Goal: Transaction & Acquisition: Purchase product/service

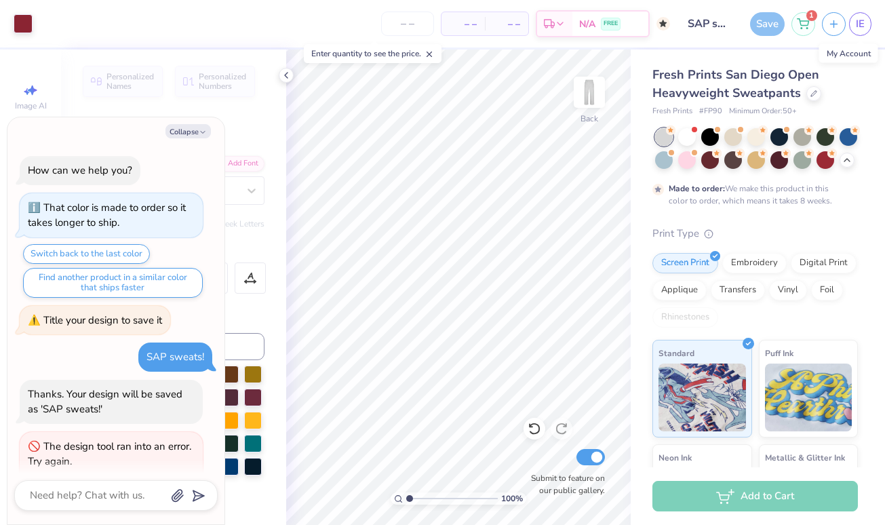
scroll to position [34, 0]
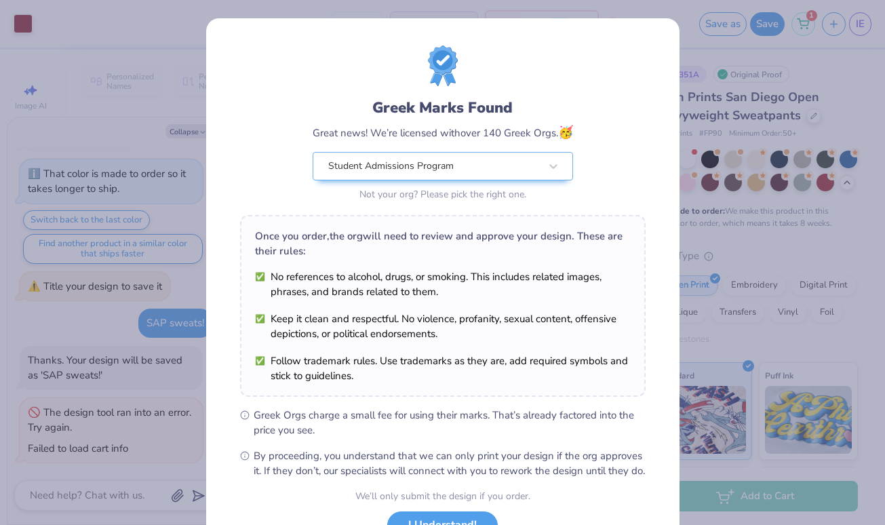
click at [857, 35] on div "Design Saved" at bounding box center [753, 42] width 241 height 62
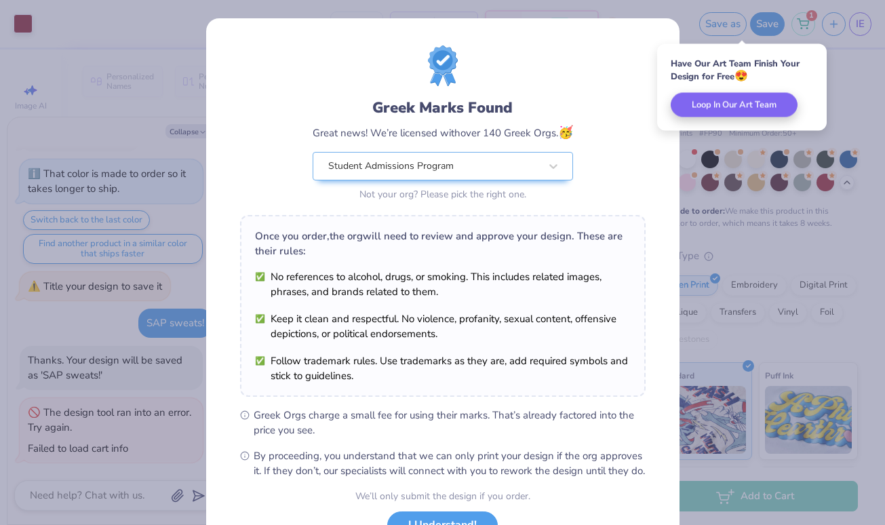
scroll to position [110, 0]
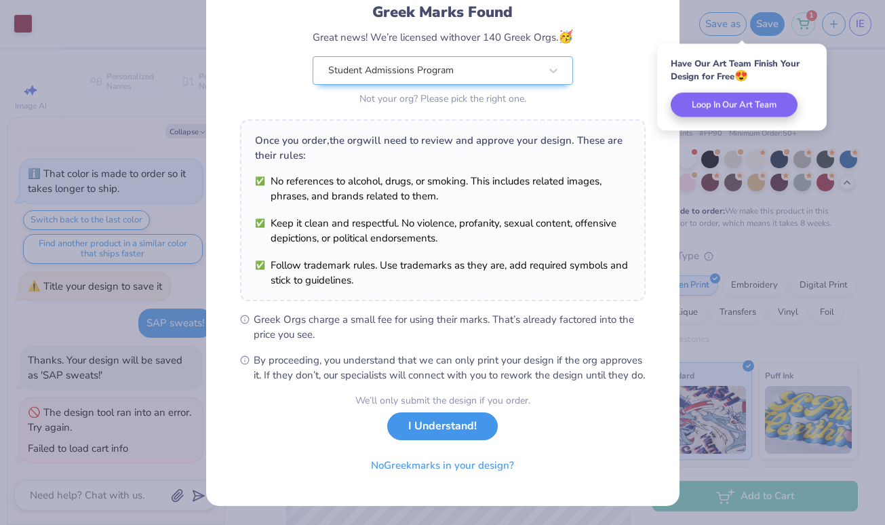
click at [461, 417] on button "I Understand!" at bounding box center [442, 426] width 111 height 28
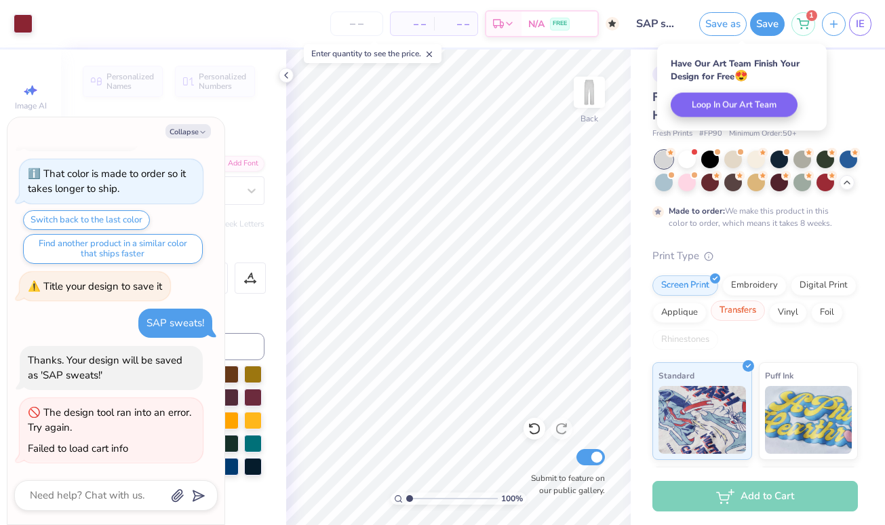
type textarea "x"
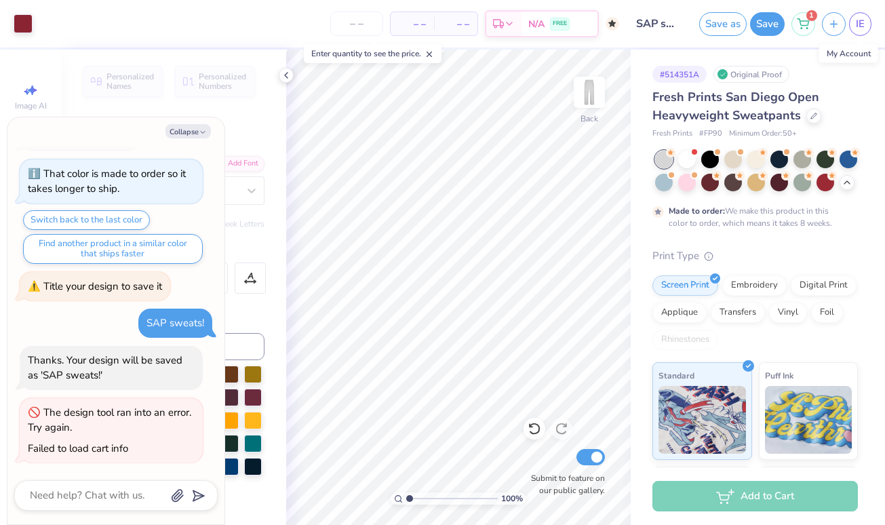
click at [748, 501] on div "Add to Cart" at bounding box center [755, 496] width 206 height 31
click at [114, 492] on textarea at bounding box center [97, 495] width 138 height 18
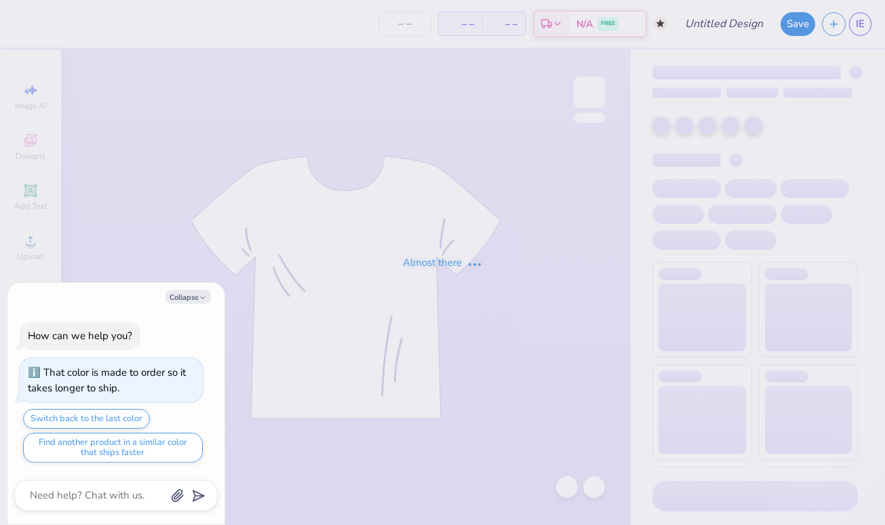
type textarea "x"
type input "SAP sweats!"
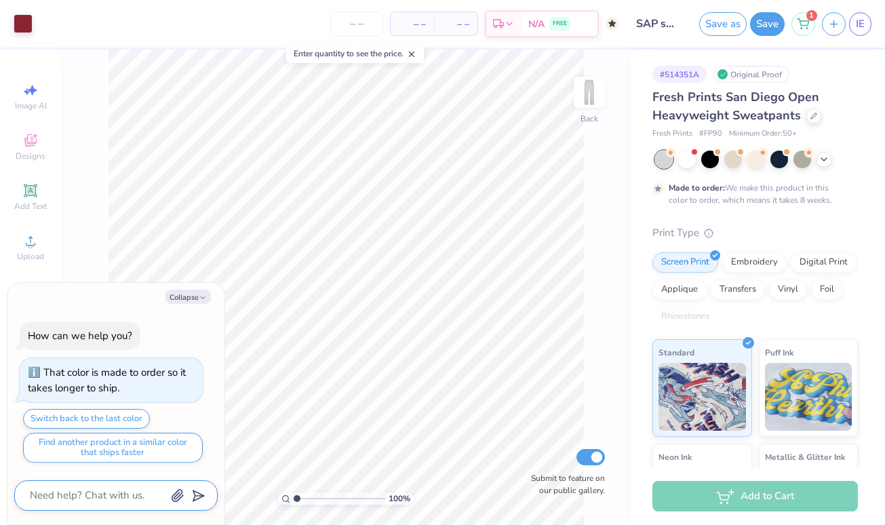
click at [100, 499] on textarea at bounding box center [97, 495] width 138 height 18
click at [762, 16] on button "Save" at bounding box center [767, 22] width 35 height 24
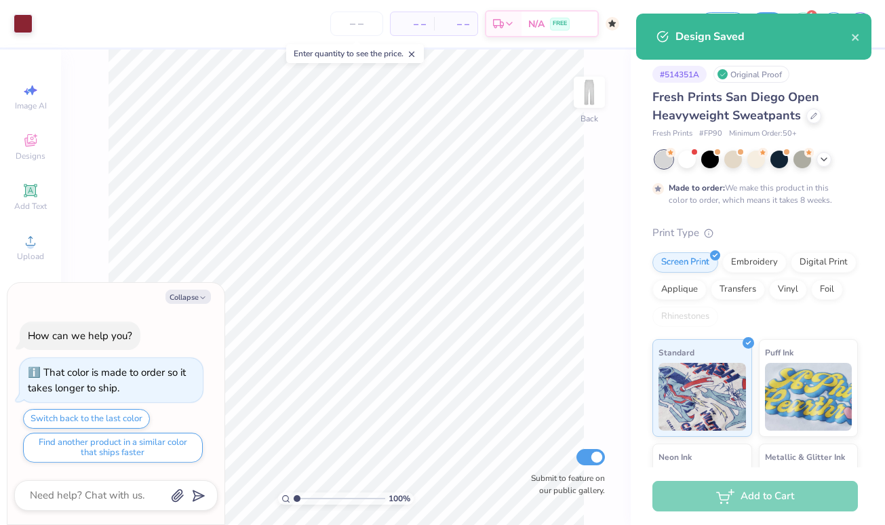
click at [861, 34] on div "Design Saved" at bounding box center [753, 37] width 235 height 46
click at [858, 39] on icon "close" at bounding box center [855, 37] width 9 height 11
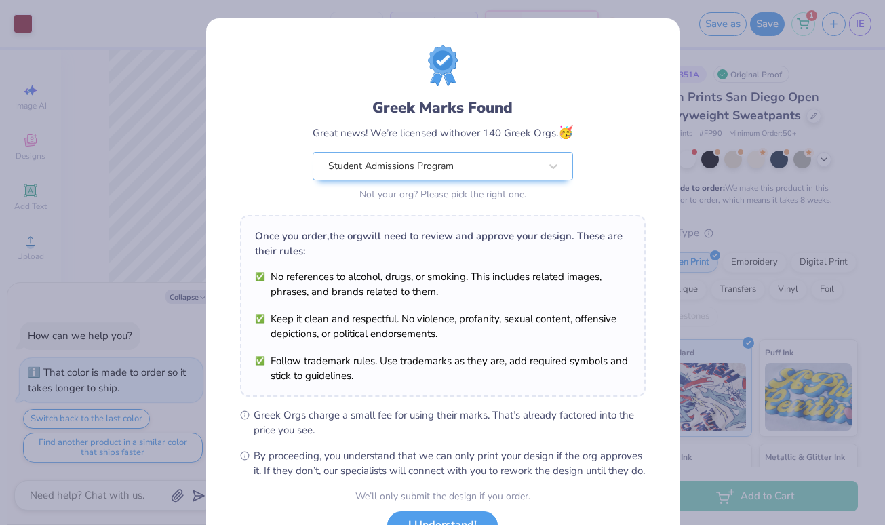
click at [806, 31] on div "Design Saved" at bounding box center [753, 42] width 241 height 62
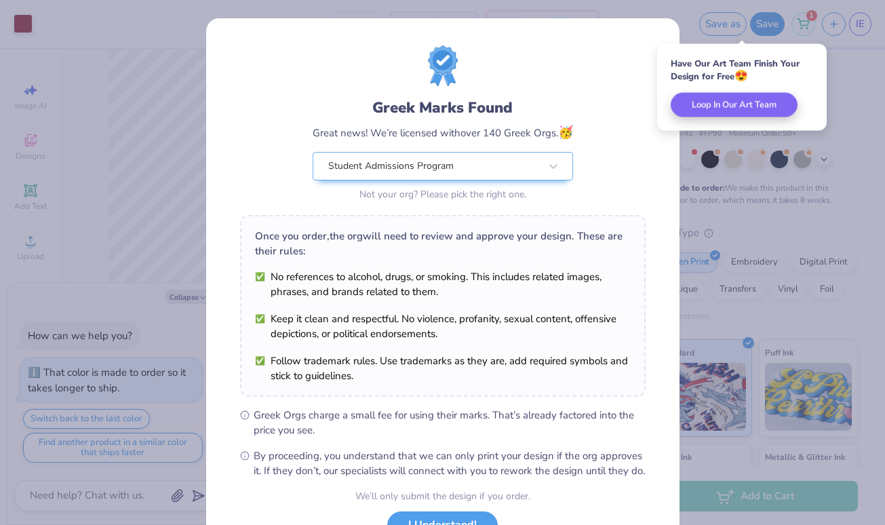
scroll to position [110, 0]
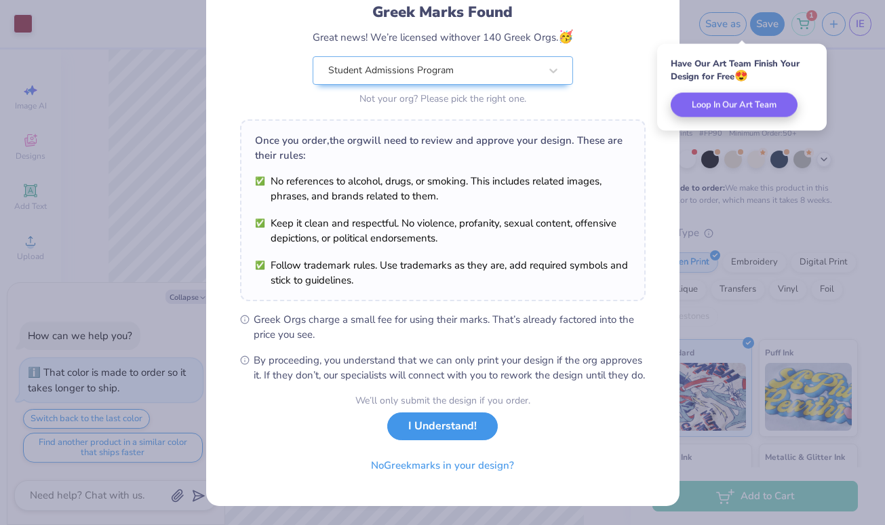
click at [457, 423] on button "I Understand!" at bounding box center [442, 426] width 111 height 28
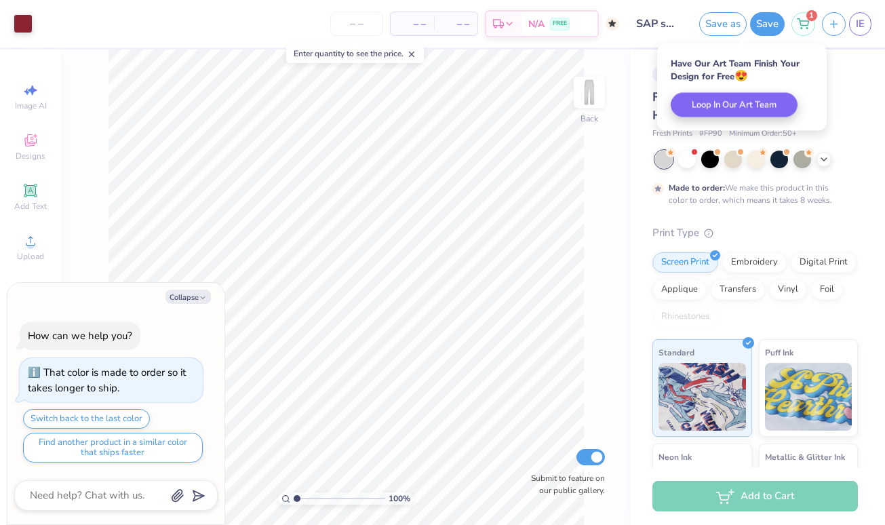
scroll to position [0, 0]
click at [804, 22] on icon at bounding box center [803, 21] width 12 height 11
type textarea "x"
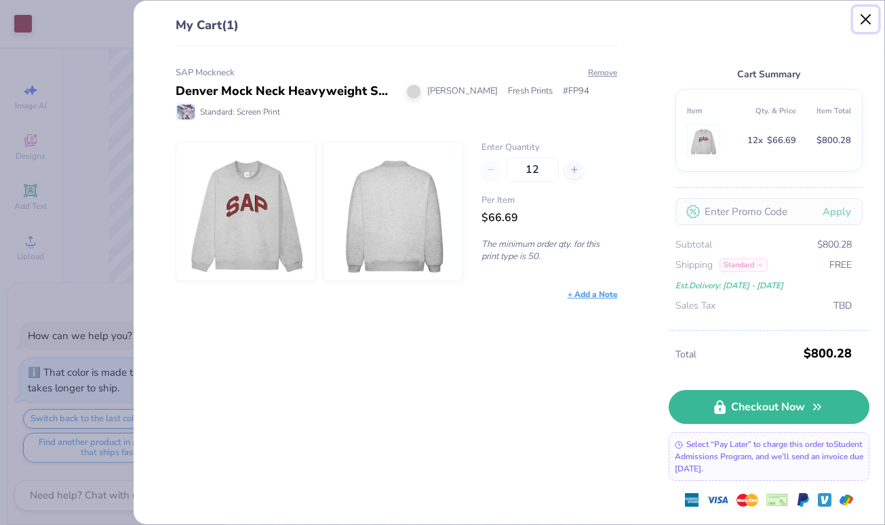
click at [868, 24] on button "Close" at bounding box center [866, 20] width 26 height 26
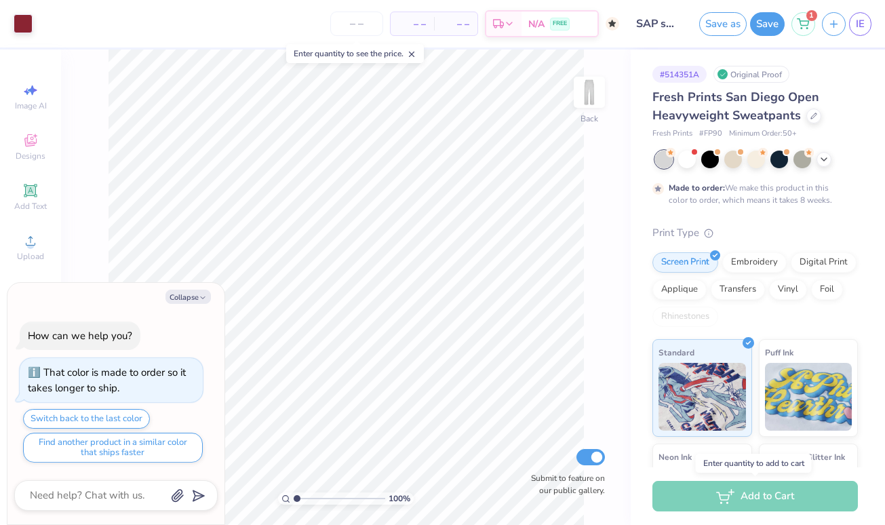
click at [786, 501] on div "Add to Cart" at bounding box center [755, 496] width 206 height 31
drag, startPoint x: 796, startPoint y: 132, endPoint x: 758, endPoint y: 133, distance: 38.0
click at [758, 133] on span "Minimum Order: 50 +" at bounding box center [763, 134] width 68 height 12
click at [807, 22] on icon at bounding box center [803, 21] width 12 height 11
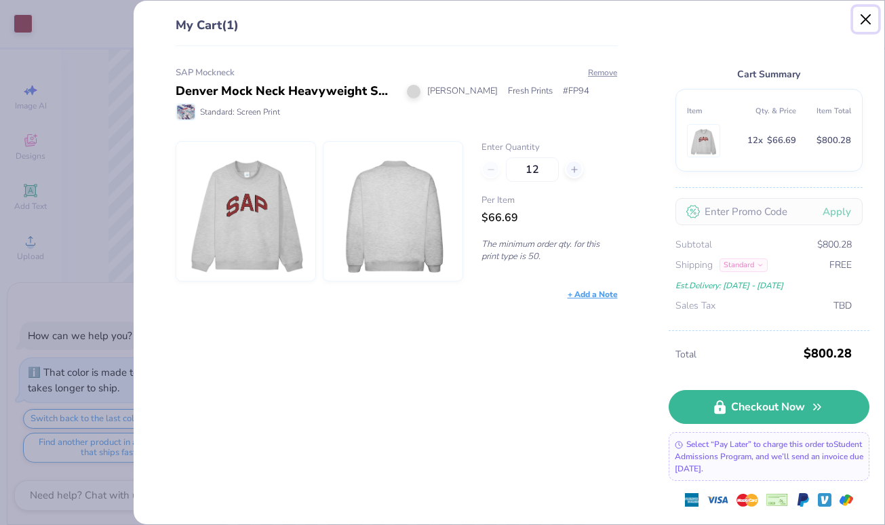
click at [871, 14] on button "Close" at bounding box center [866, 20] width 26 height 26
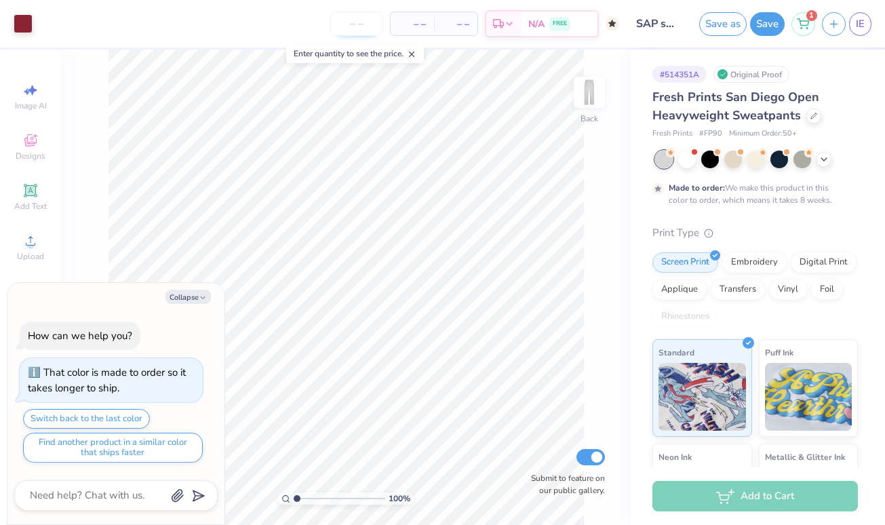
click at [357, 28] on input "number" at bounding box center [356, 24] width 53 height 24
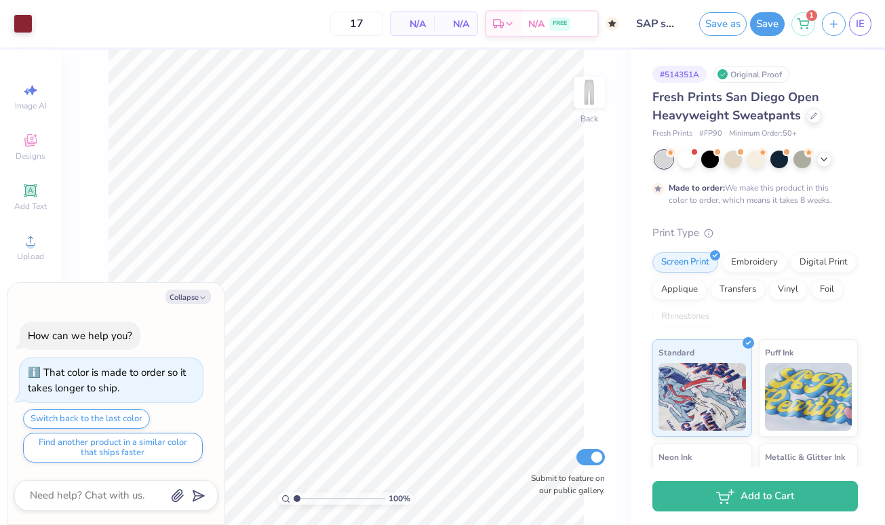
type input "50"
click at [417, 20] on span "N/A" at bounding box center [412, 24] width 27 height 14
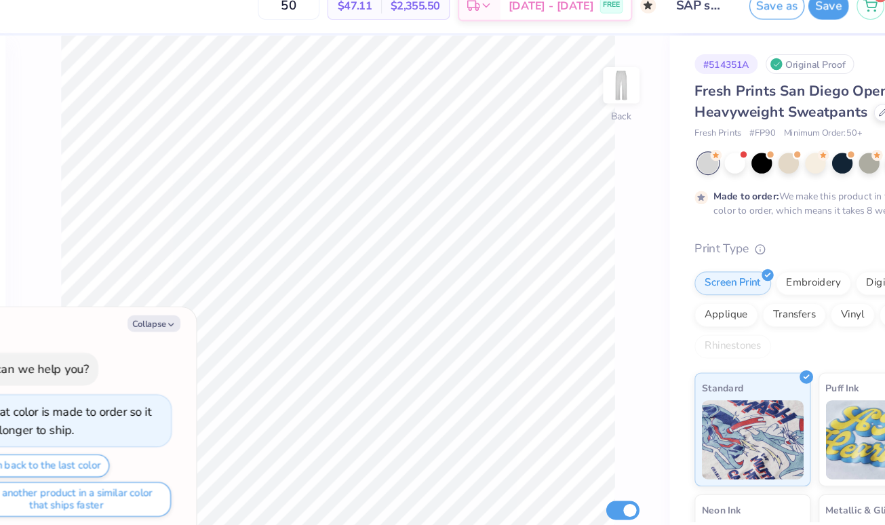
type textarea "x"
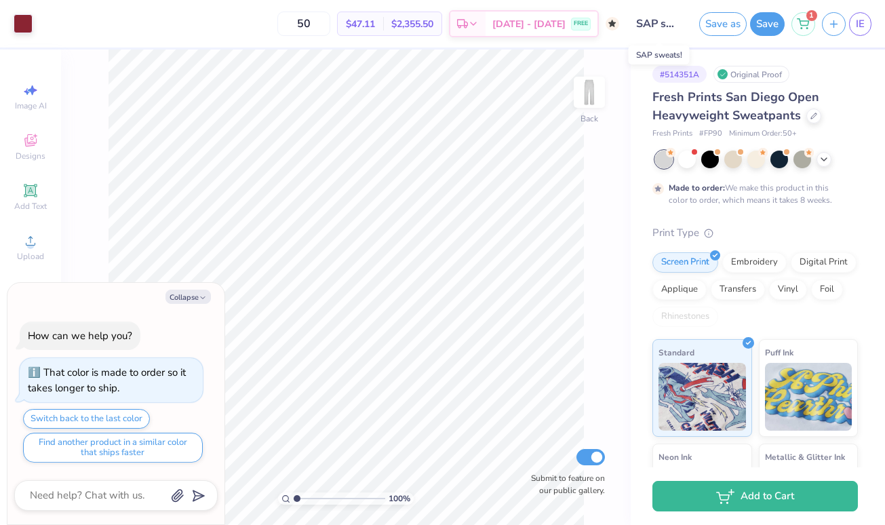
click at [658, 23] on input "SAP sweats!" at bounding box center [659, 23] width 66 height 27
click at [862, 29] on span "IE" at bounding box center [860, 24] width 9 height 16
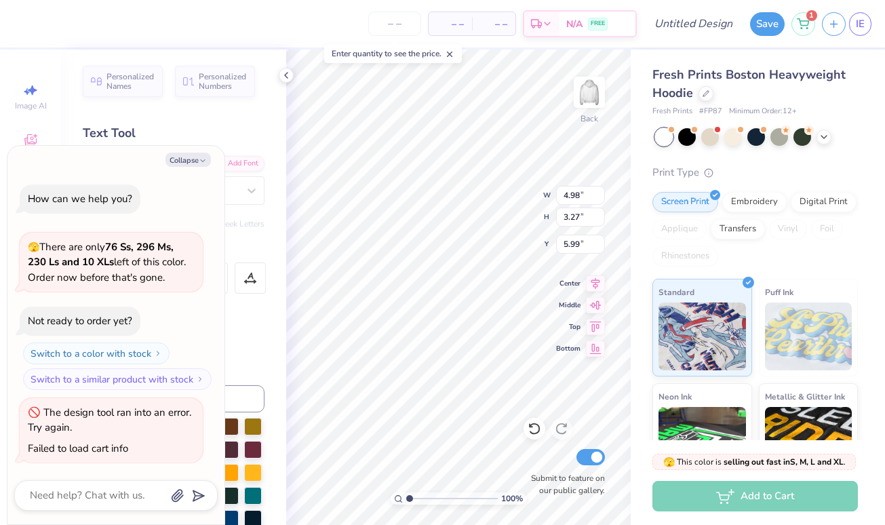
click at [796, 176] on div "Print Type" at bounding box center [755, 173] width 206 height 16
type textarea "x"
type input "8.73"
click at [766, 165] on div "Print Type" at bounding box center [755, 173] width 206 height 16
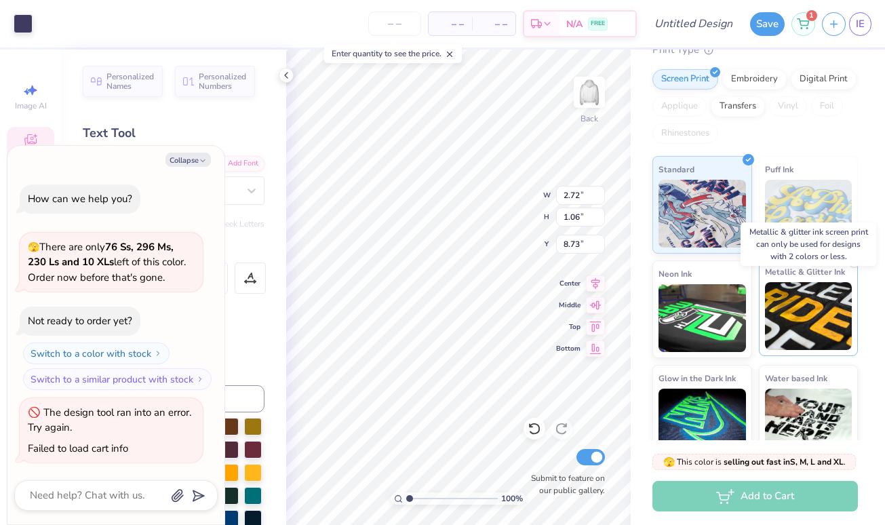
scroll to position [130, 0]
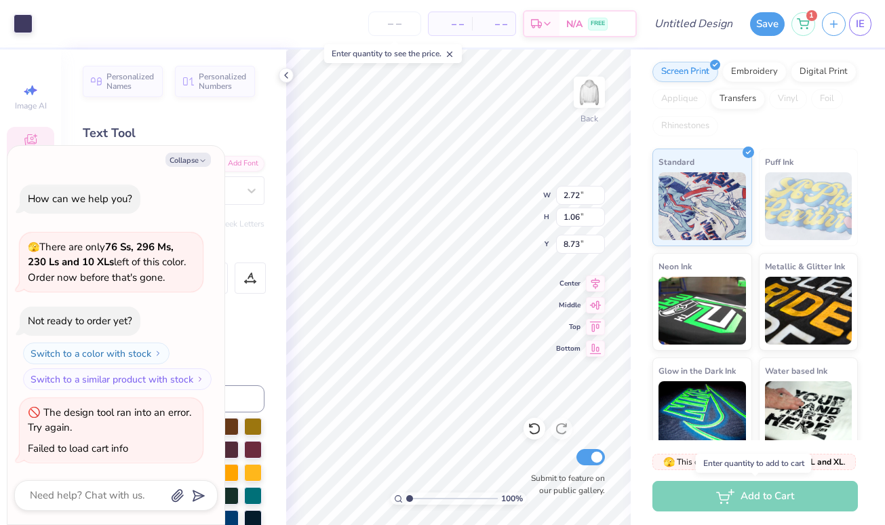
click at [772, 486] on div "Add to Cart" at bounding box center [755, 496] width 206 height 31
click at [772, 492] on div "Add to Cart" at bounding box center [755, 496] width 206 height 31
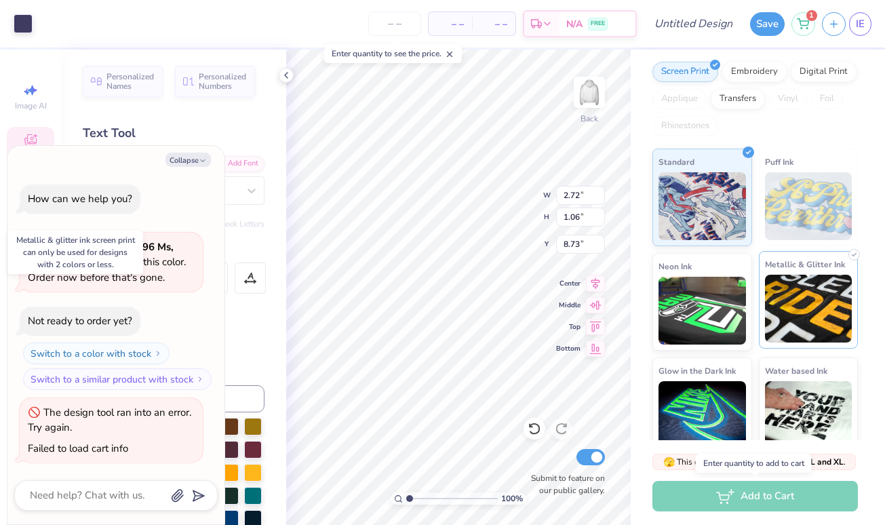
scroll to position [0, 0]
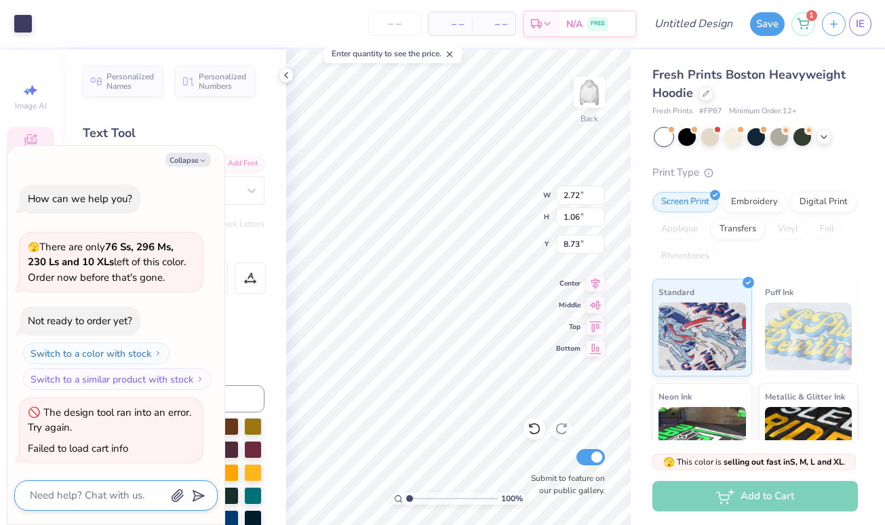
click at [120, 494] on textarea at bounding box center [97, 495] width 138 height 18
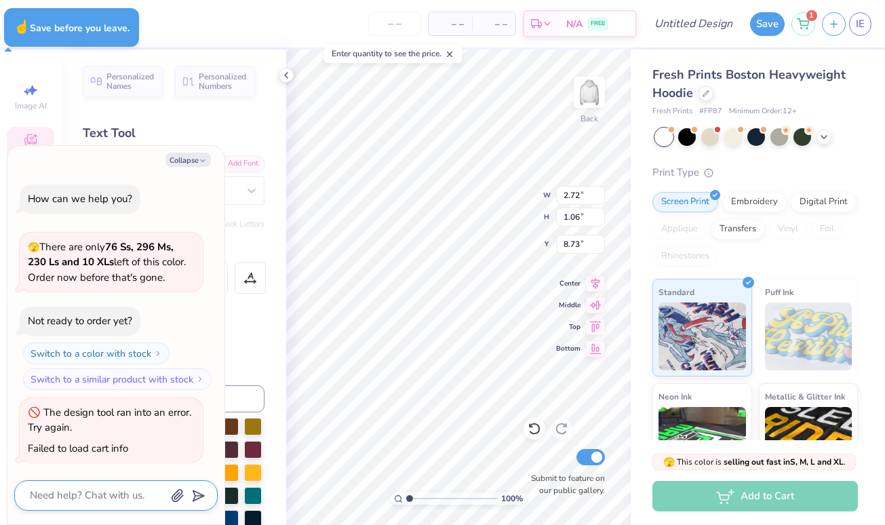
type textarea "x"
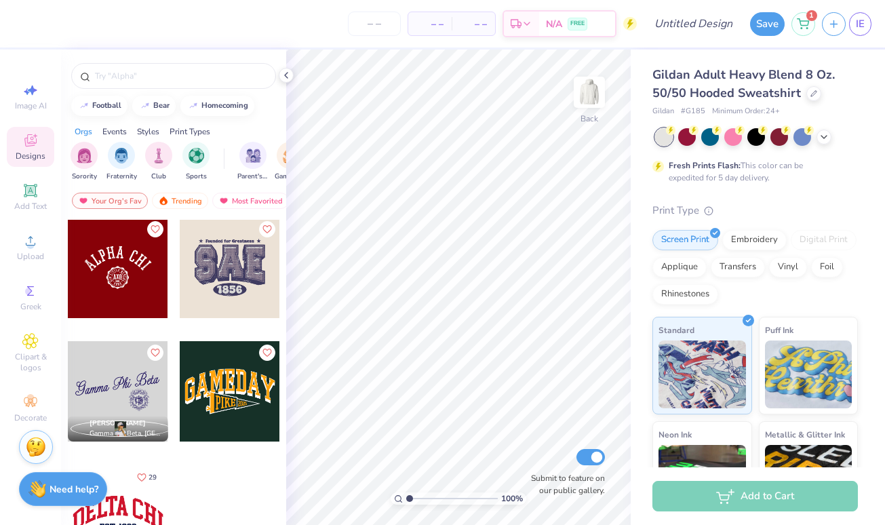
scroll to position [261, 0]
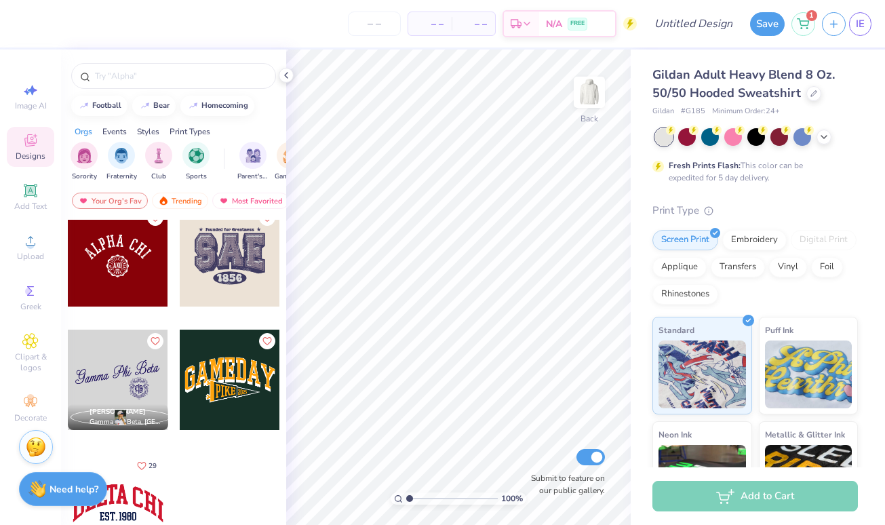
click at [132, 509] on div at bounding box center [118, 503] width 100 height 100
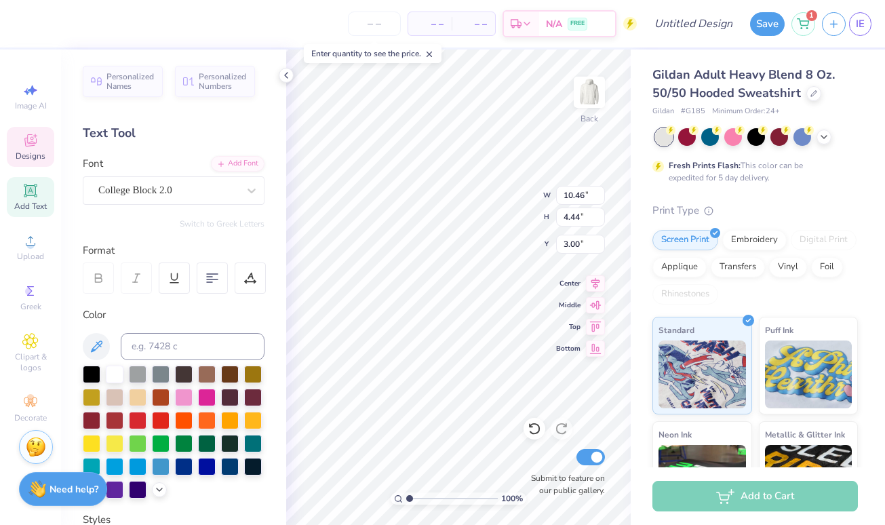
scroll to position [0, 1]
type textarea "D"
type textarea "BC SAP"
type textarea "SAP"
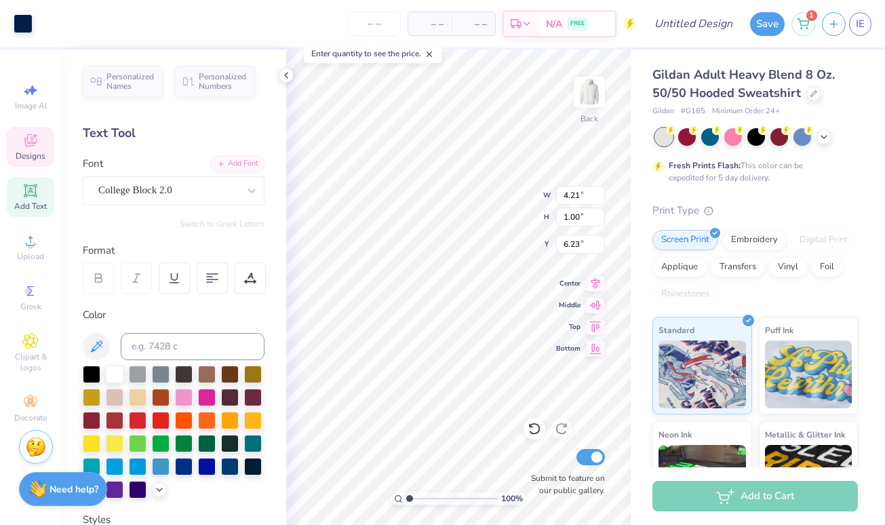
type input "6.25"
type textarea "e"
type textarea "council 25-26"
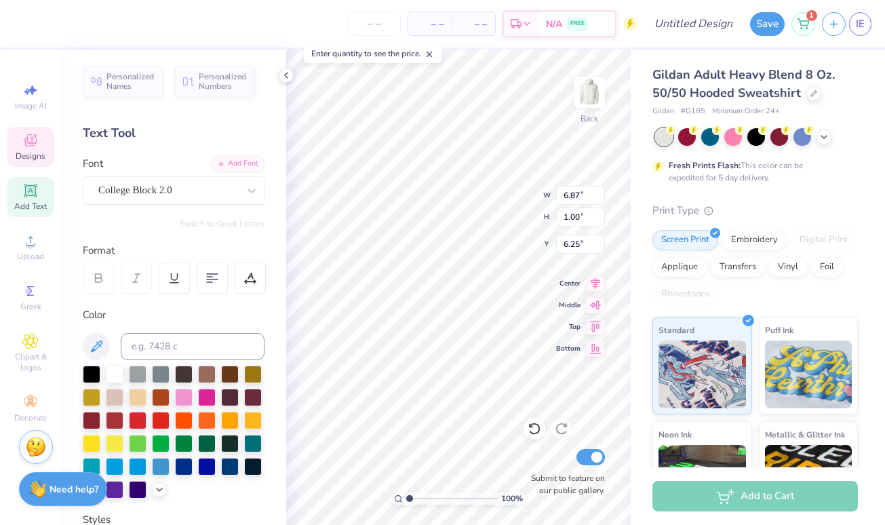
type textarea "c"
type input "4.10"
type input "2.89"
type input "3.78"
type input "6.92"
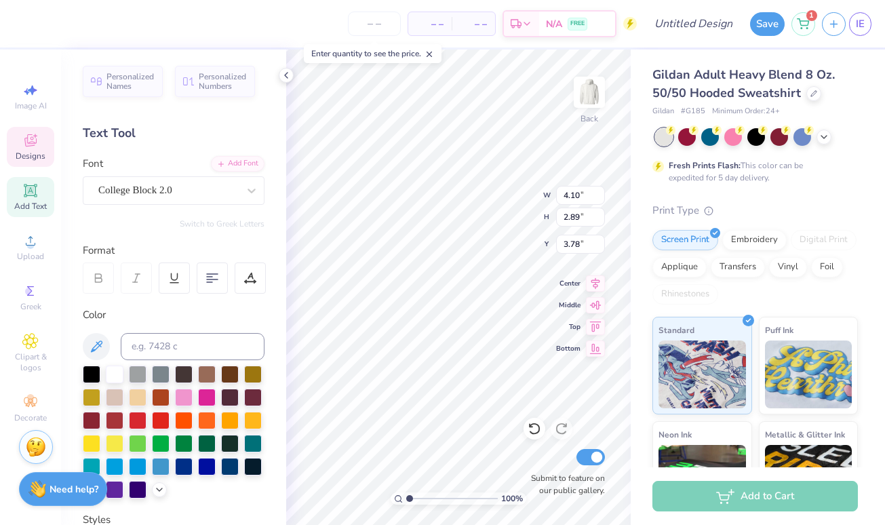
type input "4.88"
click at [92, 418] on div at bounding box center [92, 419] width 18 height 18
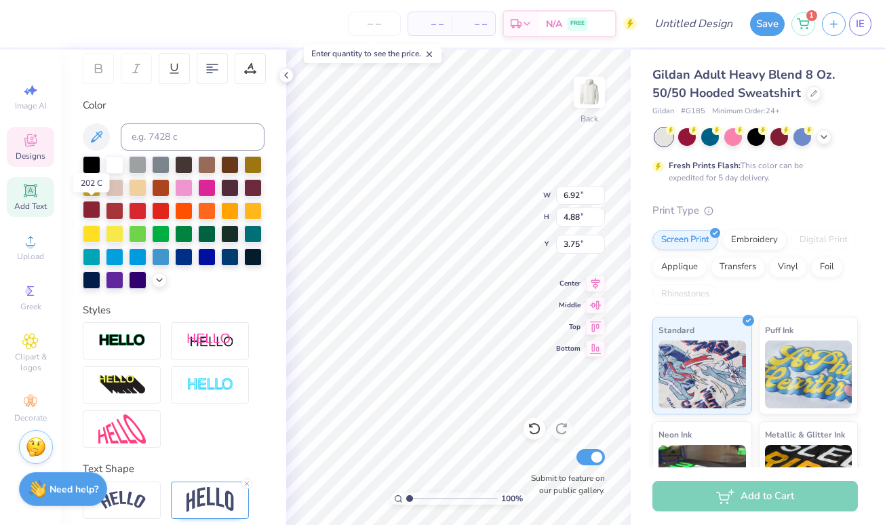
scroll to position [212, 0]
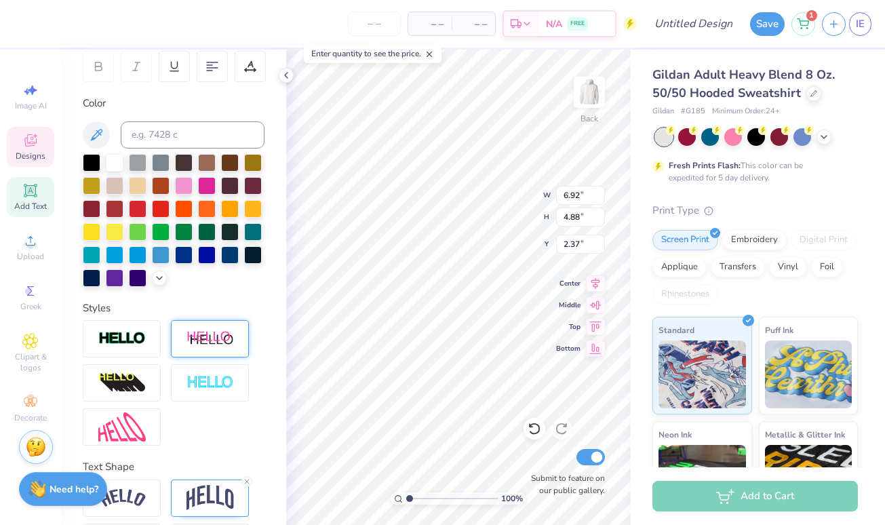
type input "4.81"
click at [688, 263] on div "Applique" at bounding box center [679, 265] width 54 height 20
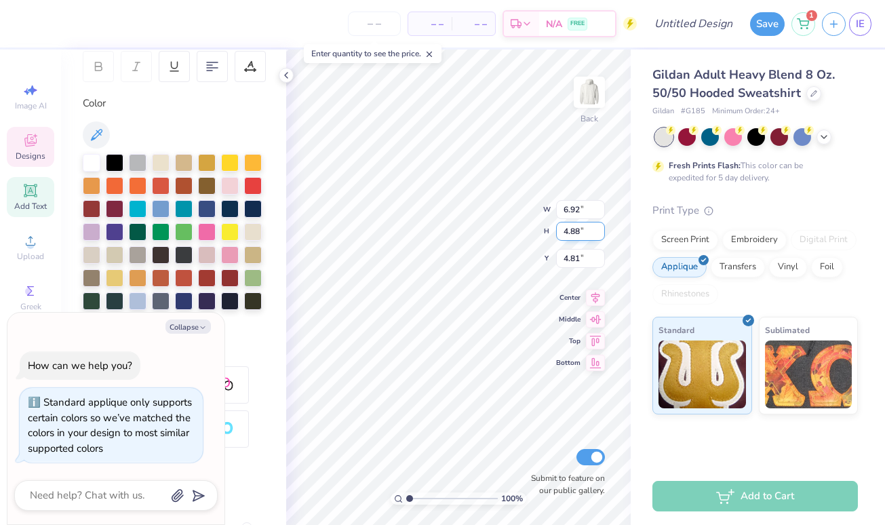
type textarea "x"
type input "8.52"
type input "6.02"
type textarea "x"
type input "3.71"
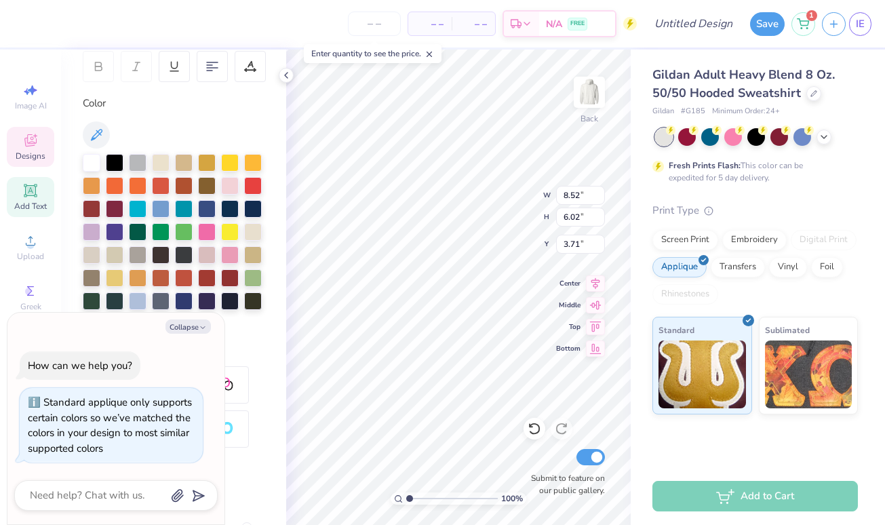
click at [841, 285] on div "Screen Print Embroidery Digital Print Applique Transfers Vinyl Foil Rhinestones" at bounding box center [755, 267] width 206 height 75
click at [777, 498] on div "Add to Cart" at bounding box center [755, 496] width 206 height 31
click at [106, 498] on textarea at bounding box center [97, 495] width 138 height 18
click at [197, 326] on button "Collapse" at bounding box center [187, 326] width 45 height 14
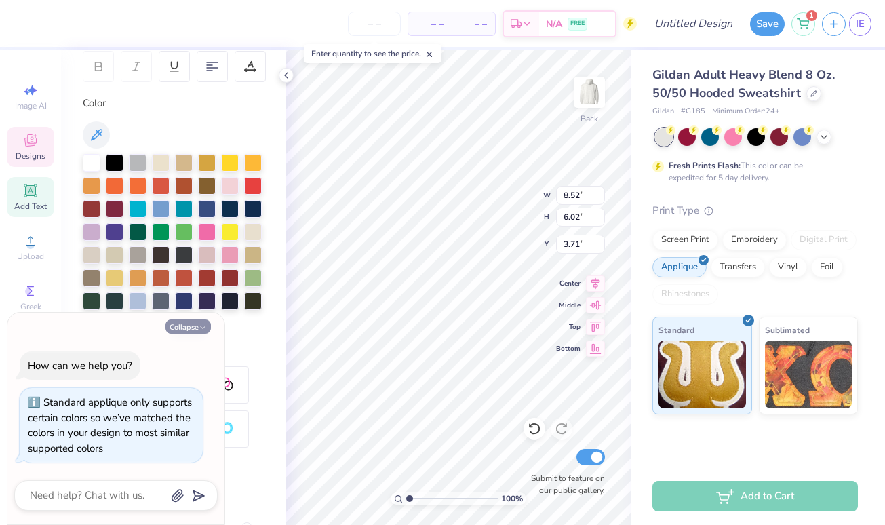
type textarea "x"
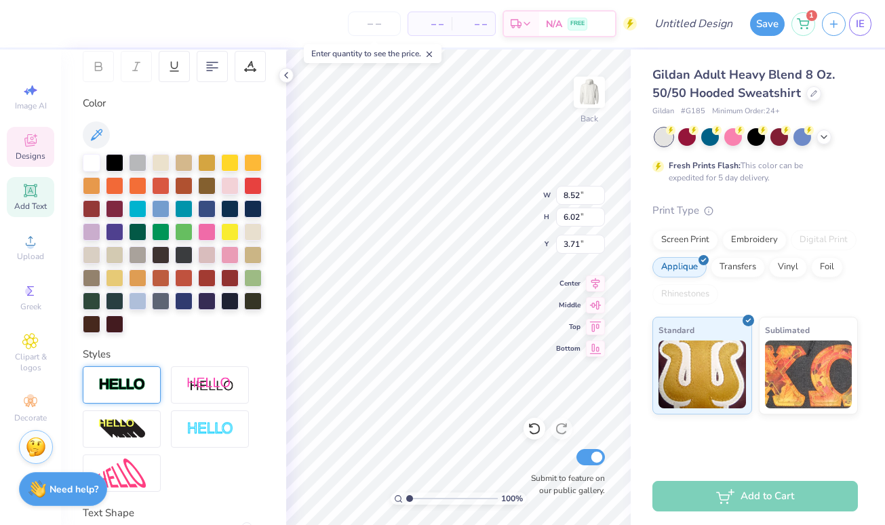
click at [125, 368] on div at bounding box center [122, 384] width 78 height 37
type input "8.59"
type input "6.09"
type input "3.68"
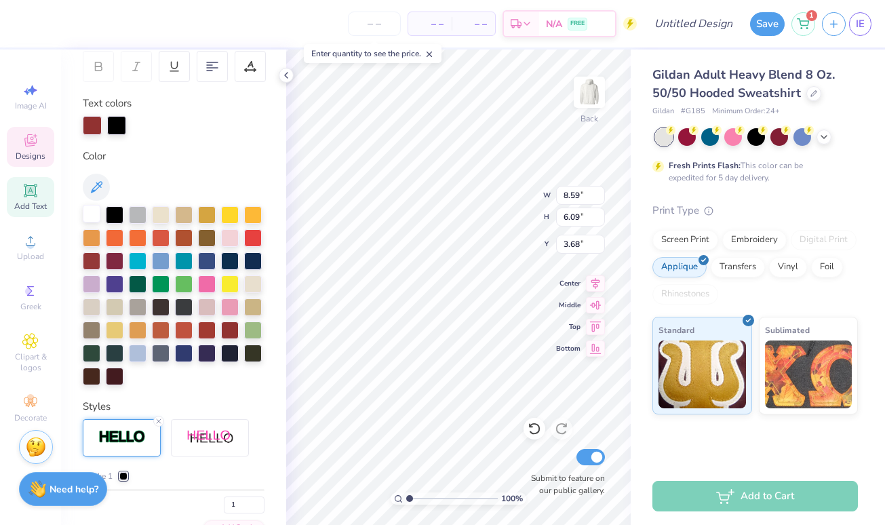
click at [93, 206] on div at bounding box center [92, 214] width 18 height 18
click at [119, 119] on div at bounding box center [116, 124] width 19 height 19
click at [119, 119] on div at bounding box center [116, 125] width 19 height 19
click at [120, 260] on div at bounding box center [115, 260] width 18 height 18
click at [145, 128] on div at bounding box center [141, 124] width 19 height 19
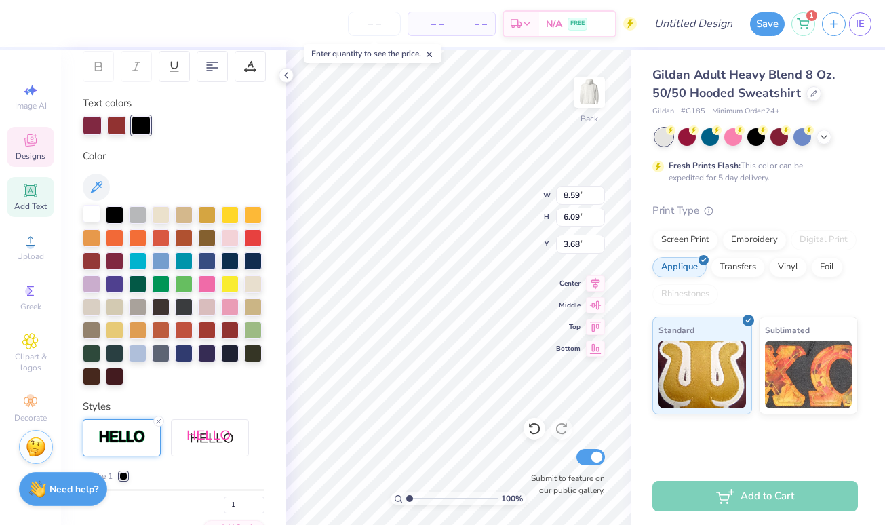
click at [94, 220] on div at bounding box center [92, 214] width 18 height 18
click at [116, 326] on div at bounding box center [115, 329] width 18 height 18
click at [110, 225] on div at bounding box center [174, 295] width 182 height 179
click at [110, 222] on div at bounding box center [115, 214] width 18 height 18
click at [91, 213] on div at bounding box center [92, 214] width 18 height 18
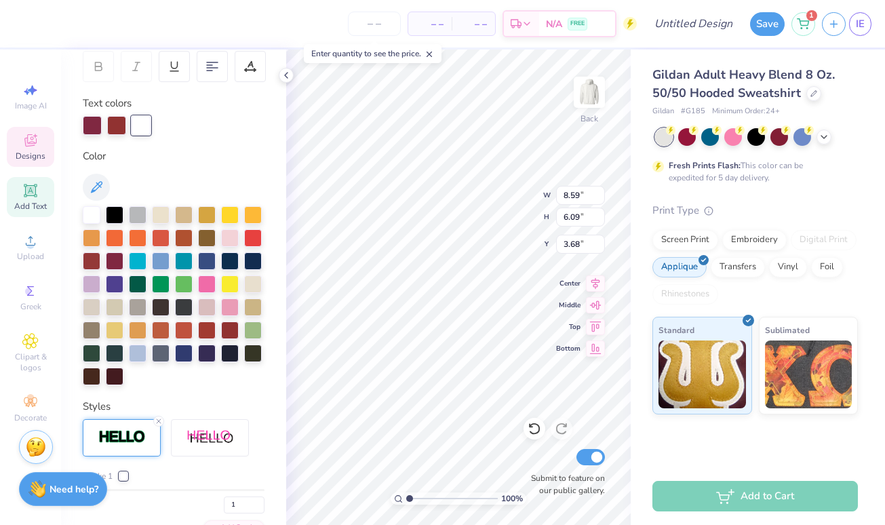
click at [190, 165] on div "Color" at bounding box center [174, 267] width 182 height 237
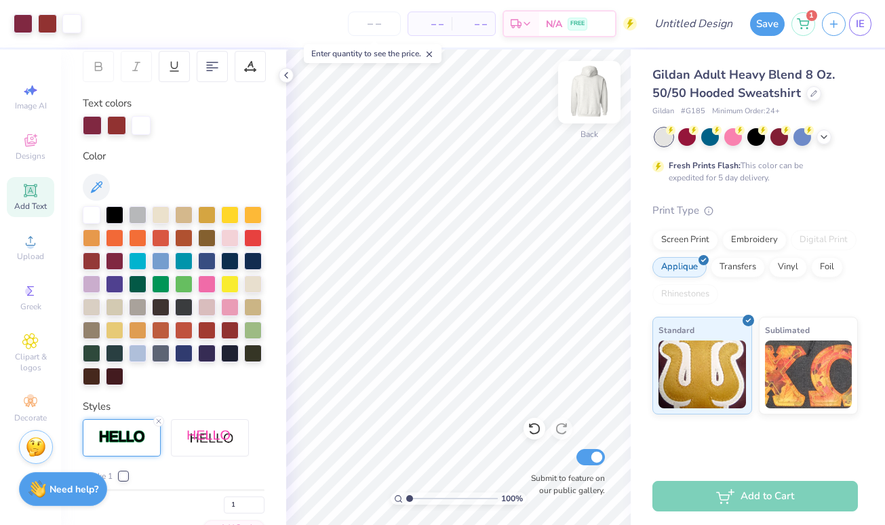
click at [588, 96] on img at bounding box center [589, 92] width 54 height 54
click at [596, 98] on img at bounding box center [589, 92] width 54 height 54
type input "4.21"
click at [739, 464] on div "Gildan Adult Heavy Blend 8 Oz. 50/50 Hooded Sweatshirt Gildan # G185 Minimum Or…" at bounding box center [758, 259] width 254 height 418
click at [277, 71] on div "Personalized Names Personalized Numbers Text Tool Add Font Font College Block 2…" at bounding box center [173, 287] width 225 height 475
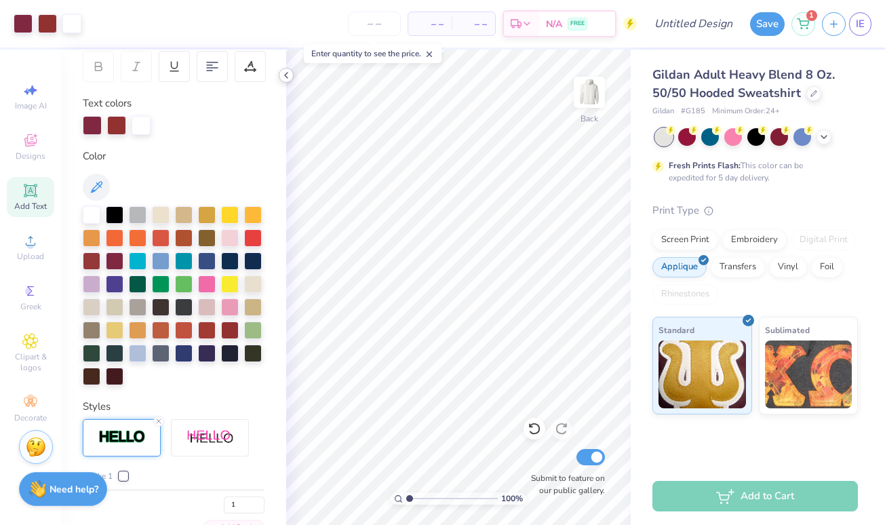
click at [283, 73] on icon at bounding box center [286, 75] width 11 height 11
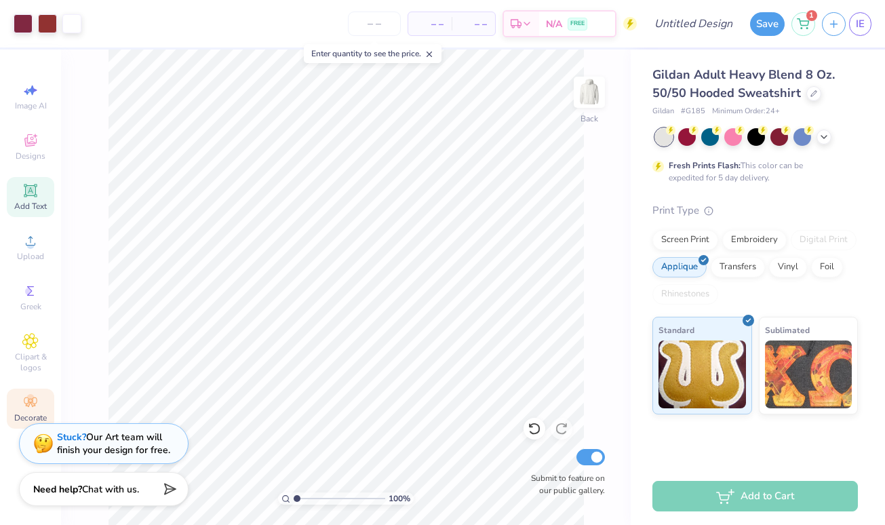
click at [26, 406] on icon at bounding box center [30, 401] width 13 height 9
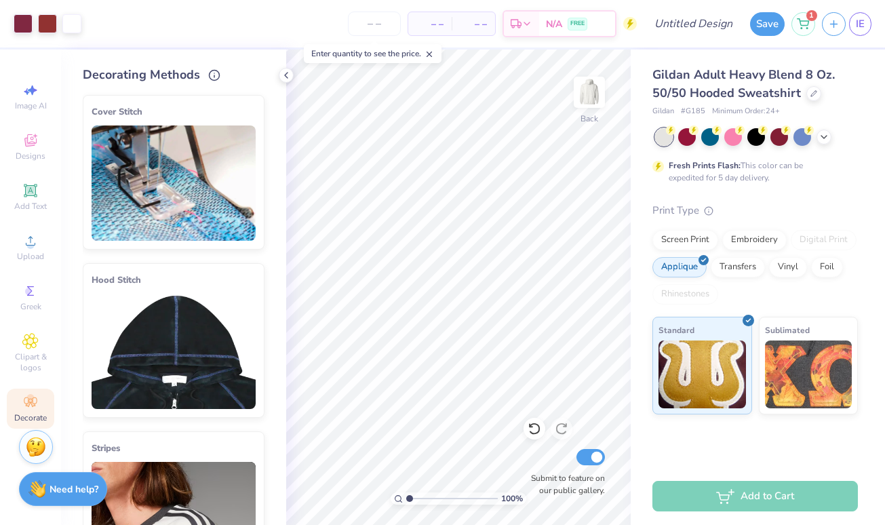
scroll to position [9, 0]
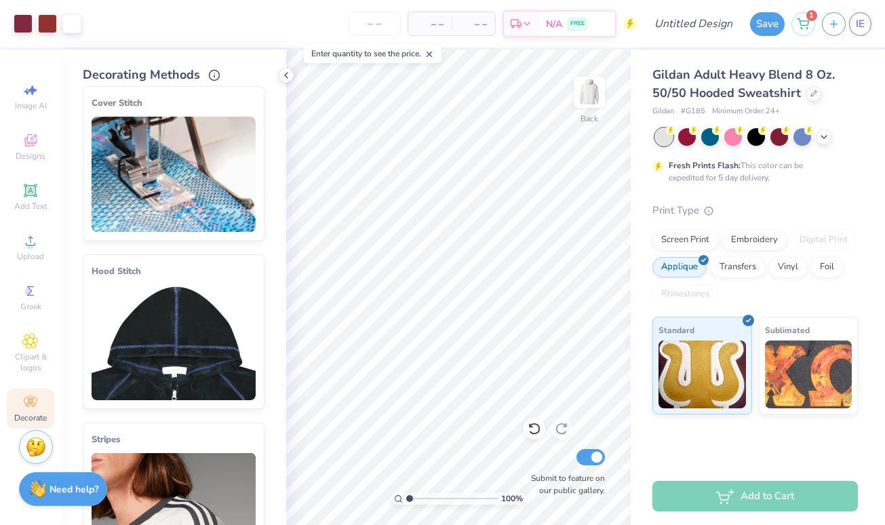
click at [170, 305] on img at bounding box center [174, 342] width 164 height 115
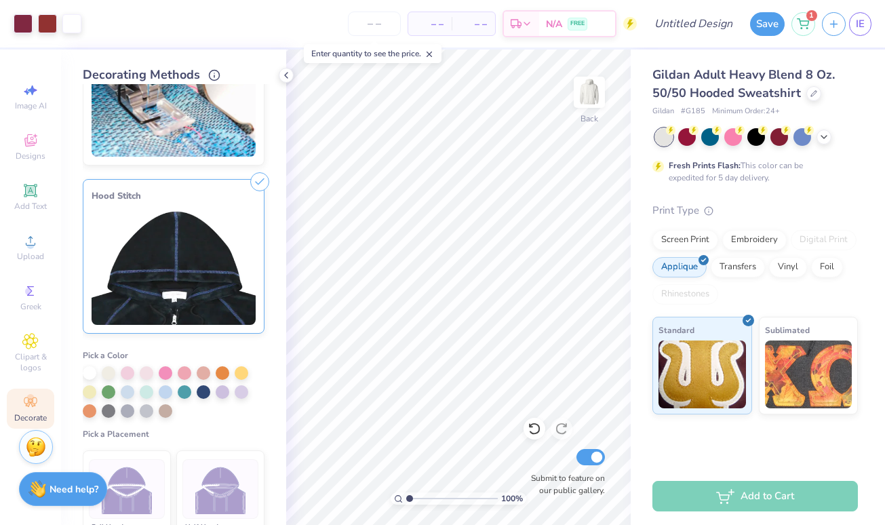
scroll to position [85, 0]
click at [87, 389] on div at bounding box center [90, 390] width 14 height 14
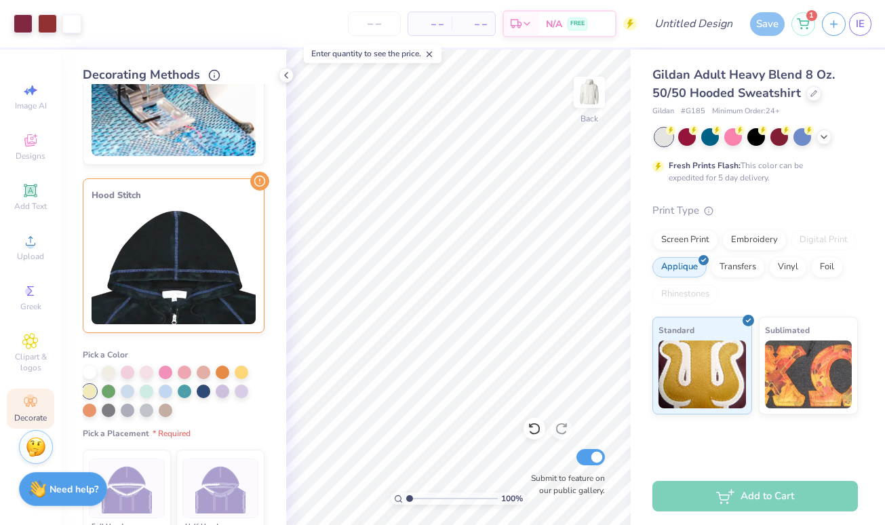
click at [173, 260] on img at bounding box center [174, 266] width 164 height 115
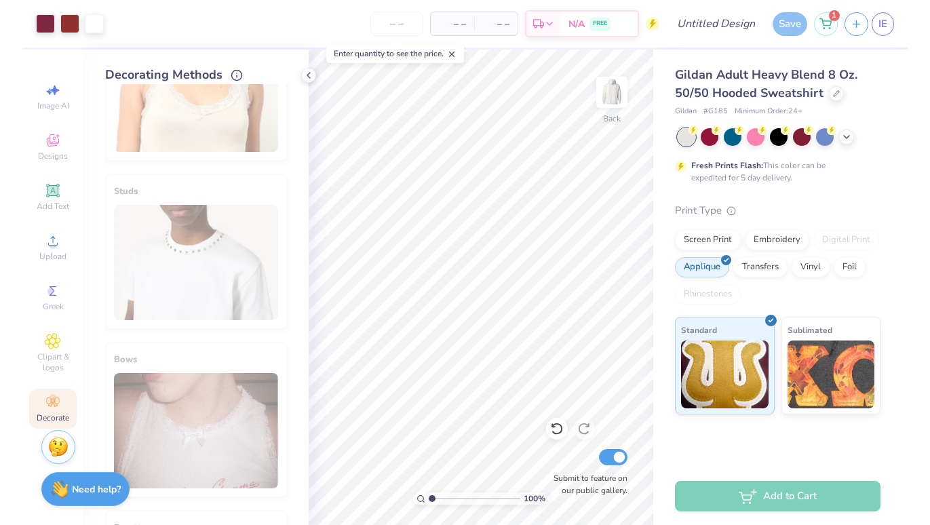
scroll to position [747, 0]
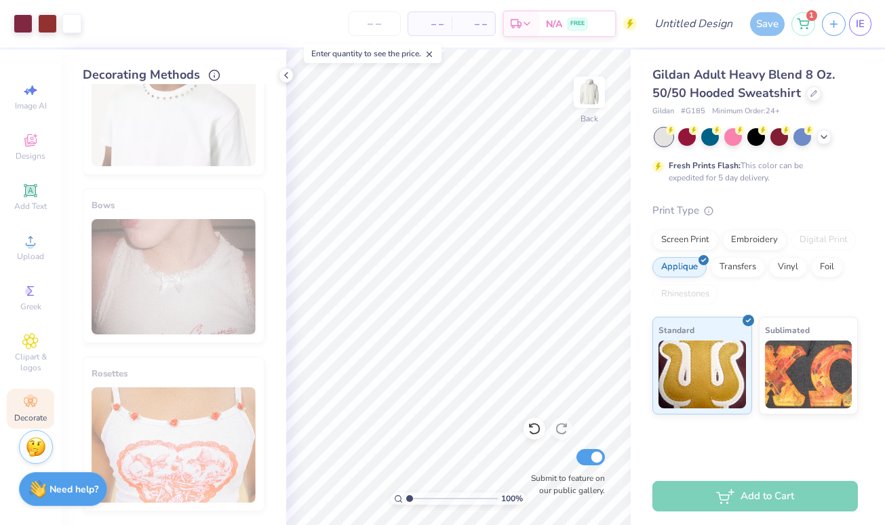
click at [761, 452] on div "Gildan Adult Heavy Blend 8 Oz. 50/50 Hooded Sweatshirt Gildan # G185 Minimum Or…" at bounding box center [758, 259] width 254 height 418
click at [807, 364] on img at bounding box center [808, 372] width 87 height 68
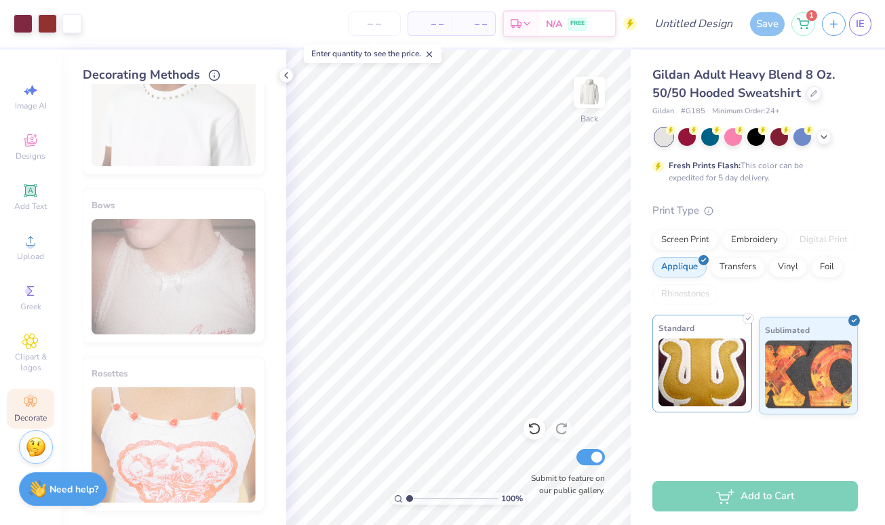
click at [694, 386] on img at bounding box center [702, 372] width 87 height 68
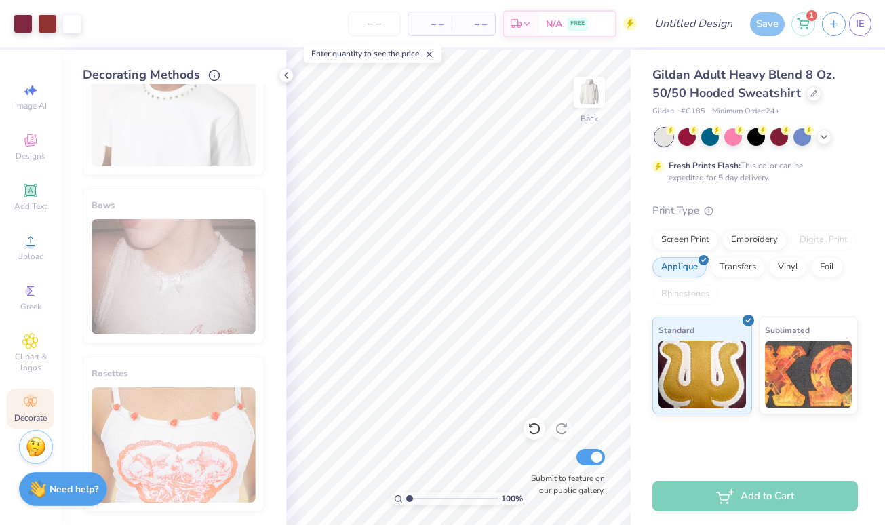
click at [746, 442] on div "Gildan Adult Heavy Blend 8 Oz. 50/50 Hooded Sweatshirt Gildan # G185 Minimum Or…" at bounding box center [758, 259] width 254 height 418
click at [465, 16] on div "– – Total" at bounding box center [473, 23] width 43 height 23
click at [480, 23] on span "– –" at bounding box center [473, 24] width 27 height 14
click at [390, 27] on input "number" at bounding box center [374, 24] width 53 height 24
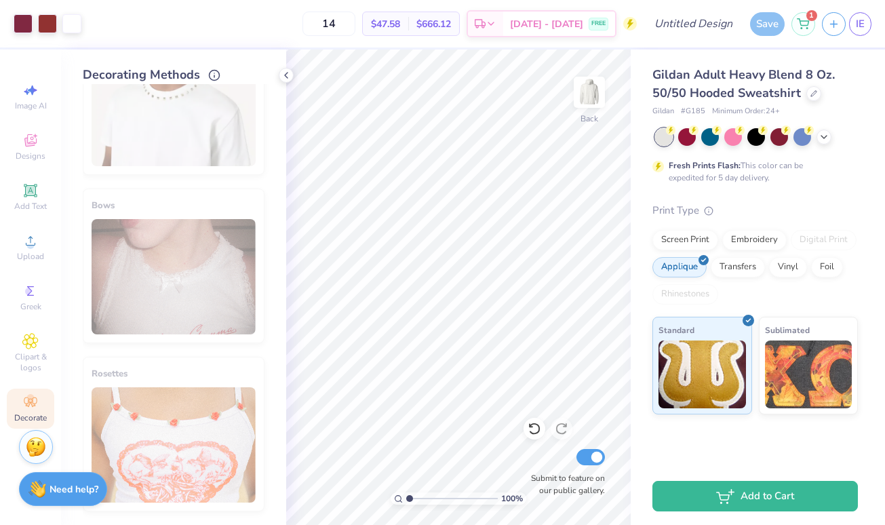
type input "14"
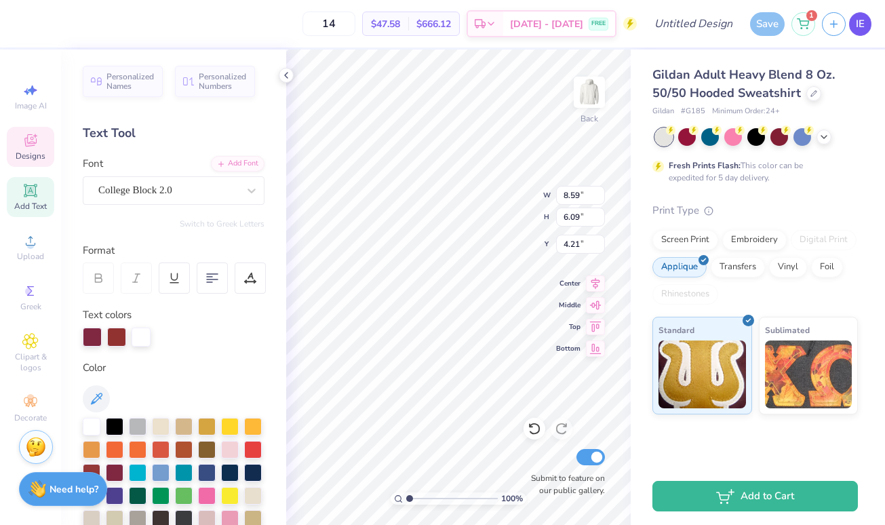
click at [855, 33] on link "IE" at bounding box center [860, 24] width 22 height 24
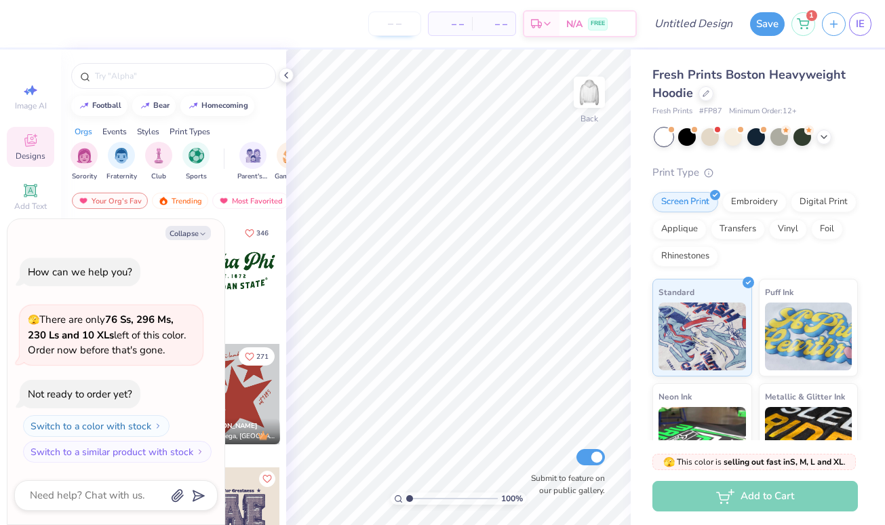
click at [402, 16] on input "number" at bounding box center [394, 24] width 53 height 24
type input "2"
type input "17"
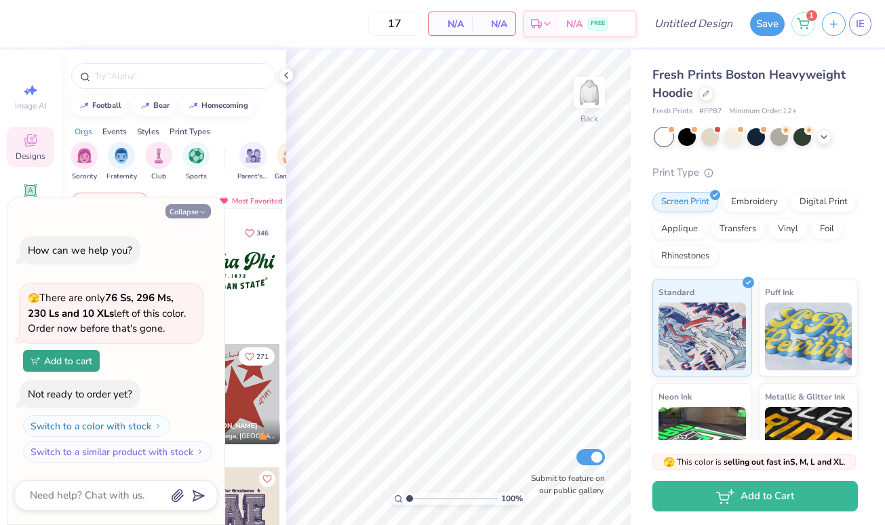
click at [197, 213] on button "Collapse" at bounding box center [187, 211] width 45 height 14
type textarea "x"
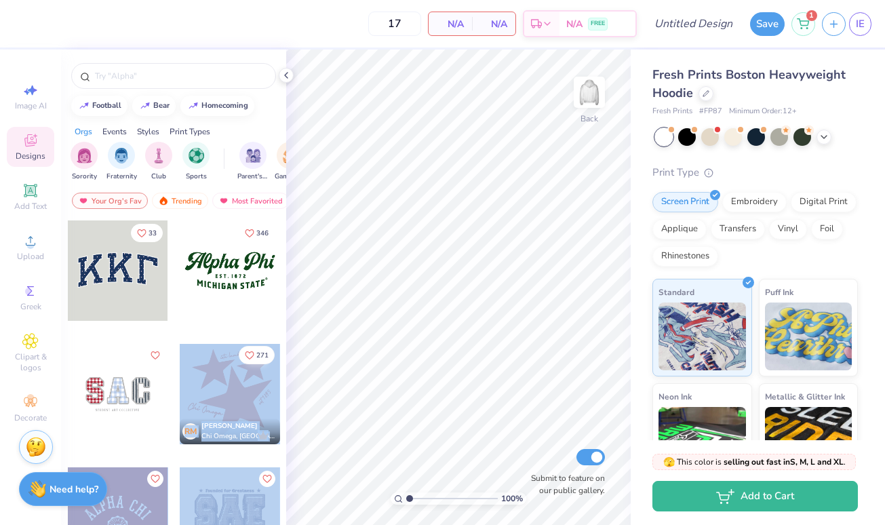
click at [516, 205] on div "17 N/A Per Item N/A Total Est. Delivery N/A FREE Design Title Save 1 IE Image A…" at bounding box center [442, 262] width 885 height 525
click at [219, 402] on div at bounding box center [230, 394] width 100 height 100
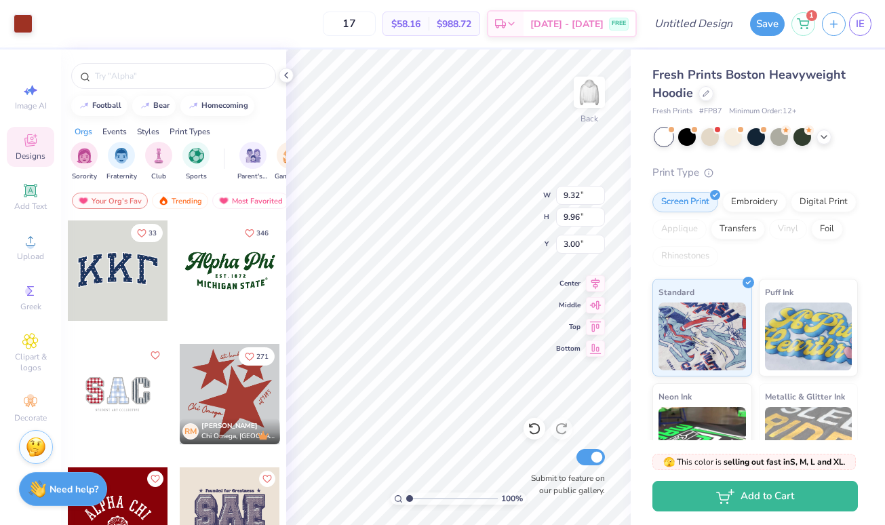
type input "3.69"
type input "3.94"
type input "9.02"
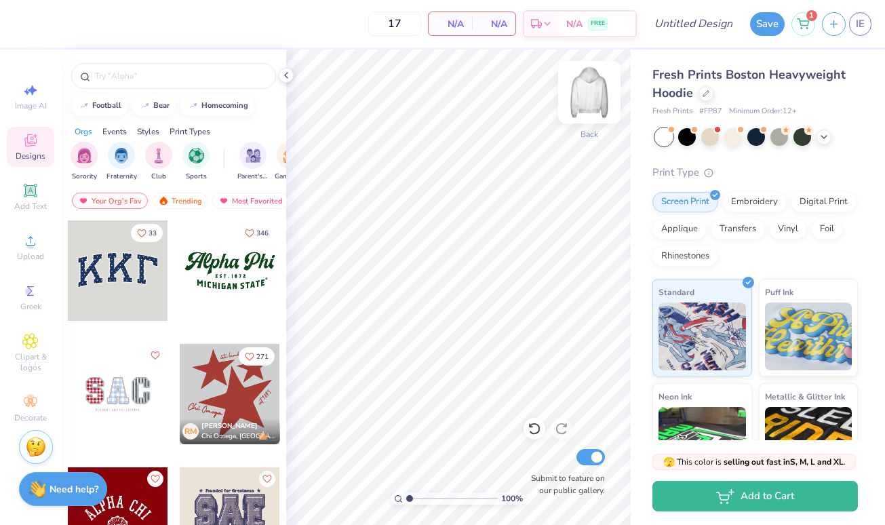
click at [595, 104] on img at bounding box center [589, 92] width 54 height 54
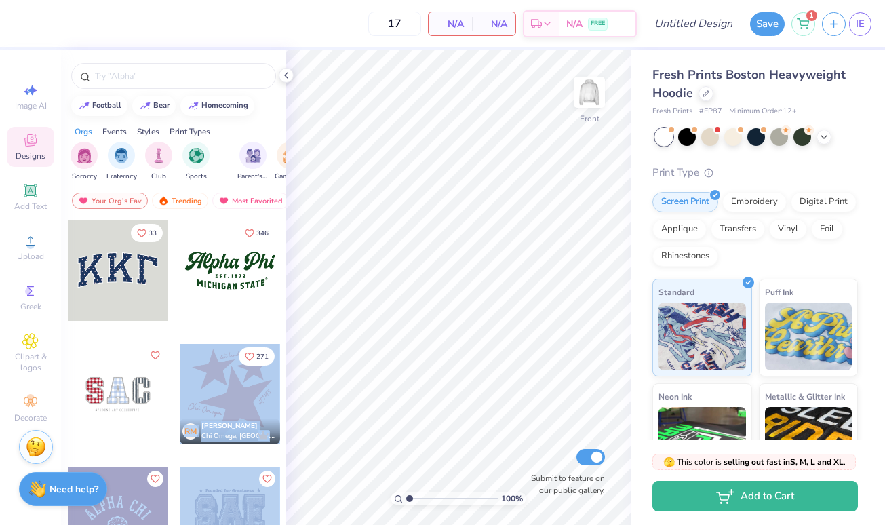
click at [443, 287] on div "17 N/A Per Item N/A Total Est. Delivery N/A FREE Design Title Save 1 IE Image A…" at bounding box center [442, 262] width 885 height 525
click at [212, 431] on span "Chi Omega, [GEOGRAPHIC_DATA]" at bounding box center [237, 436] width 73 height 10
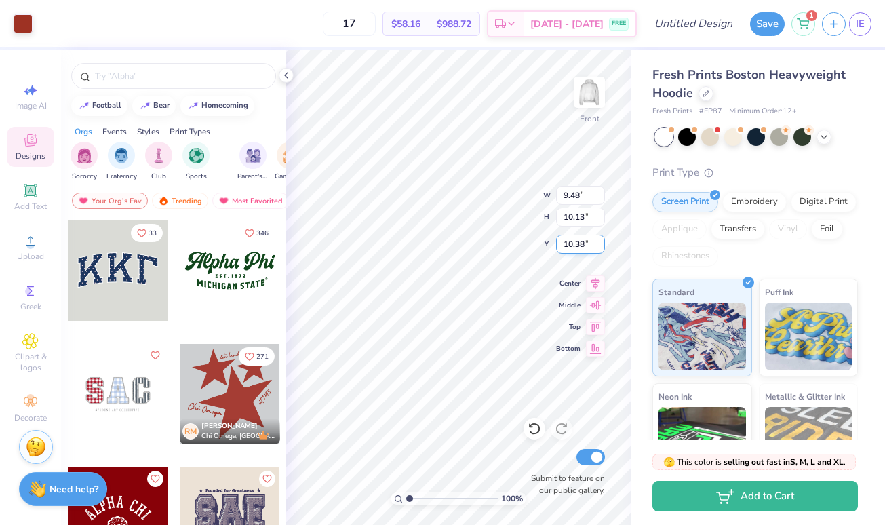
type input "9.48"
type input "10.13"
type input "6.76"
type input "11.09"
type input "11.86"
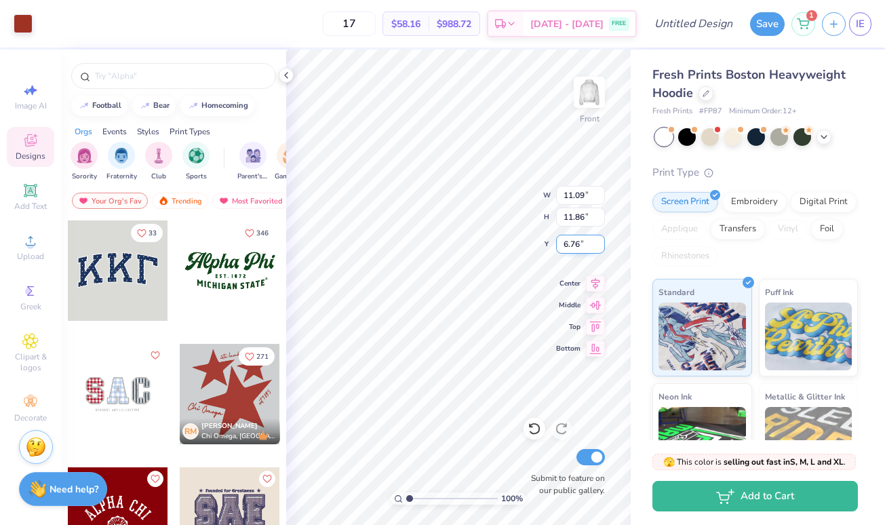
type input "7.23"
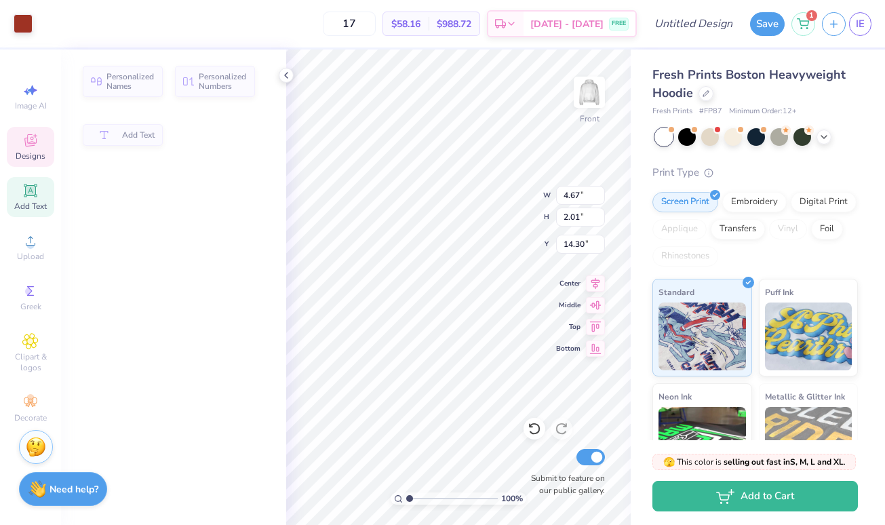
type input "14.75"
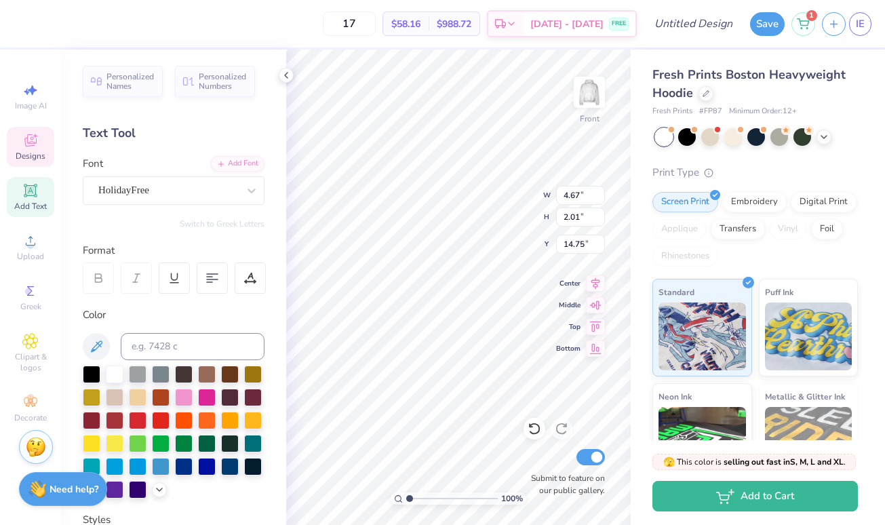
type textarea "C"
type textarea "SAP"
type input "9.67"
type input "9.64"
type input "9.45"
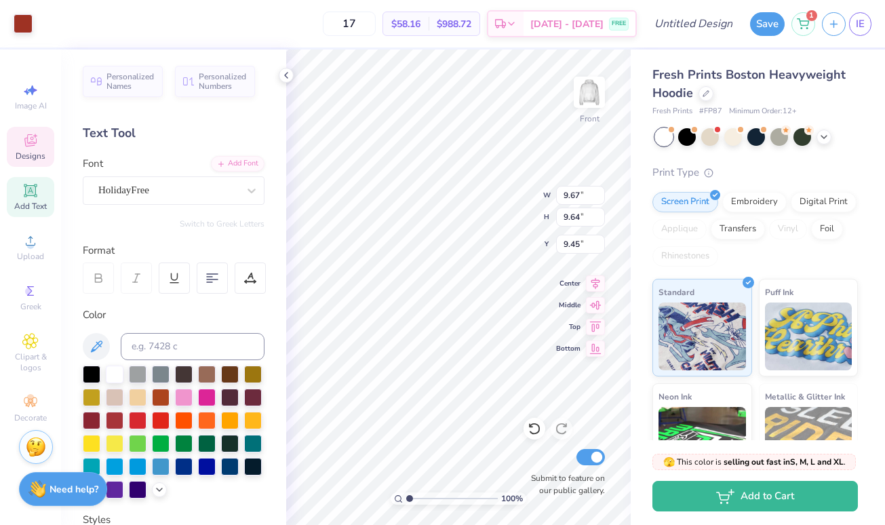
type input "3.46"
type input "1.52"
type input "14.75"
type input "3.21"
type input "1.26"
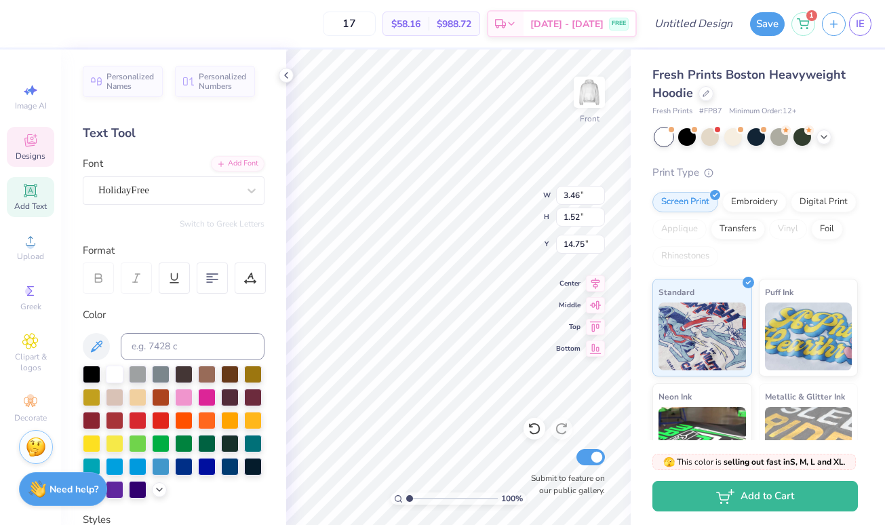
type input "7.39"
type textarea "i"
type textarea "[GEOGRAPHIC_DATA]"
type input "1.51"
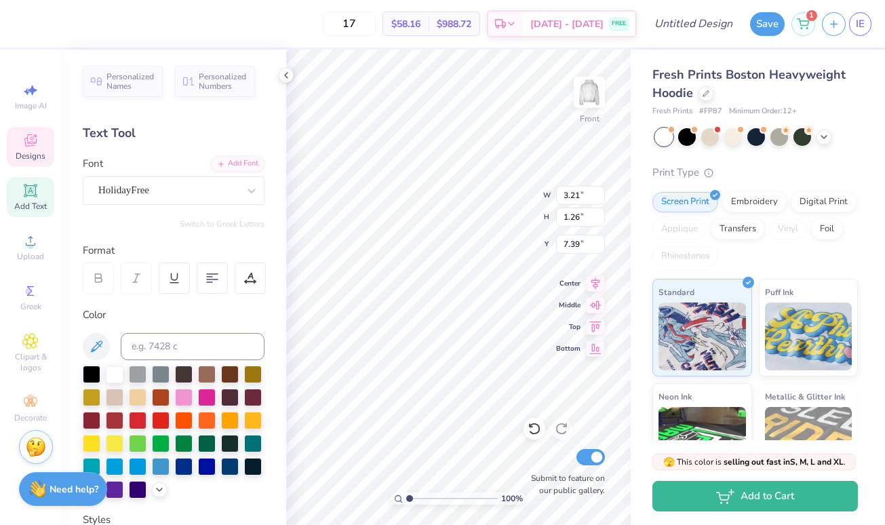
type input "2.04"
type input "12.53"
type textarea "e"
type textarea "Council"
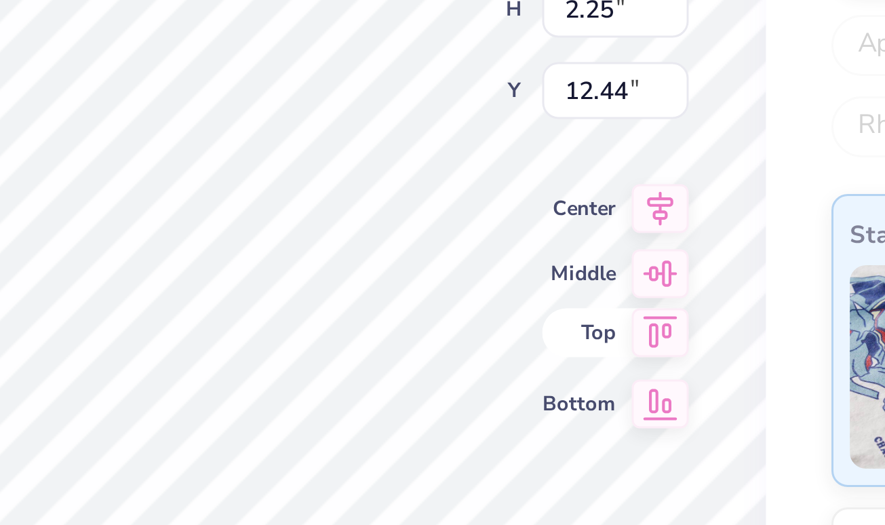
scroll to position [0, 3]
type textarea "Council 2526"
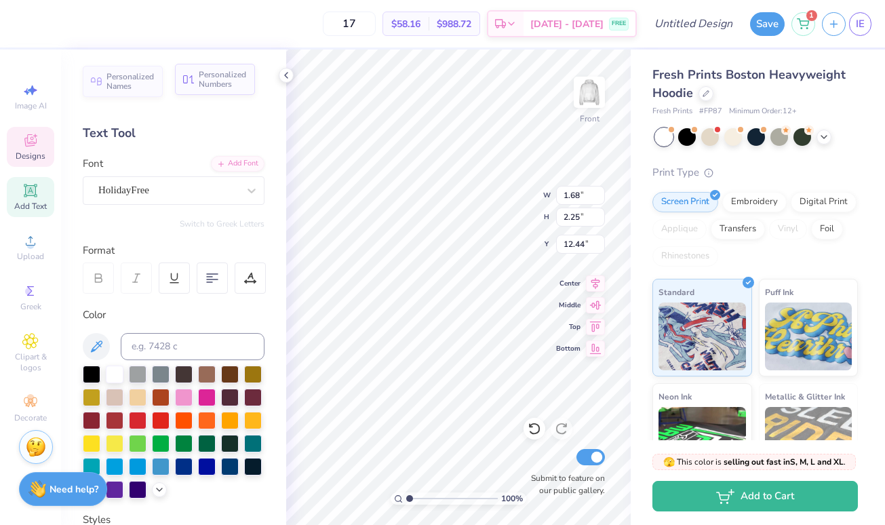
click at [218, 76] on span "Personalized Numbers" at bounding box center [223, 79] width 48 height 19
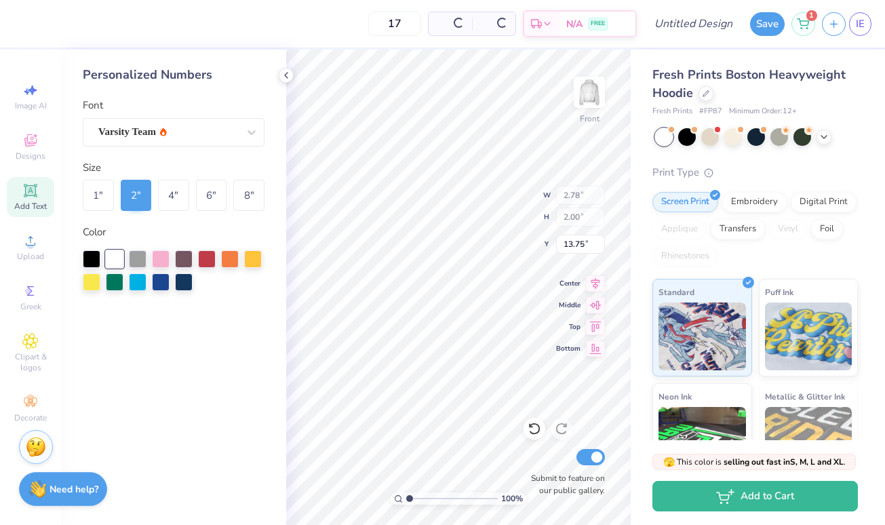
type input "2.78"
type input "2.00"
type input "13.75"
click at [286, 73] on icon at bounding box center [286, 75] width 11 height 11
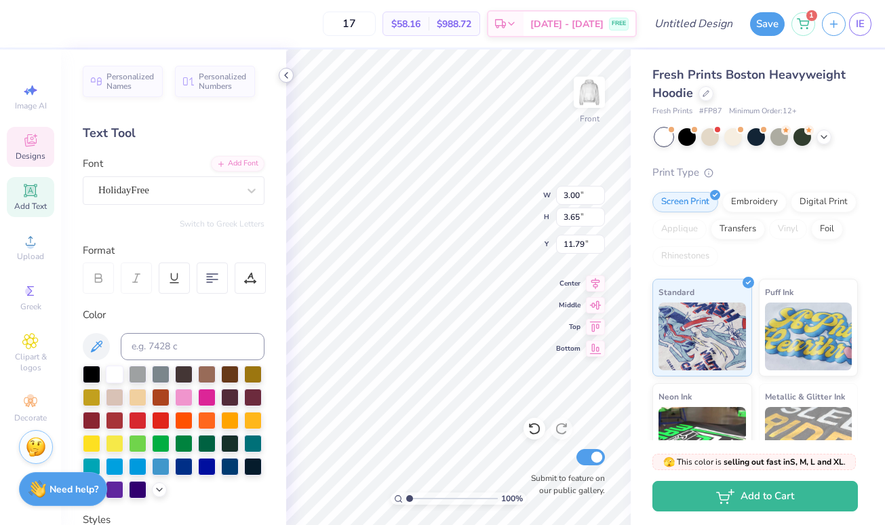
type input "11.10"
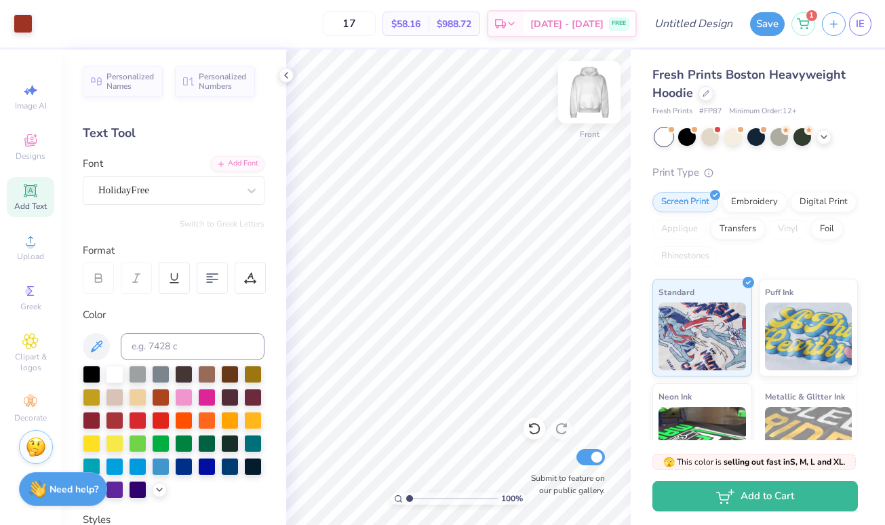
click at [583, 86] on img at bounding box center [589, 92] width 54 height 54
click at [224, 186] on div "HolidayFree" at bounding box center [168, 190] width 142 height 21
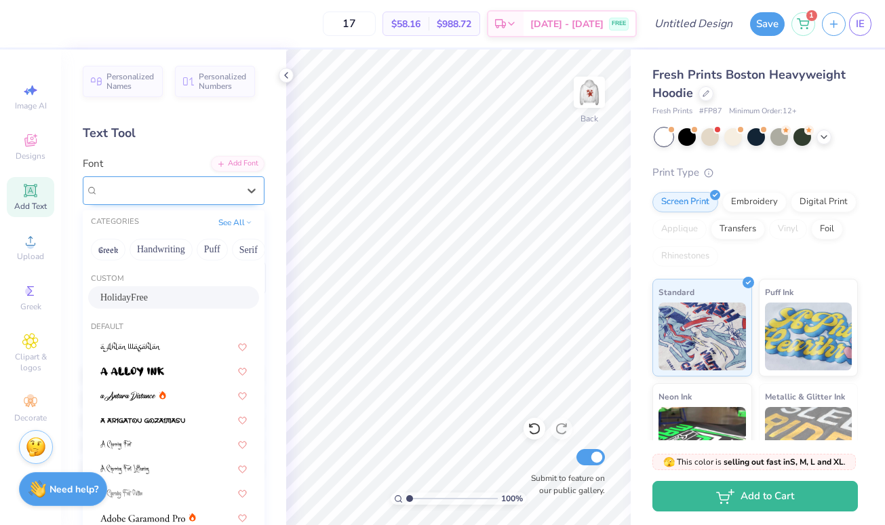
click at [224, 186] on div "HolidayFree" at bounding box center [168, 190] width 140 height 16
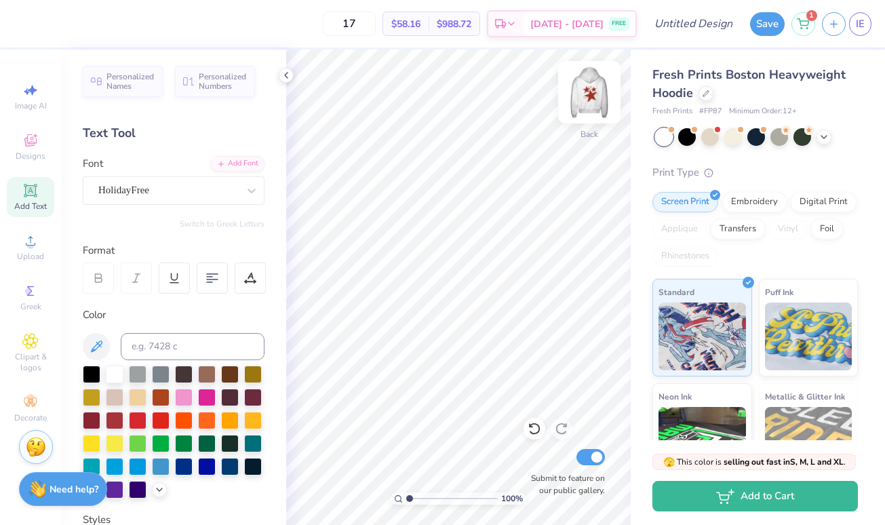
click at [593, 93] on img at bounding box center [589, 92] width 54 height 54
click at [595, 93] on img at bounding box center [589, 92] width 54 height 54
type input "11.52"
type input "3.41"
type input "1.23"
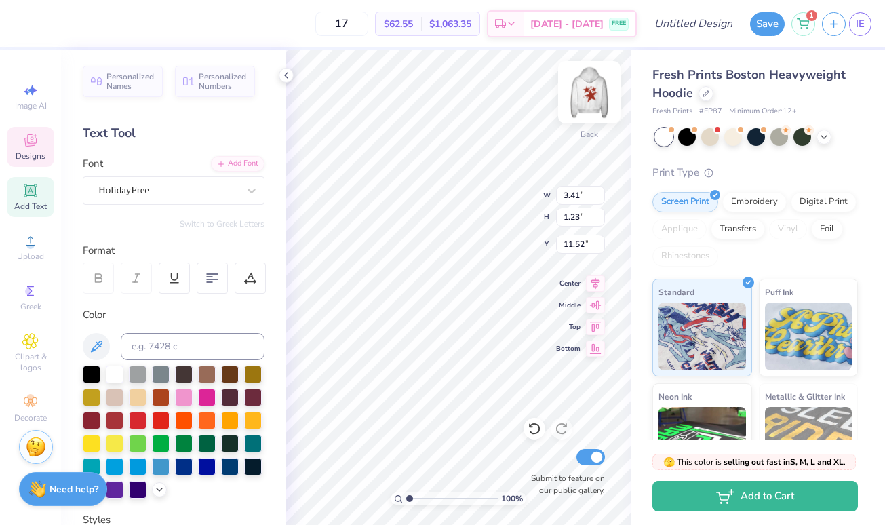
type input "11.69"
type input "1.98"
type input "0.72"
type input "11.54"
type input "1.74"
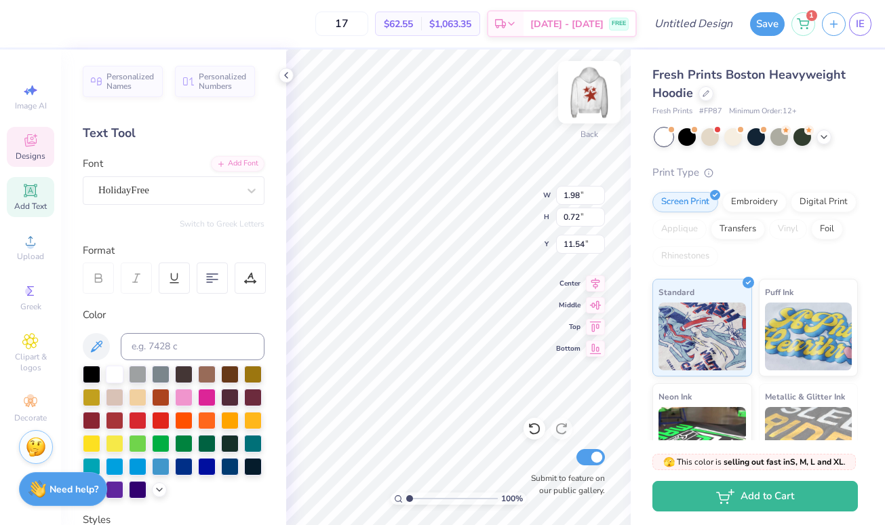
type input "0.63"
type input "11.63"
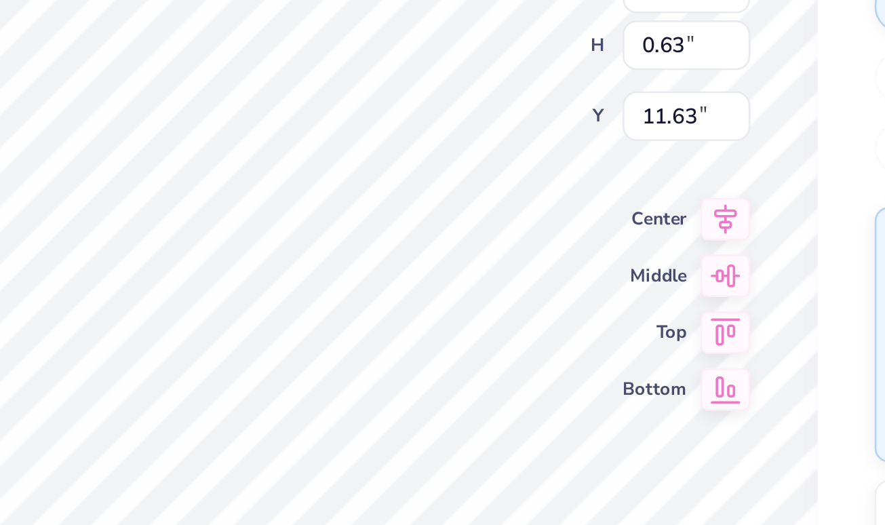
type input "11.63"
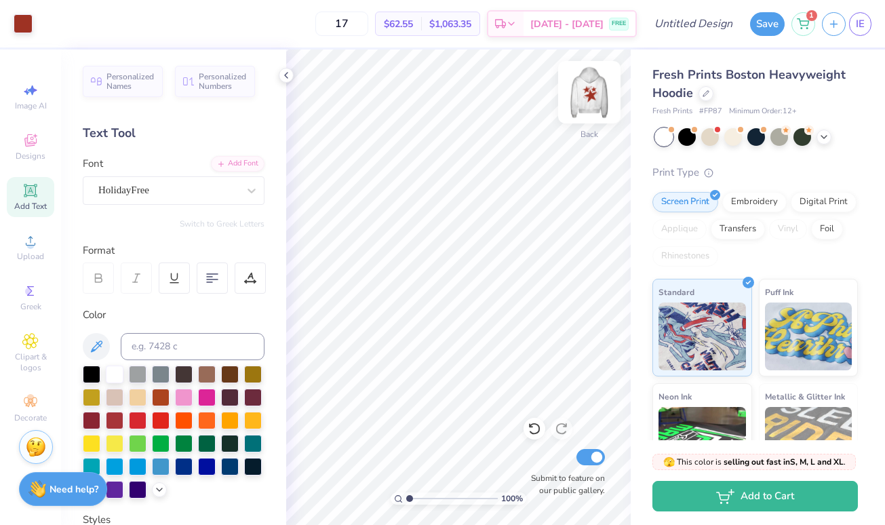
click at [600, 102] on img at bounding box center [589, 92] width 54 height 54
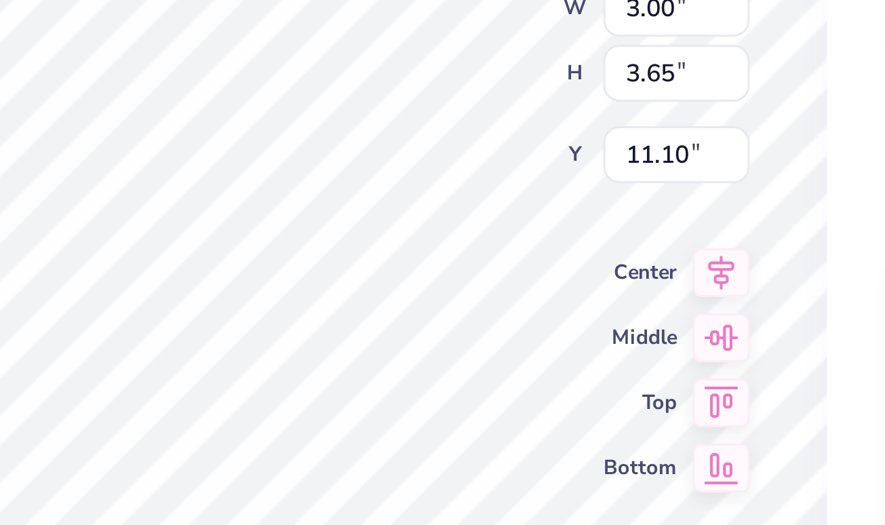
scroll to position [0, 3]
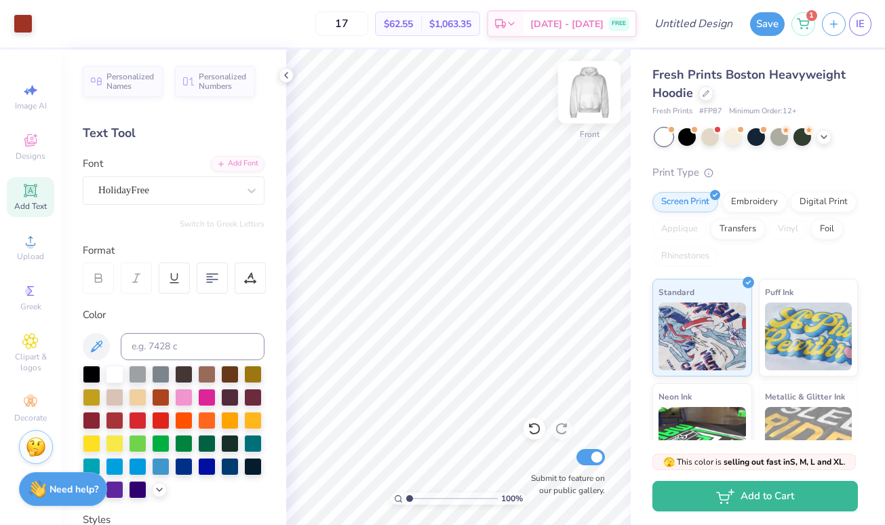
click at [593, 93] on img at bounding box center [589, 92] width 54 height 54
click at [590, 91] on img at bounding box center [589, 92] width 54 height 54
click at [589, 90] on img at bounding box center [589, 92] width 54 height 54
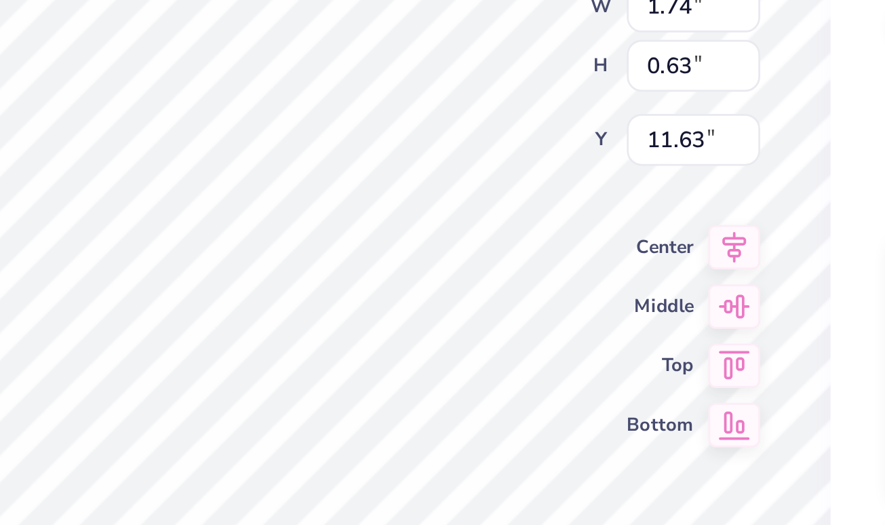
type input "1.96"
type input "0.71"
type input "11.55"
type textarea "SAP Council"
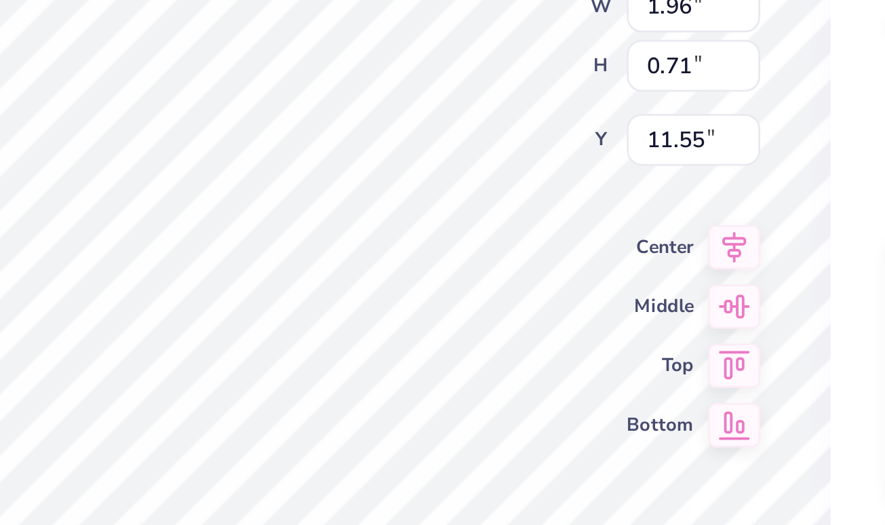
scroll to position [0, 2]
type input "11.58"
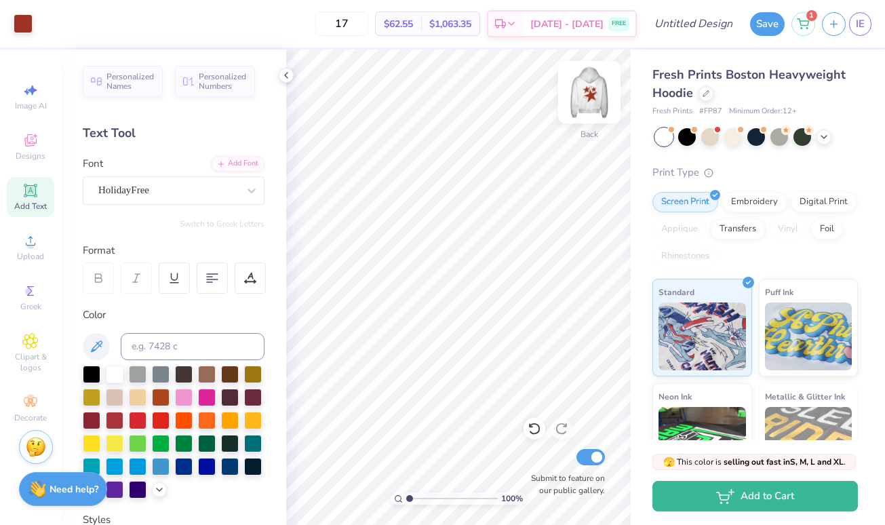
click at [583, 103] on img at bounding box center [589, 92] width 54 height 54
click at [589, 100] on img at bounding box center [589, 92] width 54 height 54
click at [591, 95] on img at bounding box center [589, 92] width 54 height 54
click at [290, 73] on icon at bounding box center [286, 75] width 11 height 11
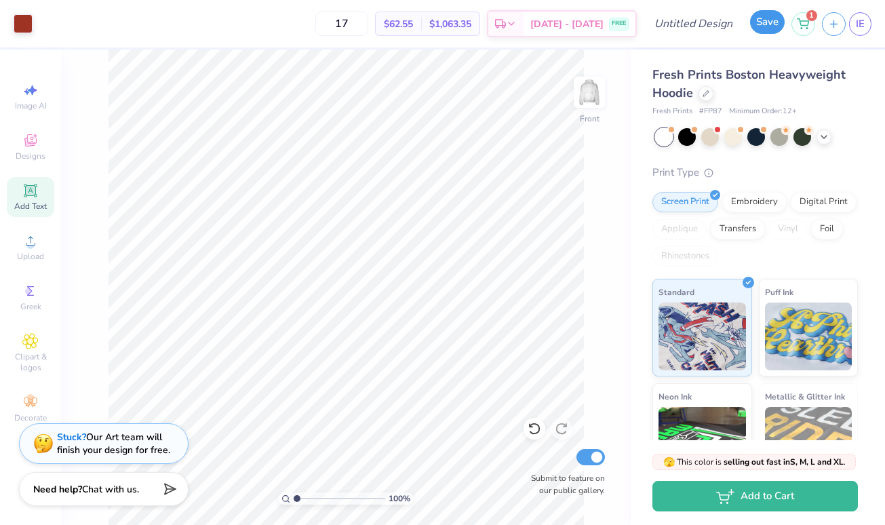
click at [774, 24] on button "Save" at bounding box center [767, 22] width 35 height 24
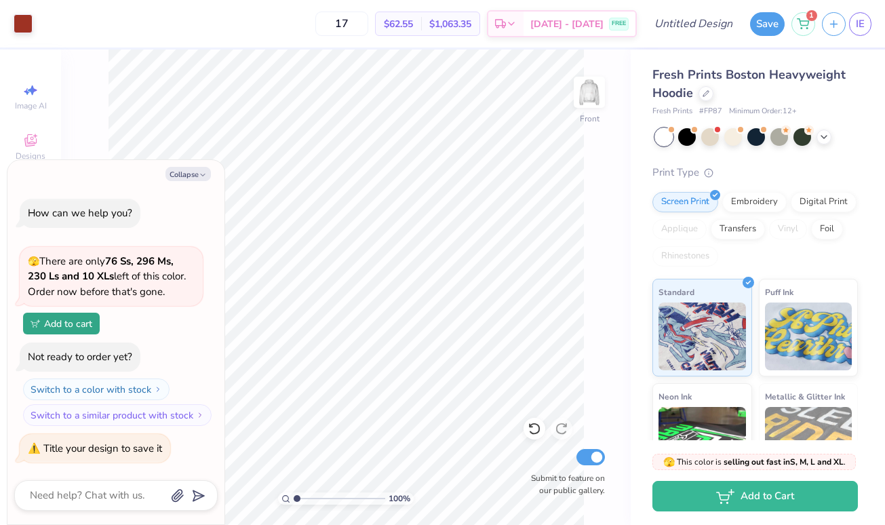
click at [82, 490] on textarea at bounding box center [97, 495] width 138 height 18
type textarea "x"
type textarea "S"
type textarea "x"
type textarea "SA"
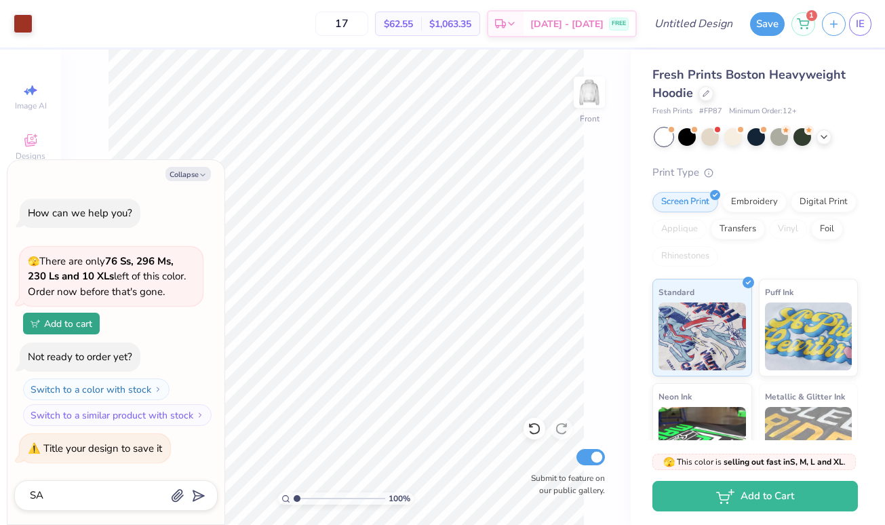
type textarea "x"
type textarea "SAP"
type textarea "x"
type textarea "SAP"
type textarea "x"
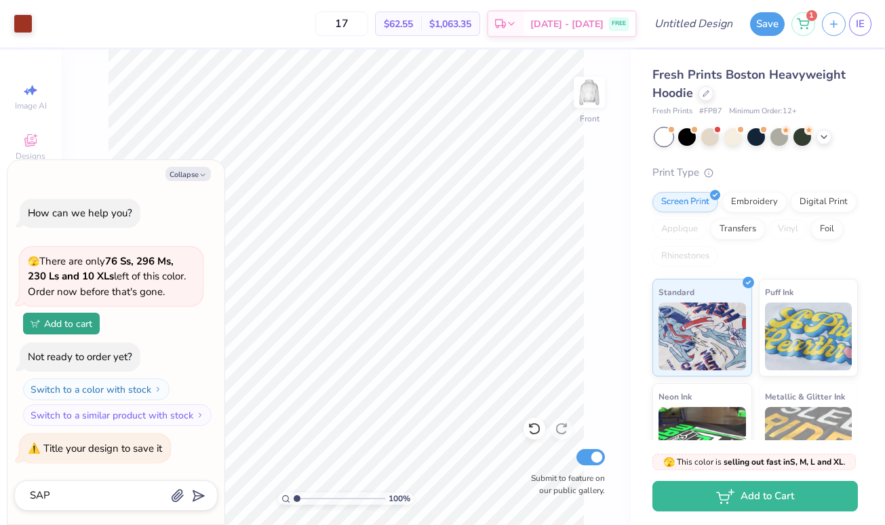
type textarea "SAP H"
type textarea "x"
type textarea "SAP HO"
type textarea "x"
type textarea "SAP HOO"
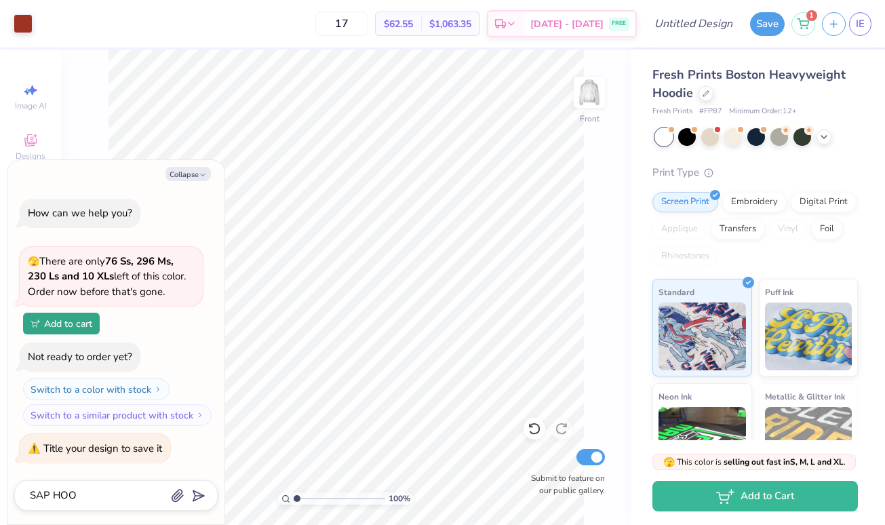
type textarea "x"
type textarea "SAP HOOD"
type textarea "x"
type textarea "SAP HOODI"
type textarea "x"
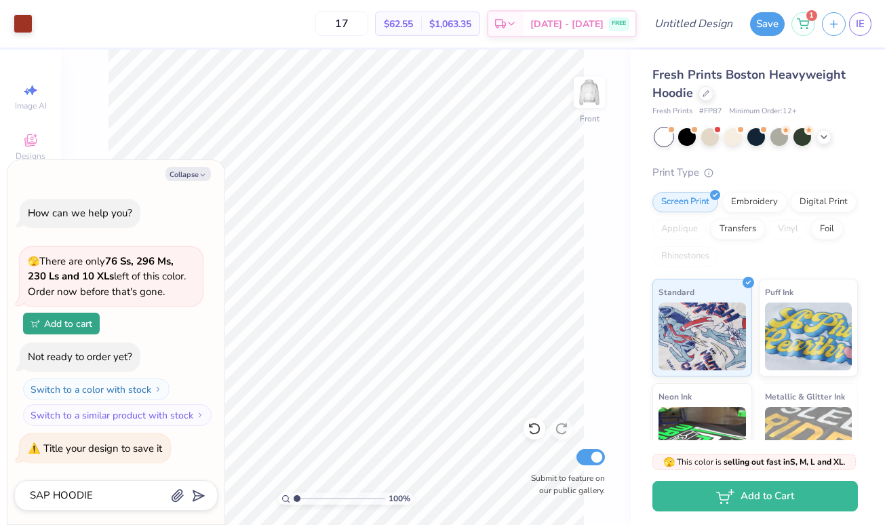
type textarea "SAP HOODIE"
type input "SAP HOODIE"
type textarea "x"
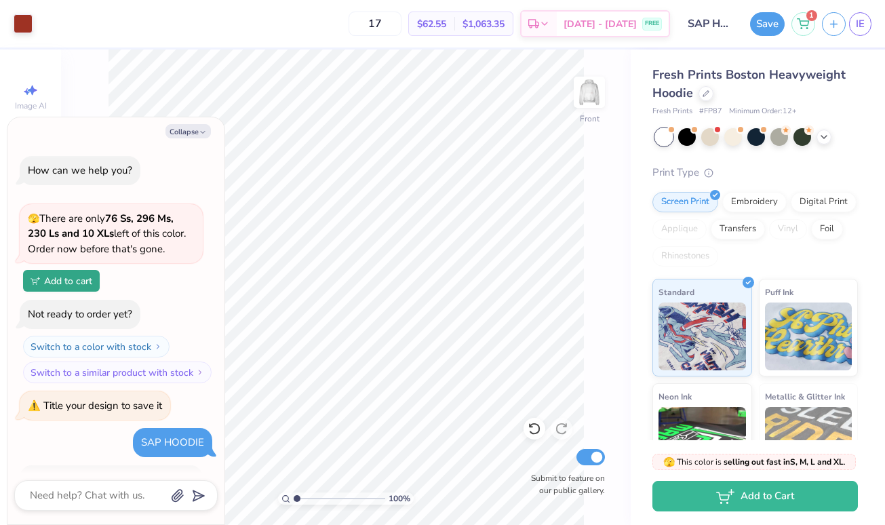
scroll to position [46, 0]
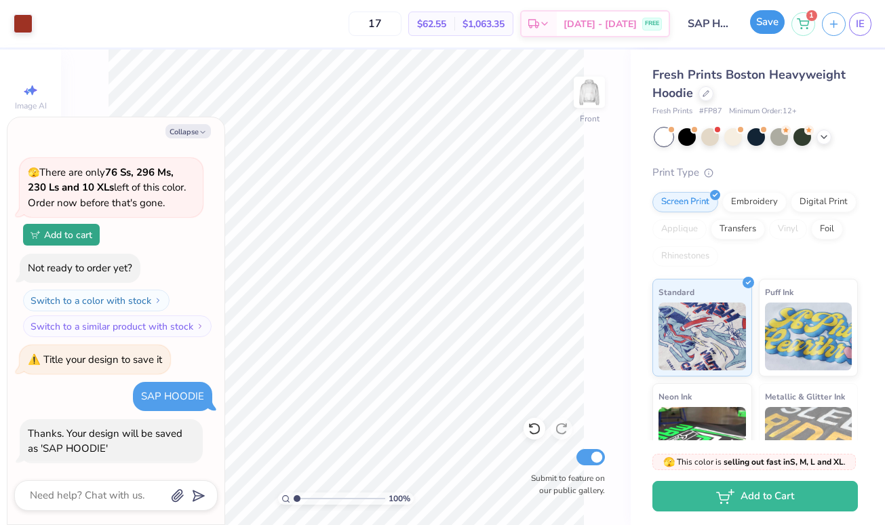
click at [757, 20] on button "Save" at bounding box center [767, 22] width 35 height 24
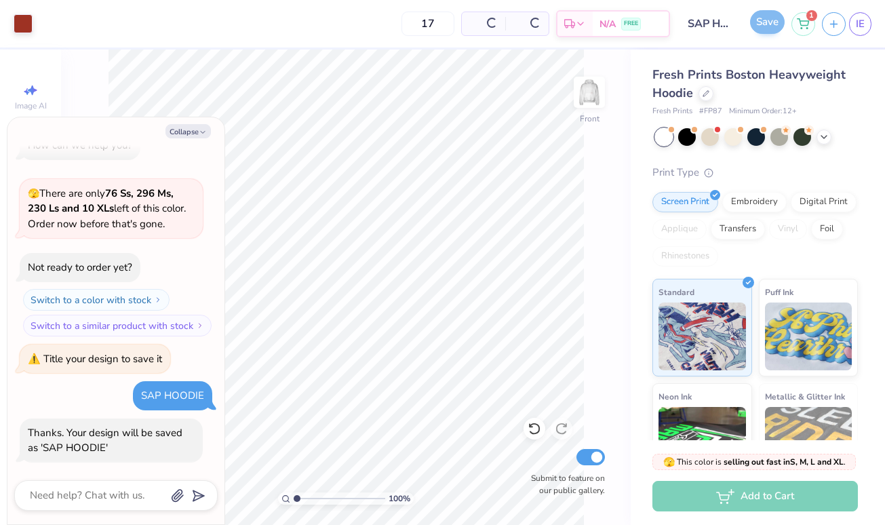
scroll to position [24, 0]
click at [600, 165] on div "100 % Front Submit to feature on our public gallery." at bounding box center [346, 287] width 570 height 475
click at [201, 130] on icon "button" at bounding box center [203, 132] width 8 height 8
type textarea "x"
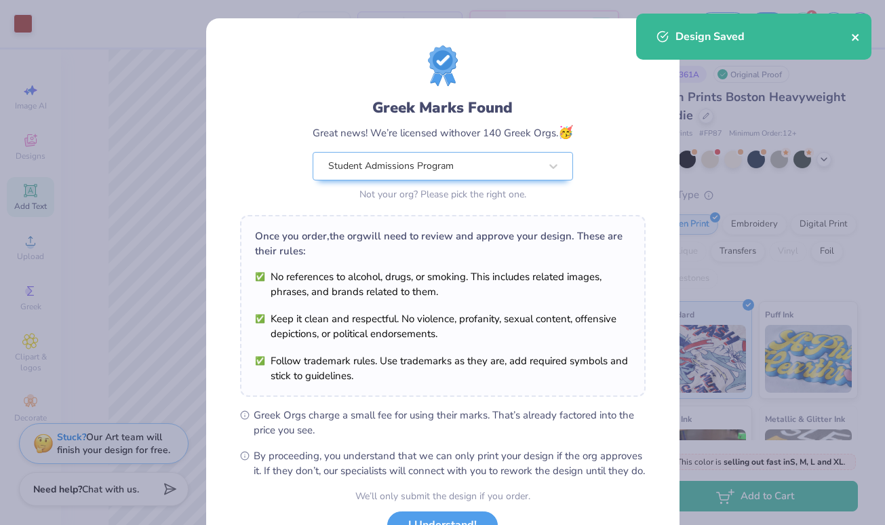
click at [852, 41] on icon "close" at bounding box center [855, 37] width 9 height 11
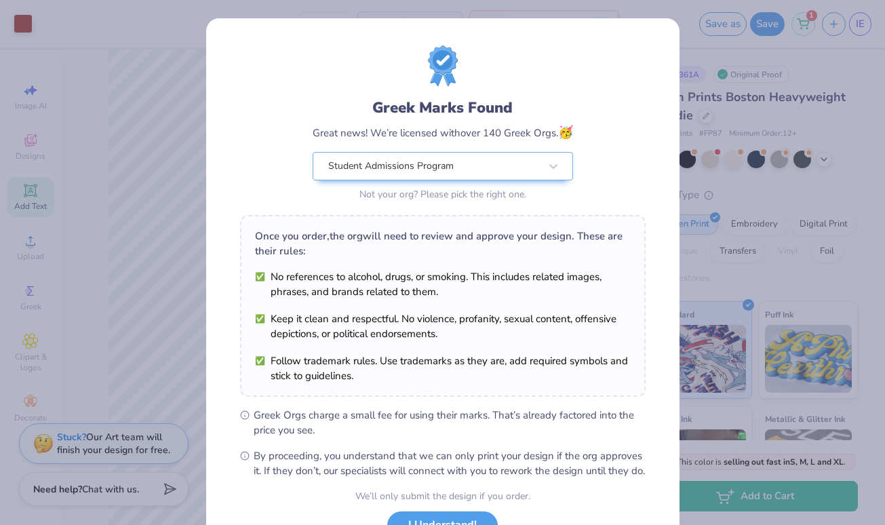
click at [711, 114] on div "Greek Marks Found Great news! We’re licensed with over 140 Greek Orgs. 🥳 Studen…" at bounding box center [442, 262] width 885 height 525
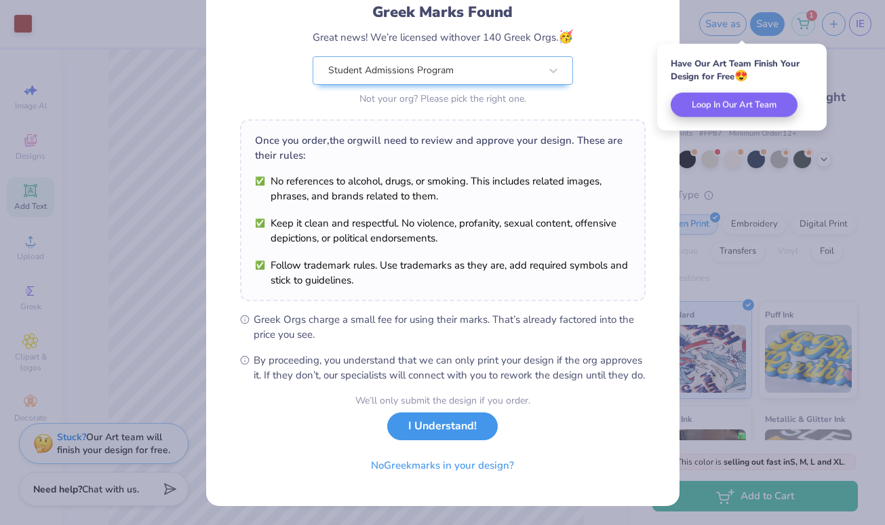
click at [435, 436] on button "I Understand!" at bounding box center [442, 426] width 111 height 28
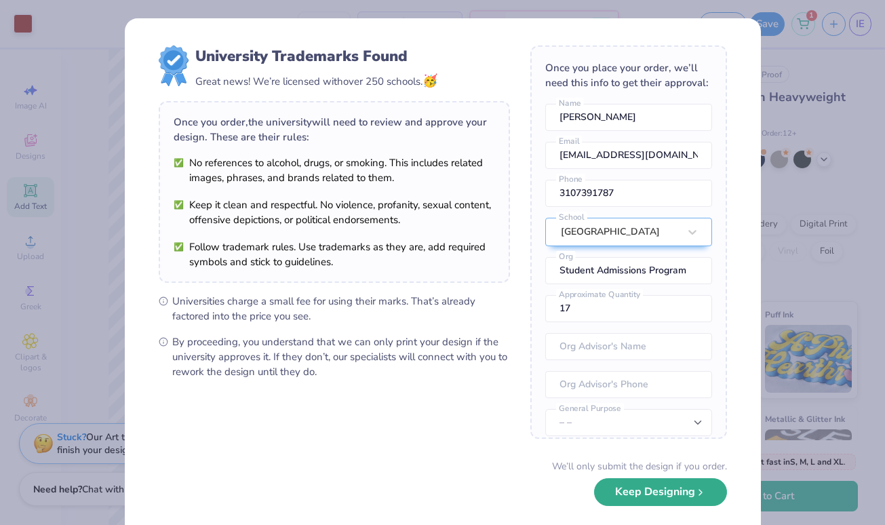
click at [644, 502] on button "Keep Designing" at bounding box center [660, 492] width 133 height 28
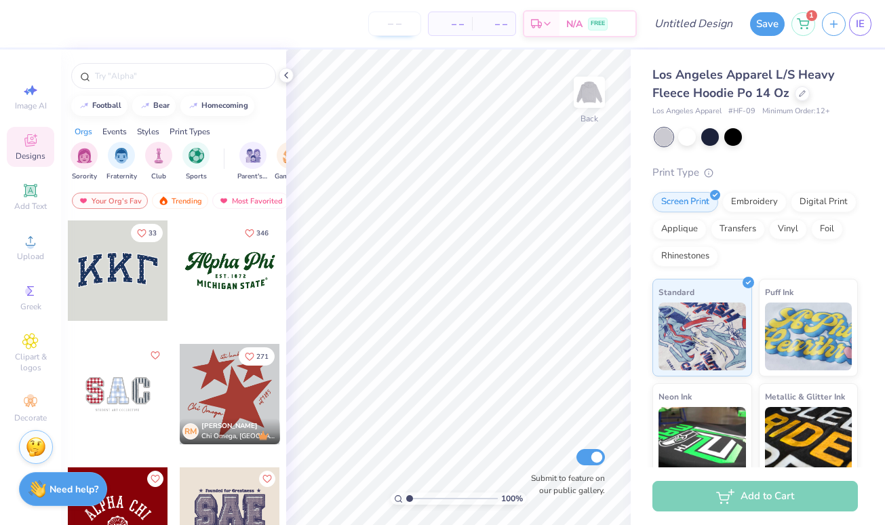
click at [405, 22] on input "number" at bounding box center [394, 24] width 53 height 24
type input "17"
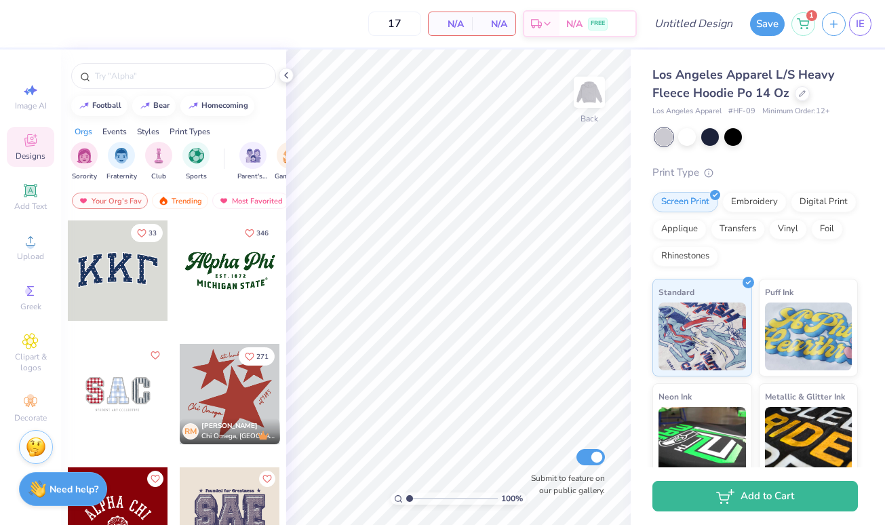
click at [232, 372] on div at bounding box center [230, 394] width 100 height 100
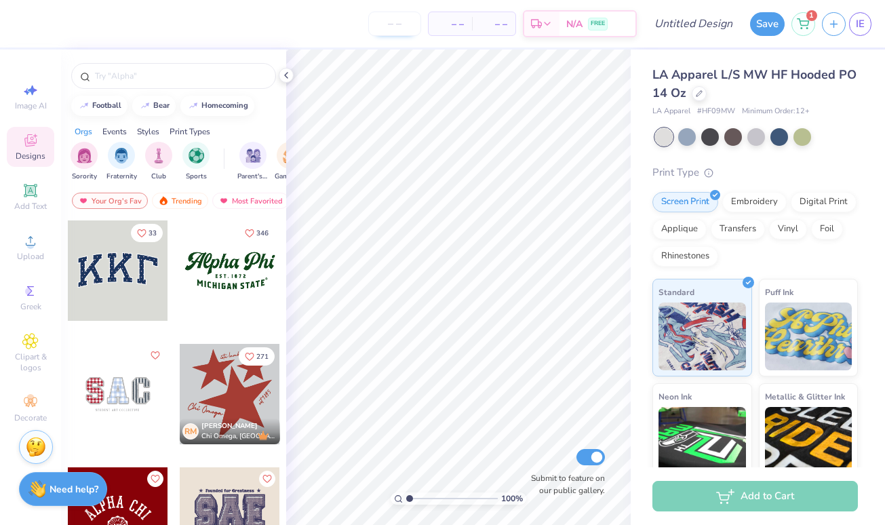
click at [389, 21] on input "number" at bounding box center [394, 24] width 53 height 24
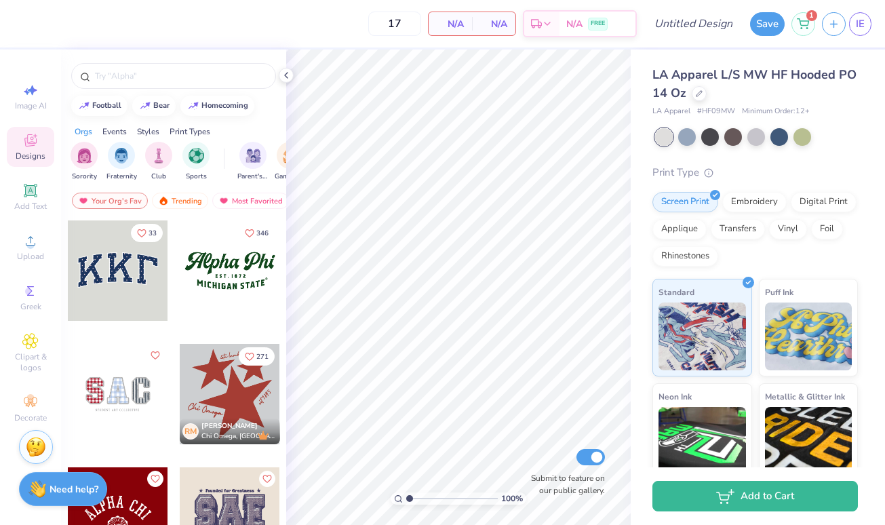
type input "17"
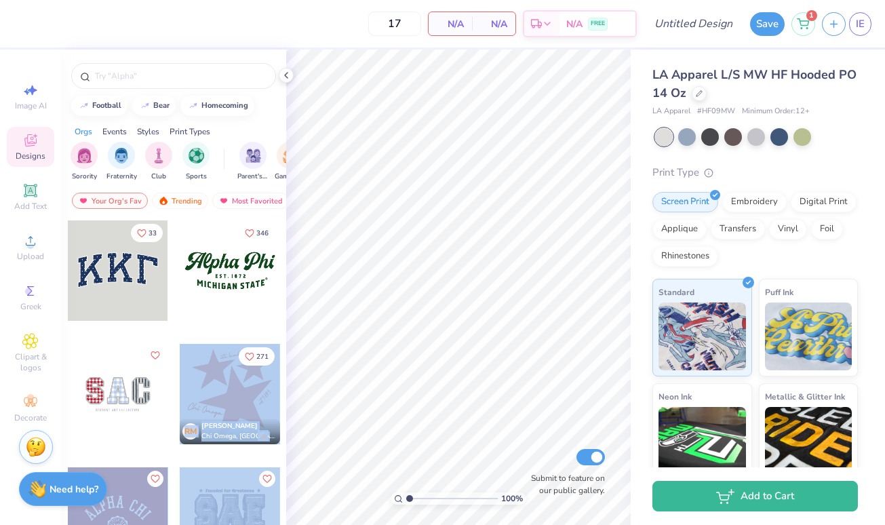
click at [431, 311] on div "17 N/A Per Item N/A Total Est. Delivery N/A FREE Design Title Save 1 IE Image A…" at bounding box center [442, 262] width 885 height 525
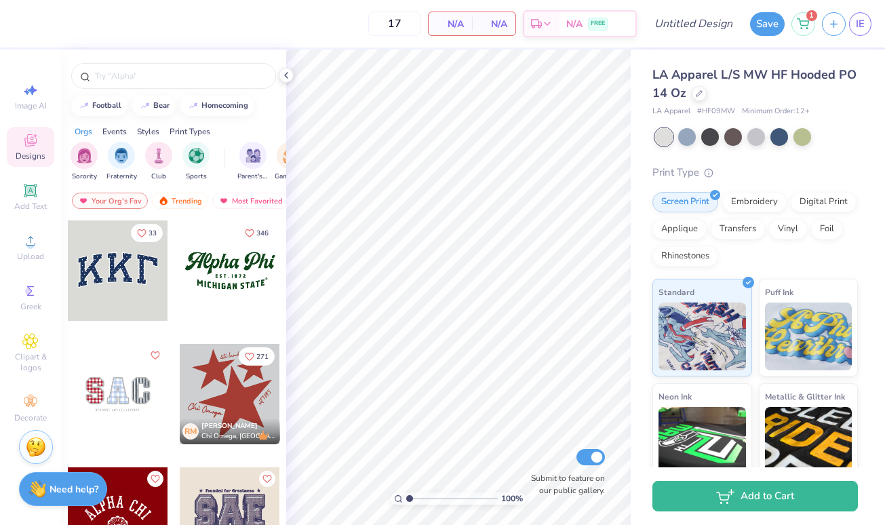
click at [258, 381] on div at bounding box center [230, 394] width 100 height 100
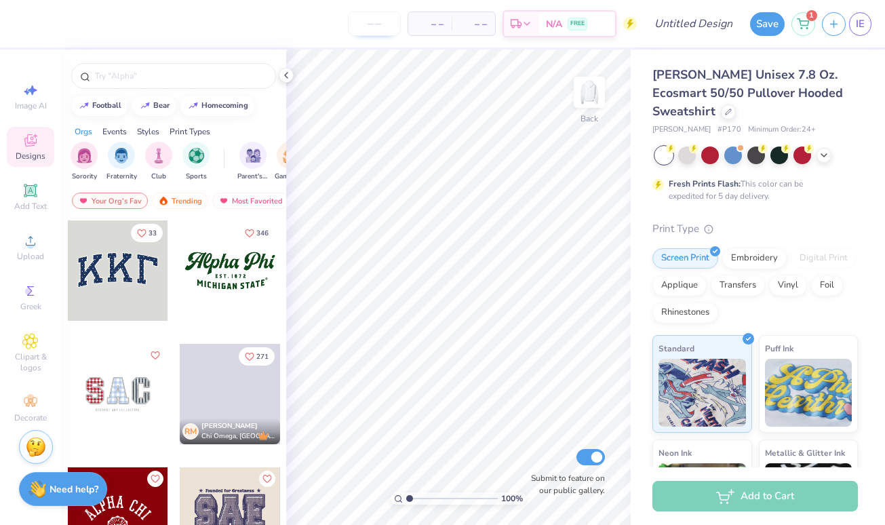
click at [376, 20] on input "number" at bounding box center [374, 24] width 53 height 24
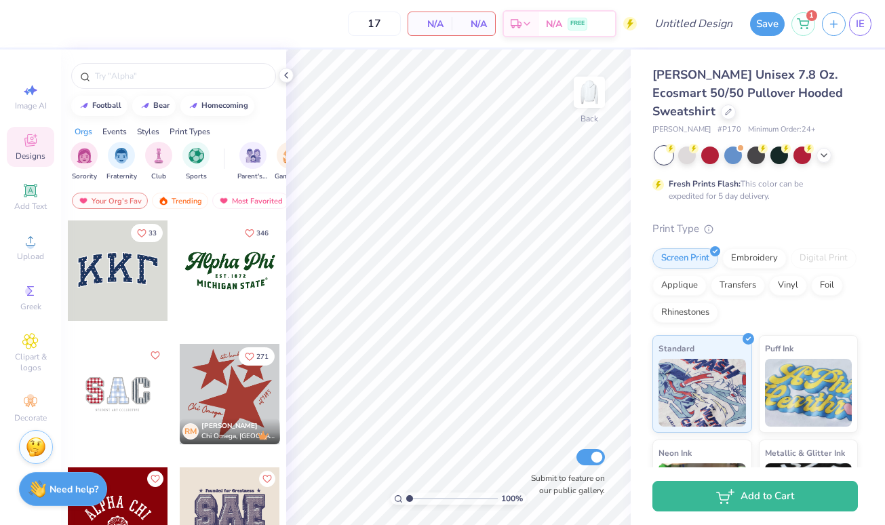
type input "17"
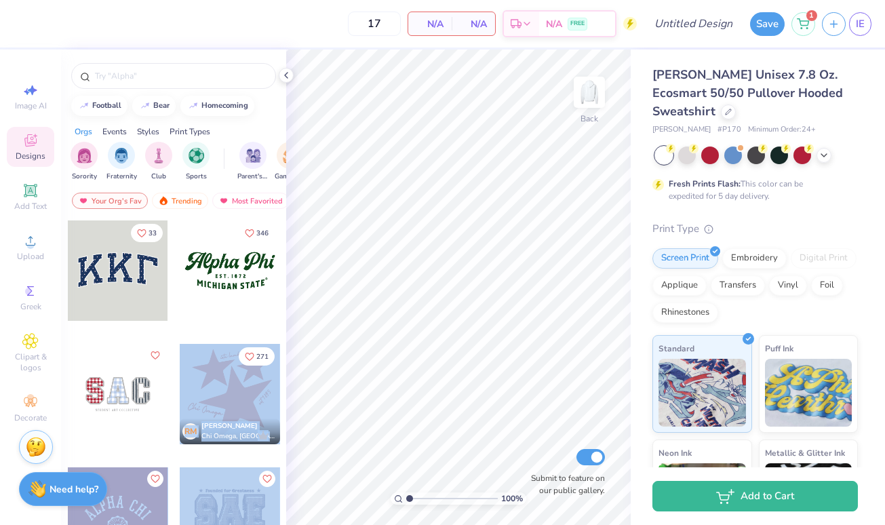
click at [375, 271] on div "17 N/A Per Item N/A Total Est. Delivery N/A FREE Design Title Save 1 IE Image A…" at bounding box center [442, 262] width 885 height 525
click at [589, 108] on img at bounding box center [589, 92] width 54 height 54
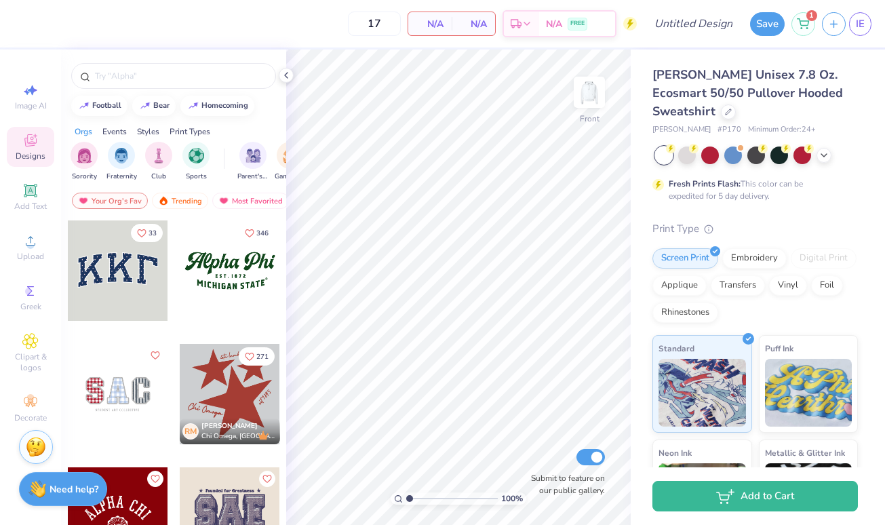
click at [224, 381] on div at bounding box center [230, 394] width 100 height 100
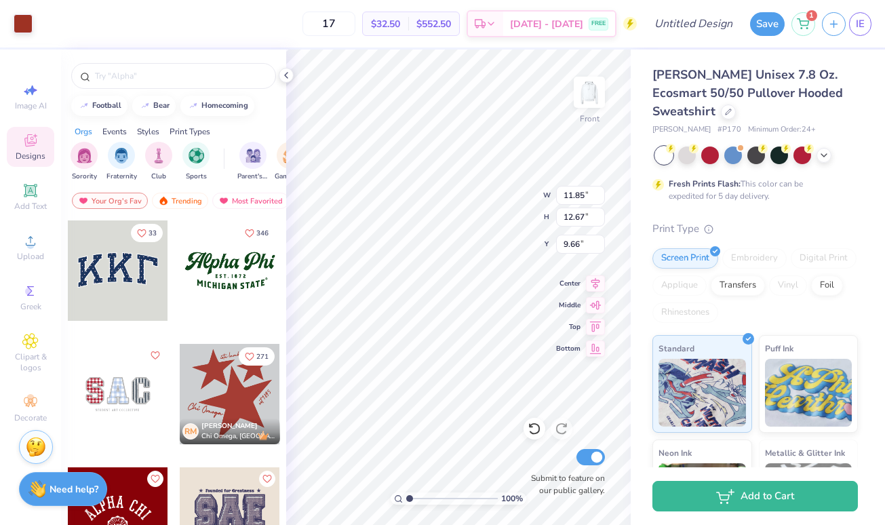
type input "11.06"
type input "11.82"
type input "10.51"
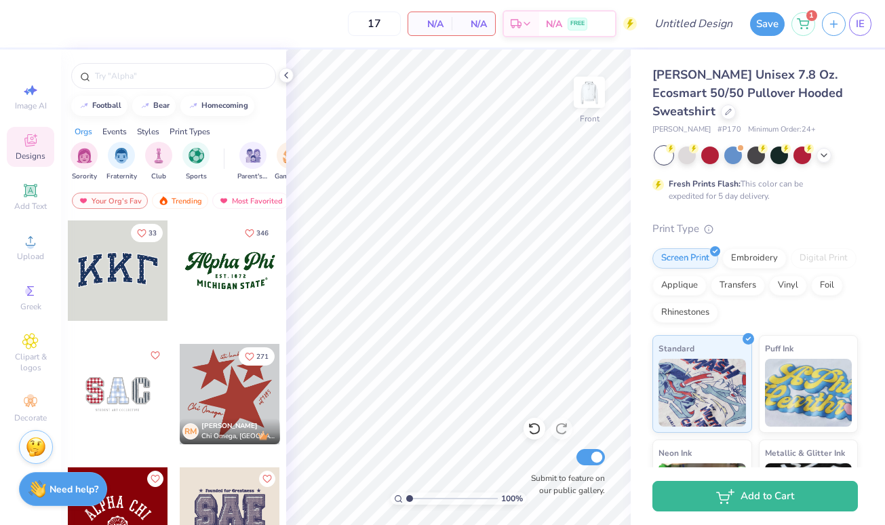
click at [232, 397] on div at bounding box center [230, 394] width 100 height 100
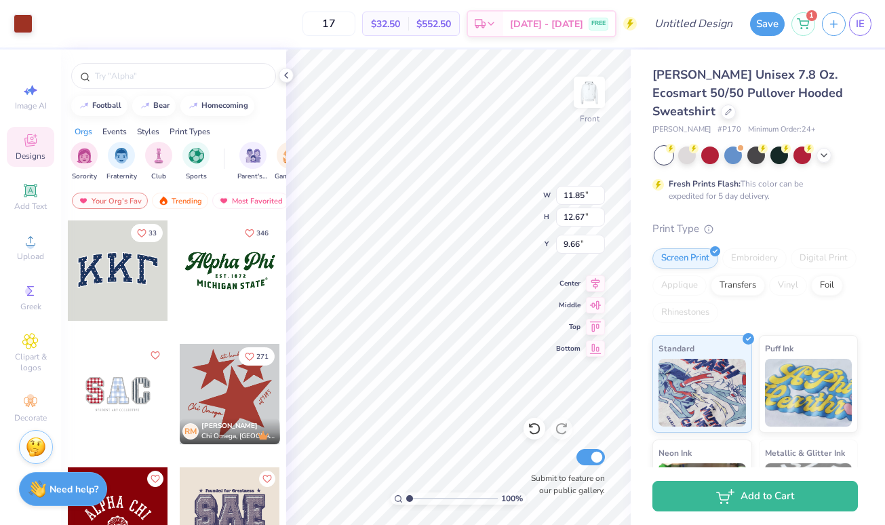
type input "8.35"
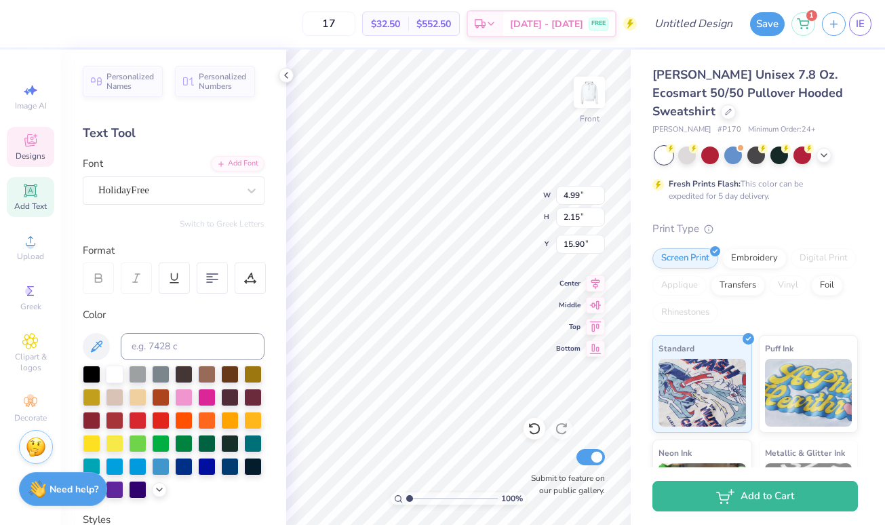
type textarea "C"
type textarea "SAP"
type input "3.43"
type input "1.34"
type input "8.51"
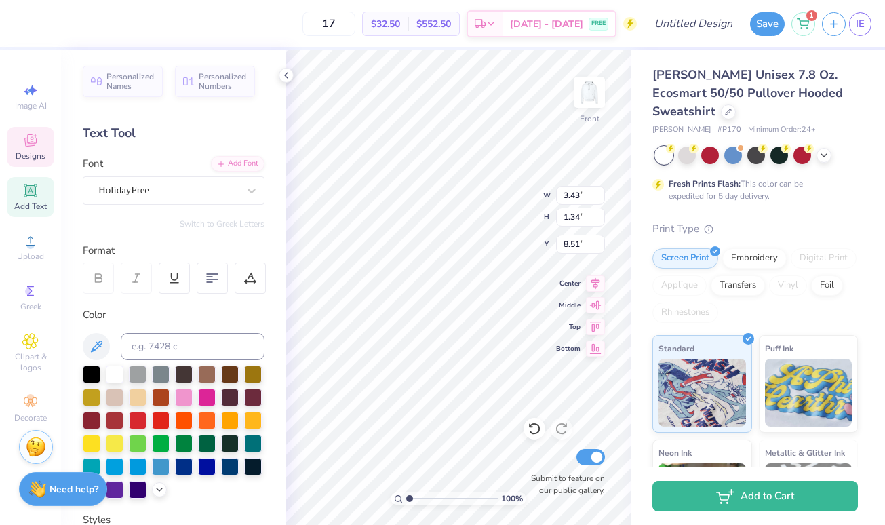
type textarea "i"
type textarea "[GEOGRAPHIC_DATA]"
type input "1.62"
type input "2.18"
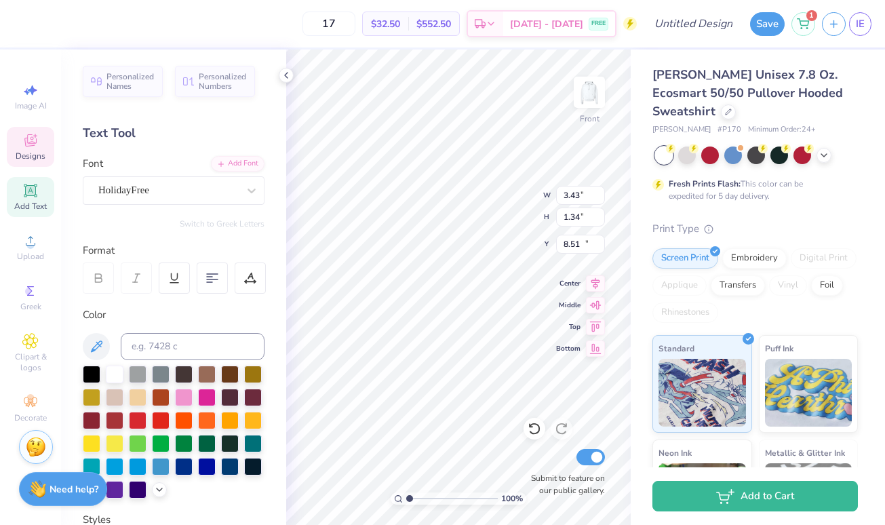
type input "14.01"
type textarea "est 1995"
type input "3.70"
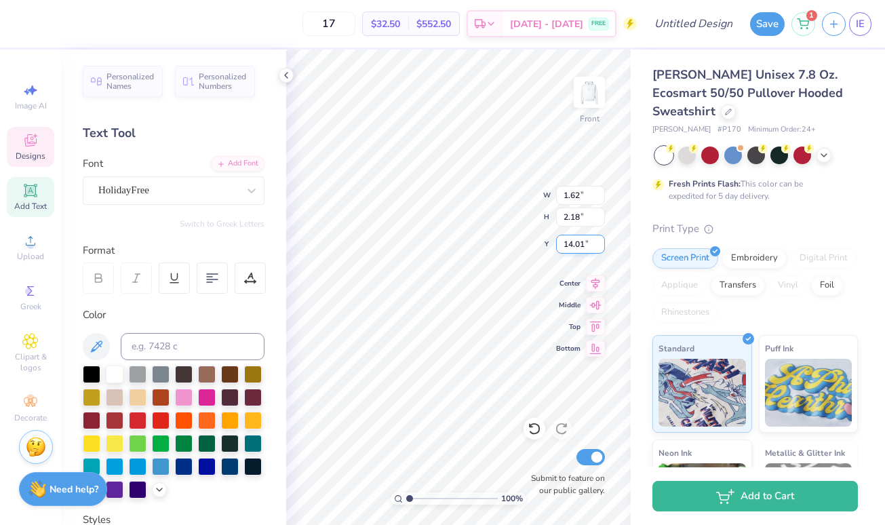
type input "1.62"
type input "16.15"
type textarea "[GEOGRAPHIC_DATA]"
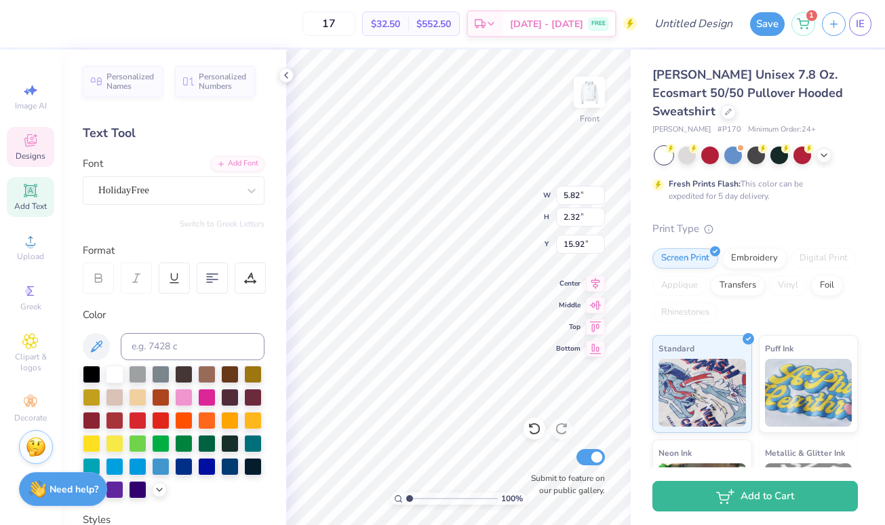
type input "16.00"
type input "4.14"
type input "1.45"
type input "8.36"
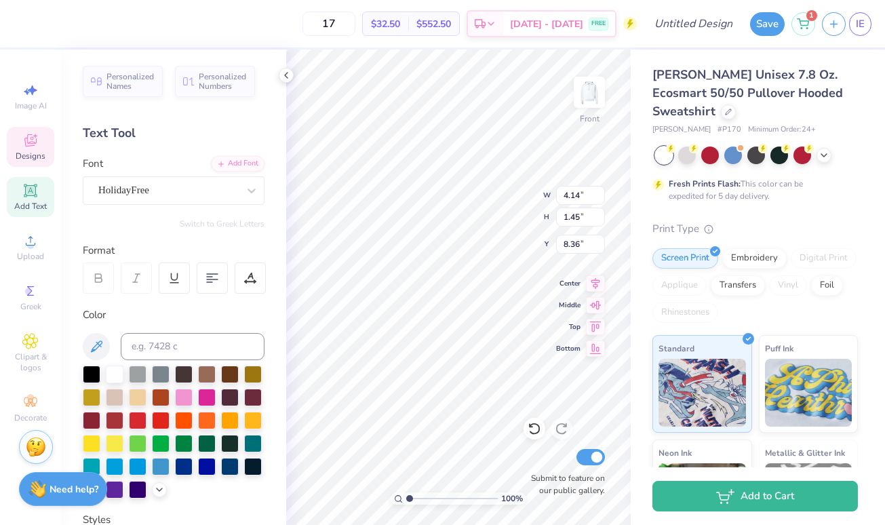
type textarea "[GEOGRAPHIC_DATA]"
type input "5.82"
type input "2.32"
type input "16.00"
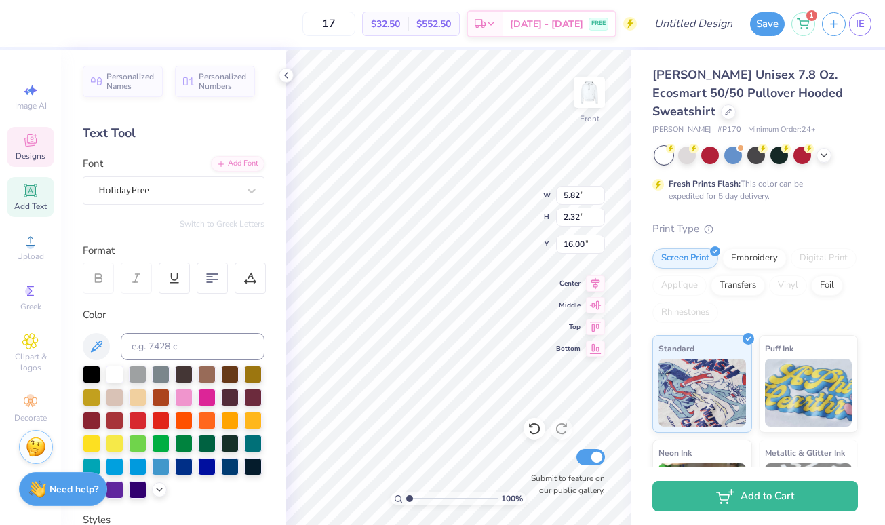
scroll to position [0, 0]
type textarea "B"
type textarea "SAP"
type input "16.57"
type input "10.34"
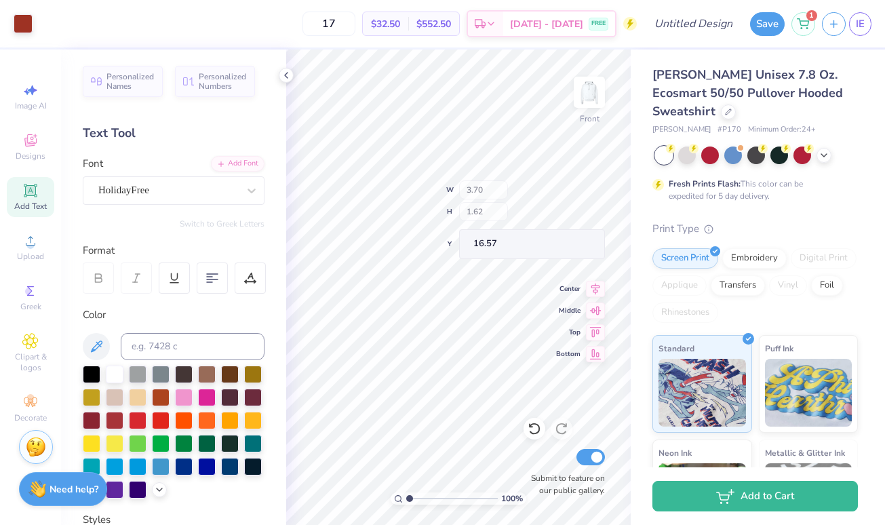
type input "10.31"
type input "10.71"
type input "3.70"
type input "1.62"
type input "16.57"
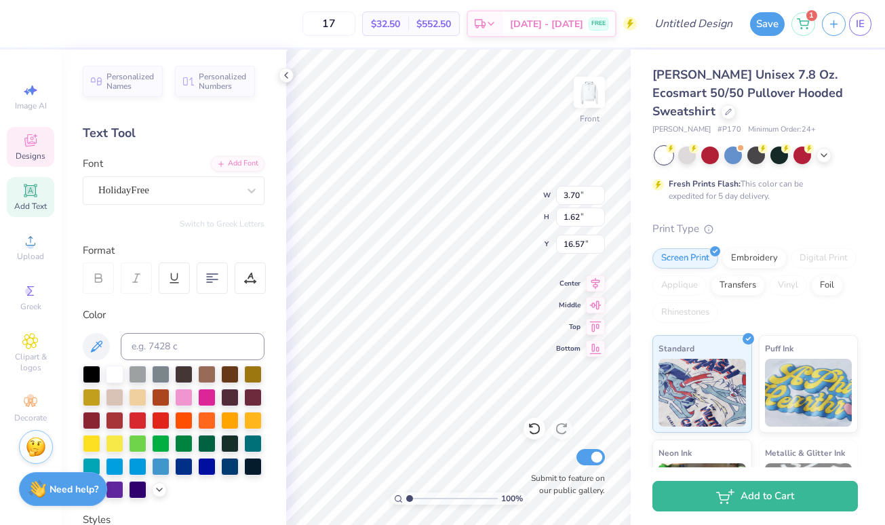
type input "4.14"
type input "1.45"
type input "8.36"
click at [593, 96] on img at bounding box center [589, 92] width 54 height 54
type input "7.38"
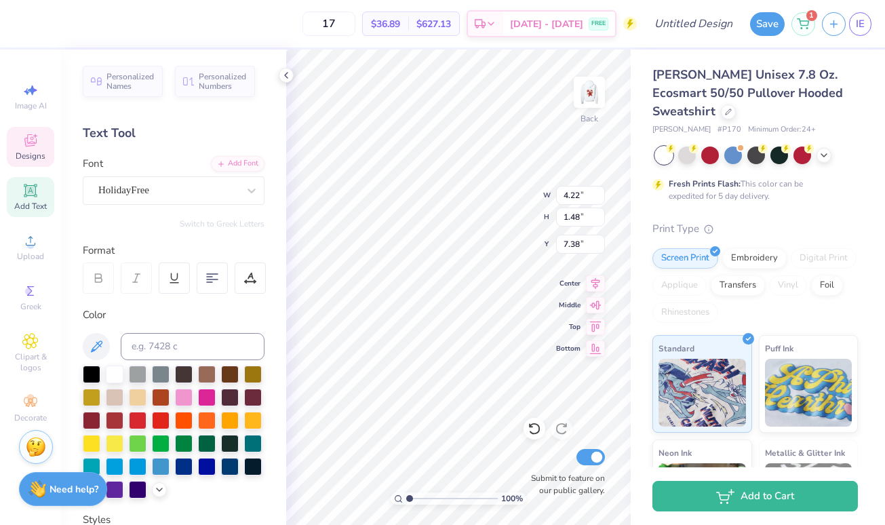
type textarea "B"
type textarea "SAP Council"
click at [94, 414] on div at bounding box center [92, 419] width 18 height 18
click at [88, 423] on div at bounding box center [92, 419] width 18 height 18
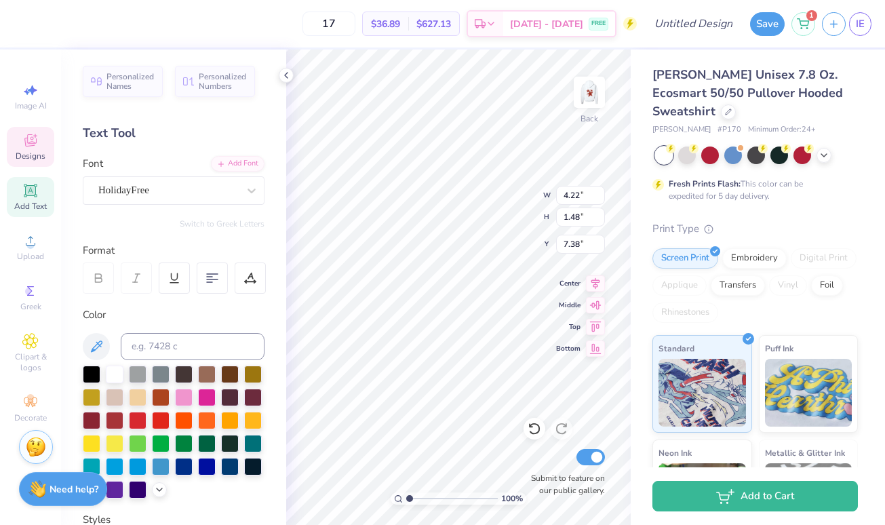
click at [517, 195] on div "100 % Back W 4.22 4.22 " H 1.48 1.48 " Y 7.38 7.38 " Center Middle Top Bottom S…" at bounding box center [458, 287] width 345 height 475
type input "5.27"
type input "0.99"
type input "7.68"
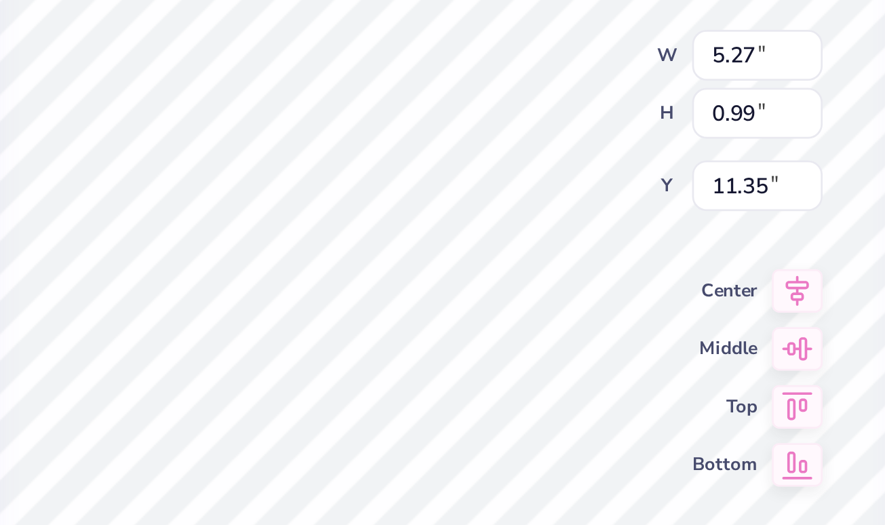
type input "13.26"
type input "3.59"
type input "0.68"
type input "13.57"
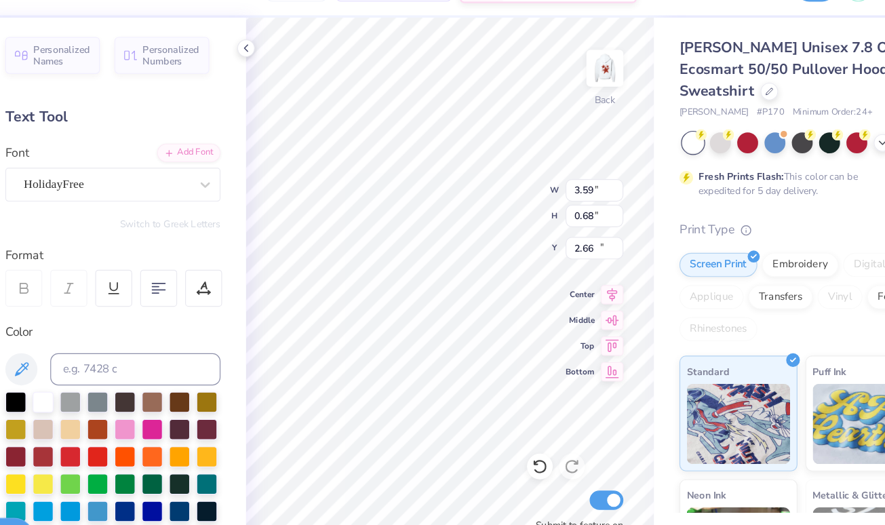
type input "13.57"
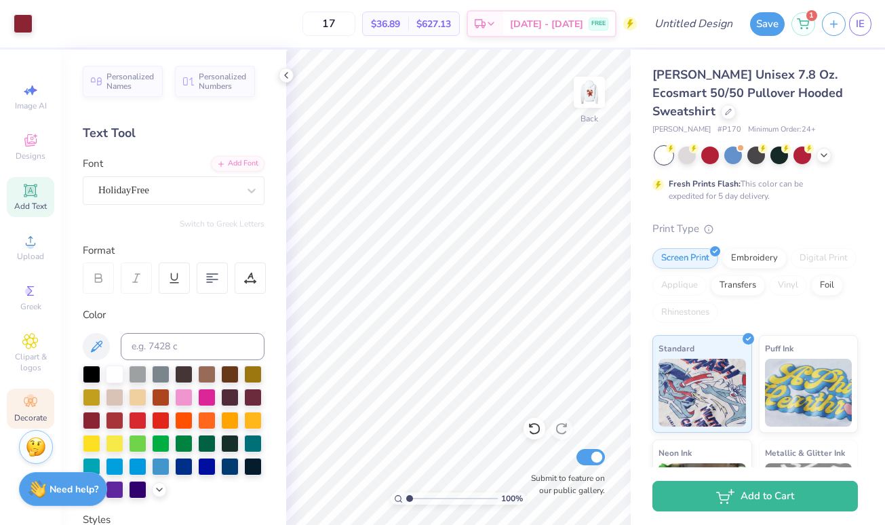
click at [30, 400] on circle at bounding box center [29, 397] width 7 height 7
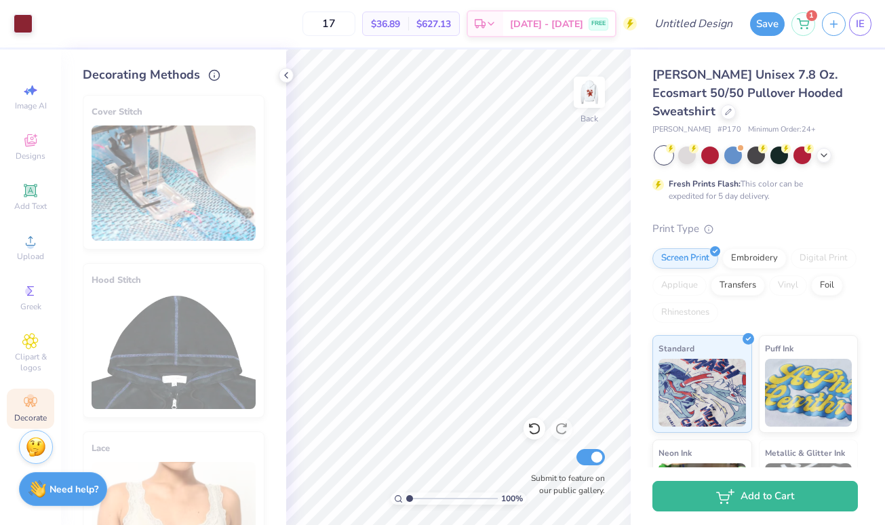
click at [31, 410] on div "Decorate" at bounding box center [30, 409] width 47 height 40
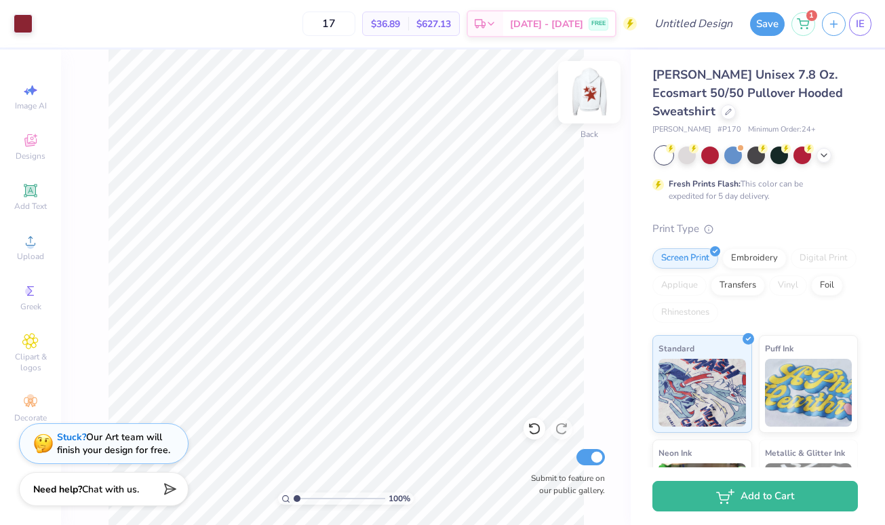
click at [588, 96] on img at bounding box center [589, 92] width 54 height 54
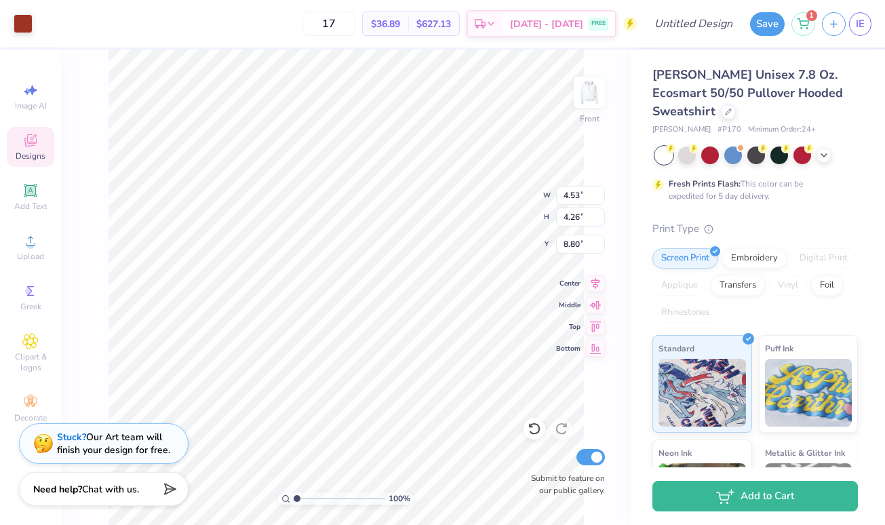
click at [14, 150] on div "Designs" at bounding box center [30, 147] width 47 height 40
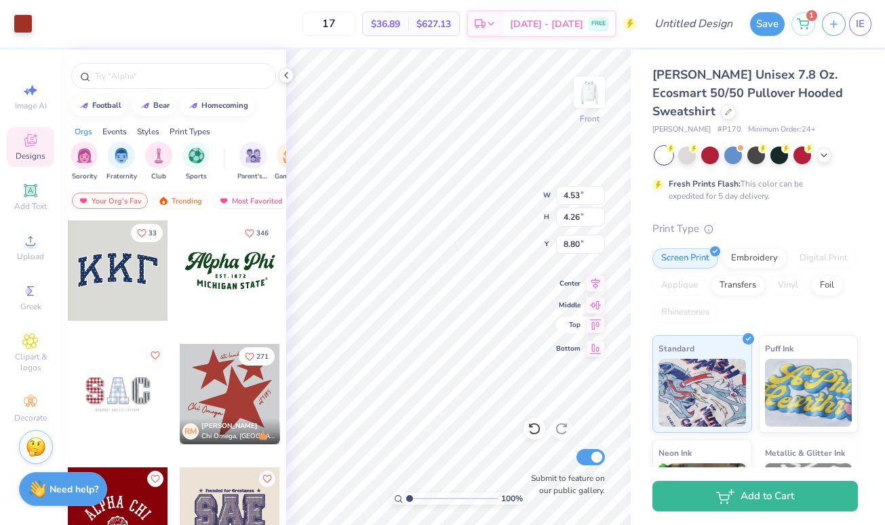
type input "10.34"
type input "10.31"
type input "10.71"
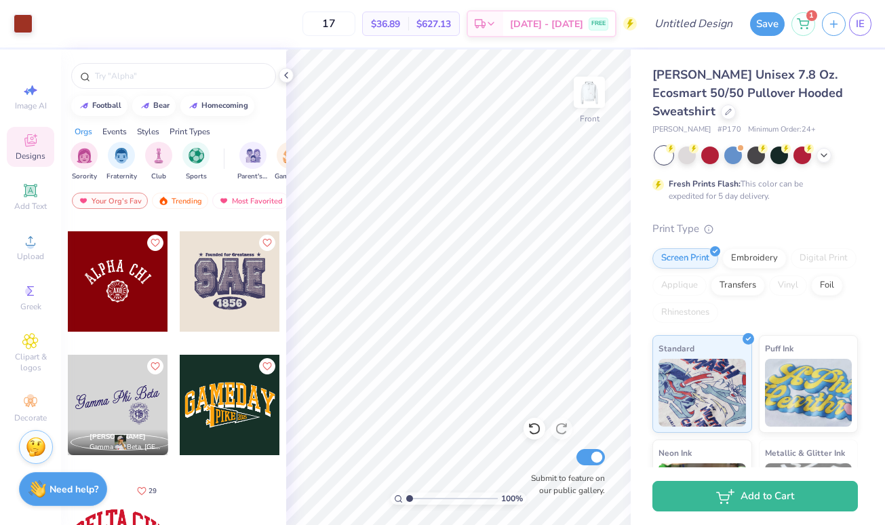
scroll to position [261, 0]
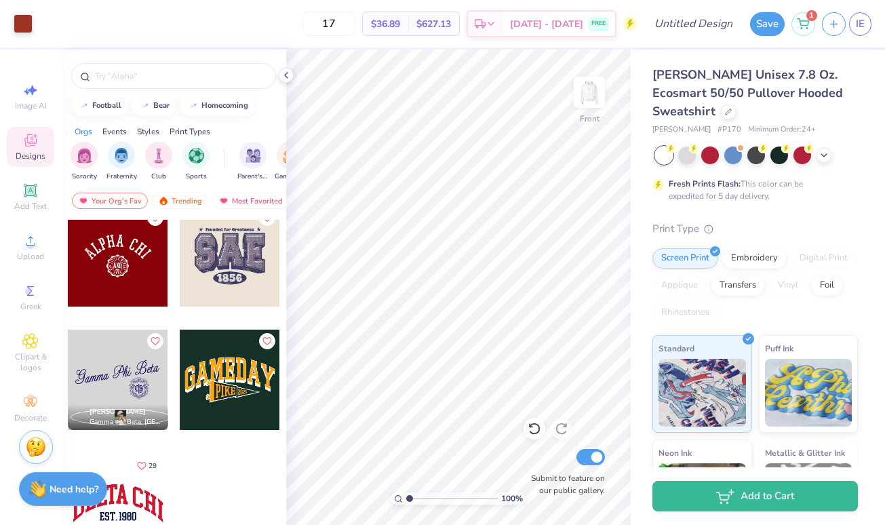
click at [701, 190] on div "Fresh Prints Flash: This color can be expedited for 5 day delivery." at bounding box center [752, 190] width 167 height 24
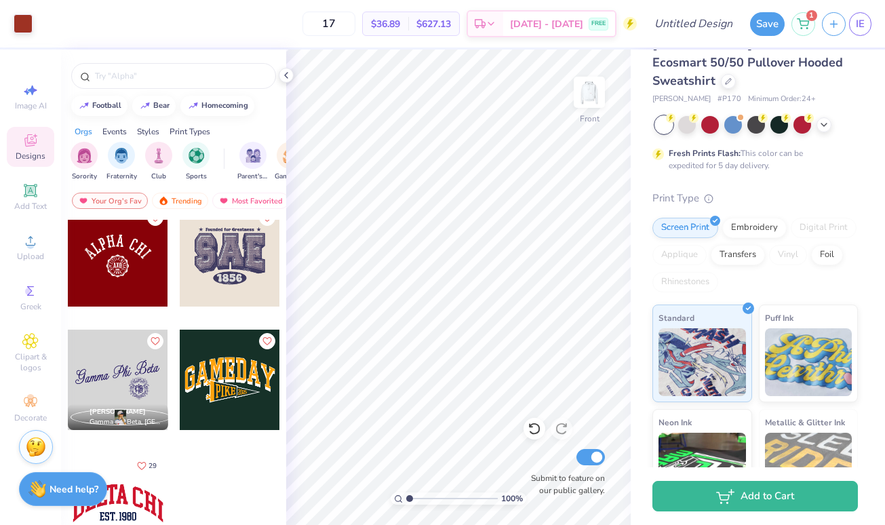
scroll to position [0, 0]
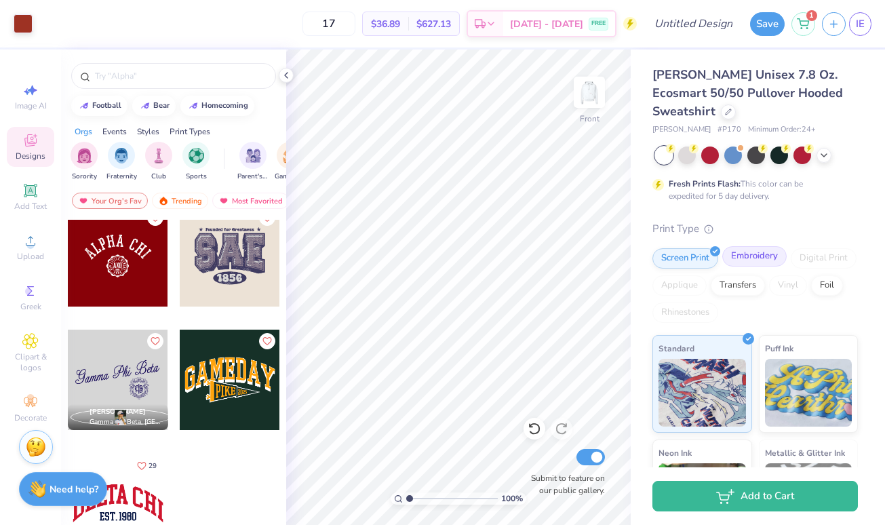
click at [768, 259] on div "Embroidery" at bounding box center [754, 256] width 64 height 20
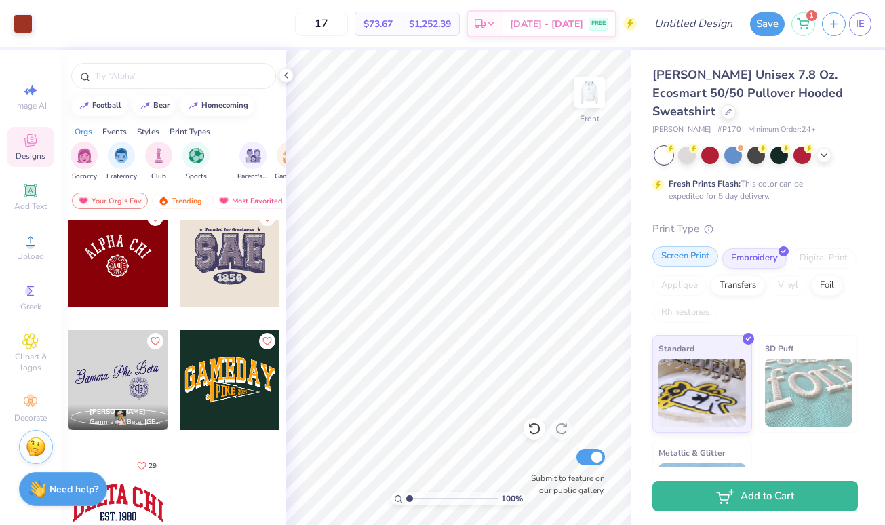
click at [702, 256] on div "Screen Print" at bounding box center [685, 256] width 66 height 20
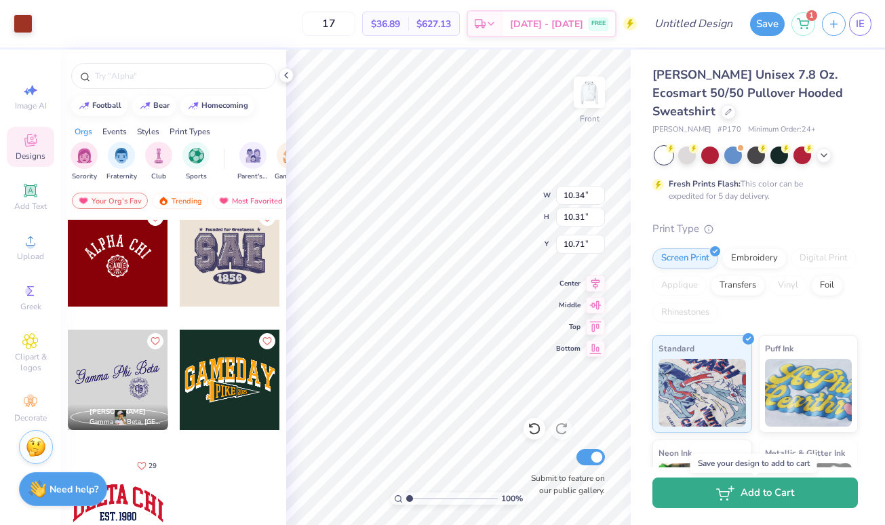
click at [779, 494] on button "Add to Cart" at bounding box center [755, 492] width 206 height 31
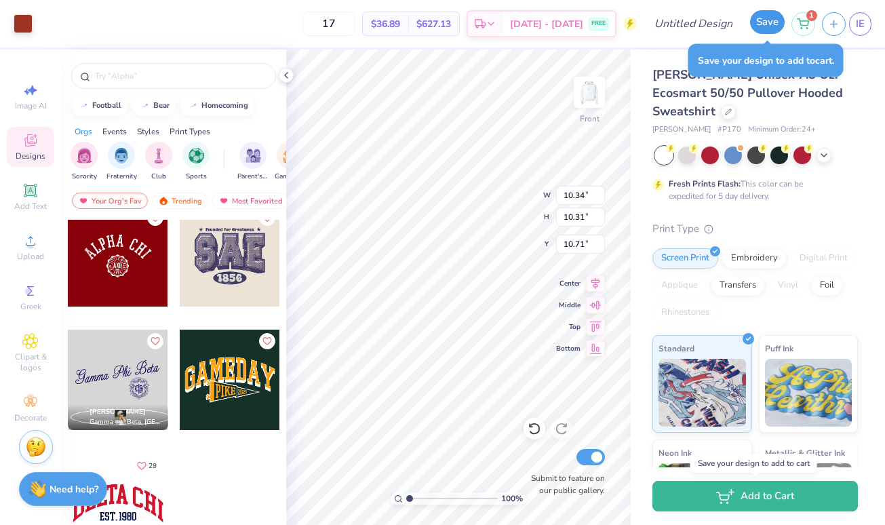
click at [770, 28] on button "Save" at bounding box center [767, 22] width 35 height 24
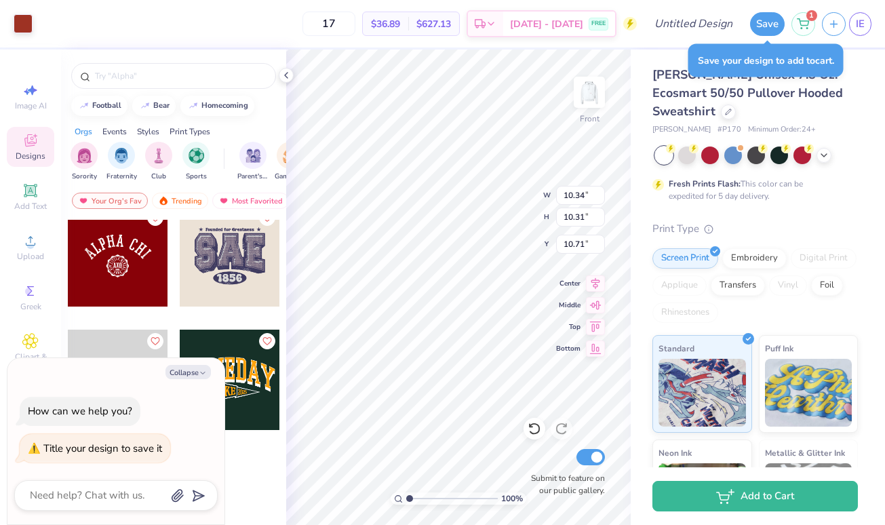
type textarea "S"
type textarea "x"
type textarea "SA"
type textarea "x"
type textarea "SAP"
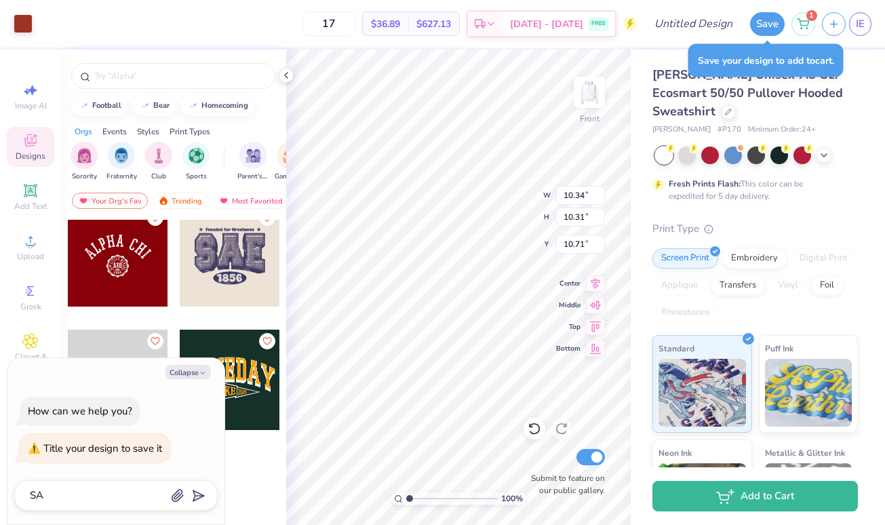
type textarea "x"
type textarea "SAP"
type textarea "x"
type textarea "SAP S"
type textarea "x"
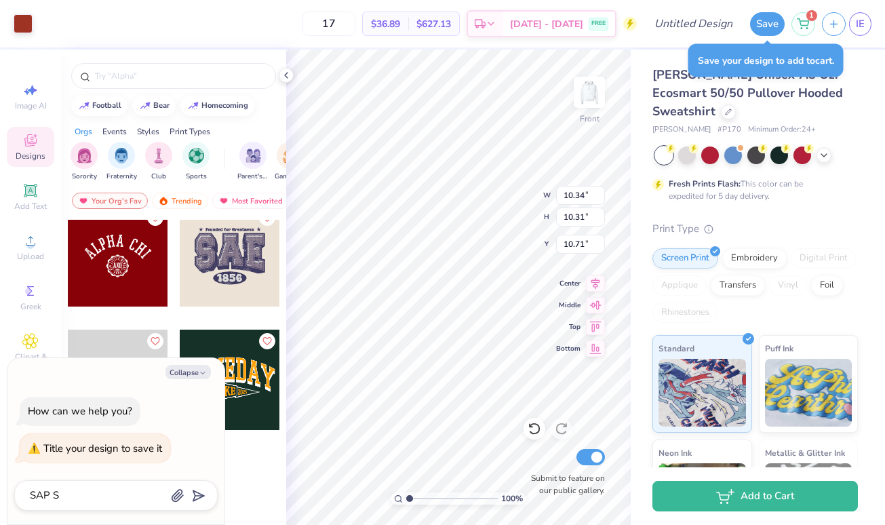
type textarea "SAP St"
type textarea "x"
type textarea "SAP Sta"
type textarea "x"
type textarea "SAP Star"
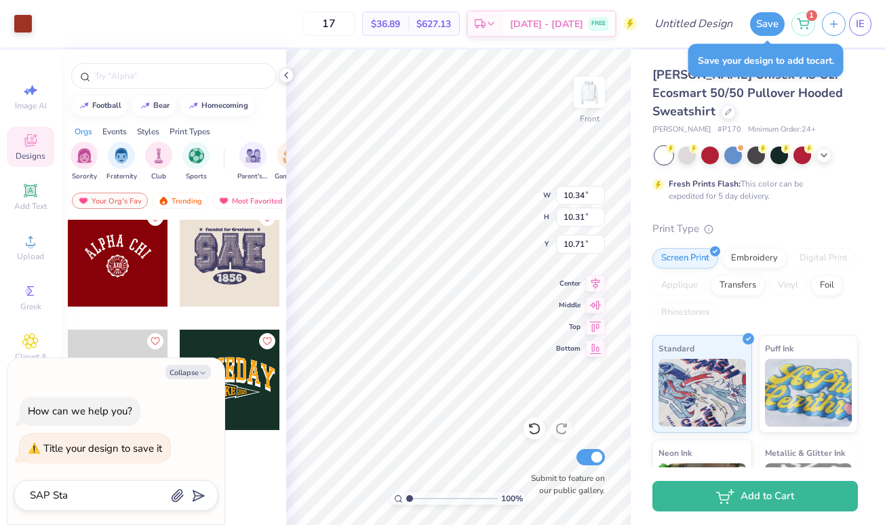
type textarea "x"
type textarea "SAP Star"
type textarea "x"
type textarea "SAP Star H"
type textarea "x"
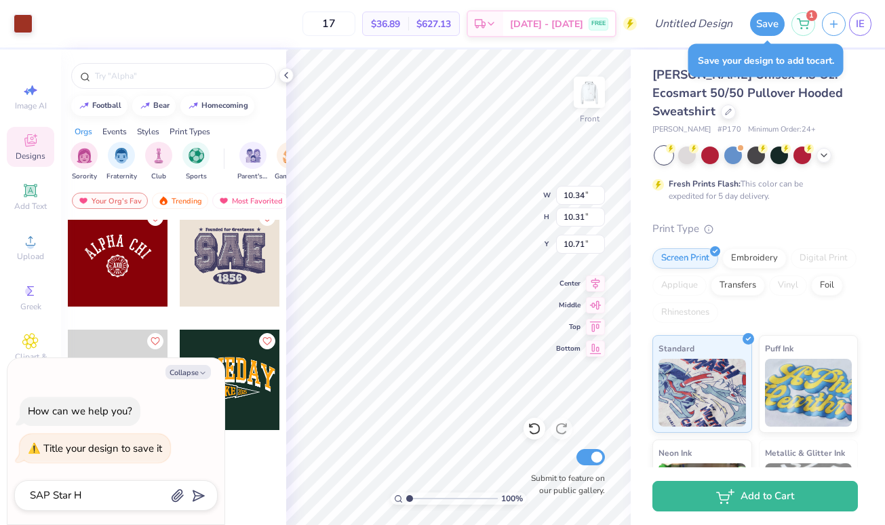
type textarea "SAP Star Ho"
type textarea "x"
type textarea "SAP Star Hoo"
type textarea "x"
type textarea "SAP Star Hood"
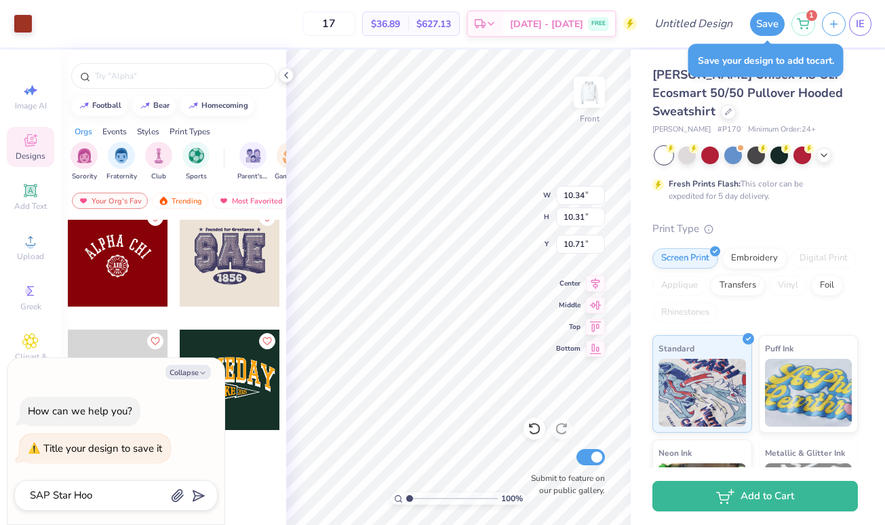
type textarea "x"
type textarea "SAP Star Hoodi"
type textarea "x"
type textarea "SAP Star Hoodie"
type textarea "x"
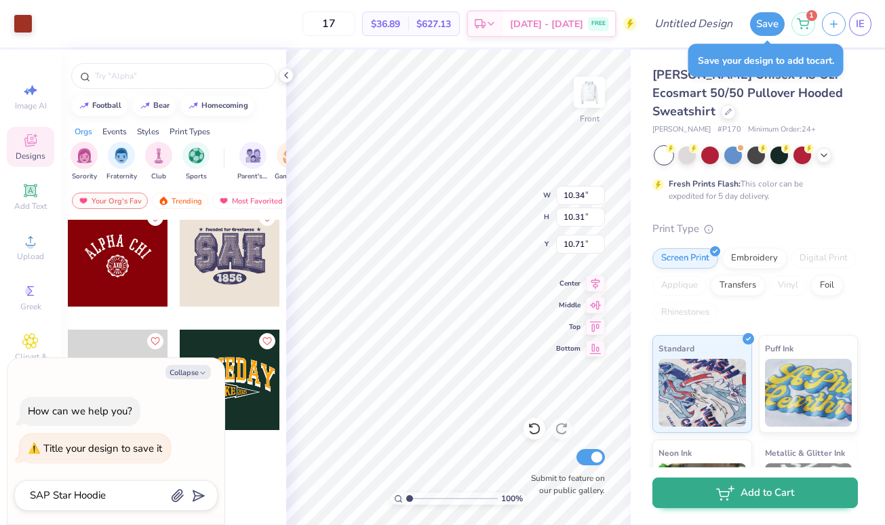
type textarea "SAP Star Hoodie"
click at [668, 496] on button "Add to Cart" at bounding box center [755, 492] width 206 height 31
click at [680, 495] on button "Add to Cart" at bounding box center [755, 492] width 206 height 31
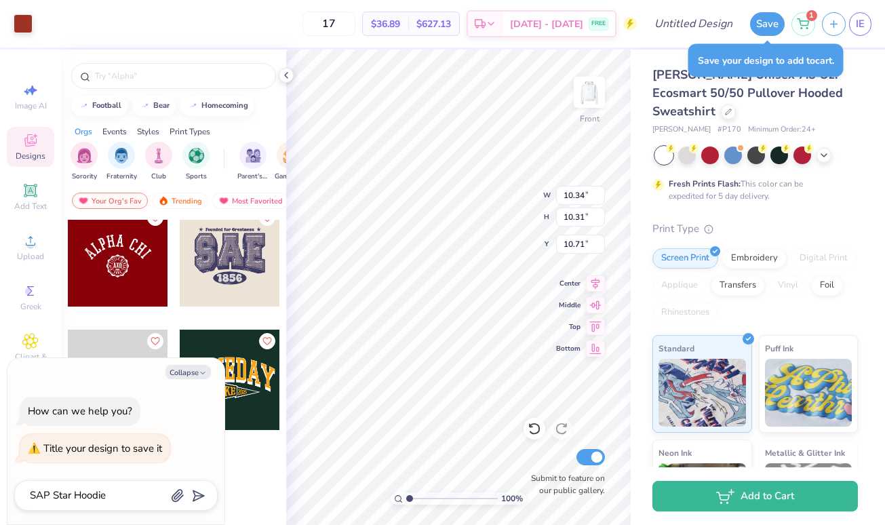
type textarea "x"
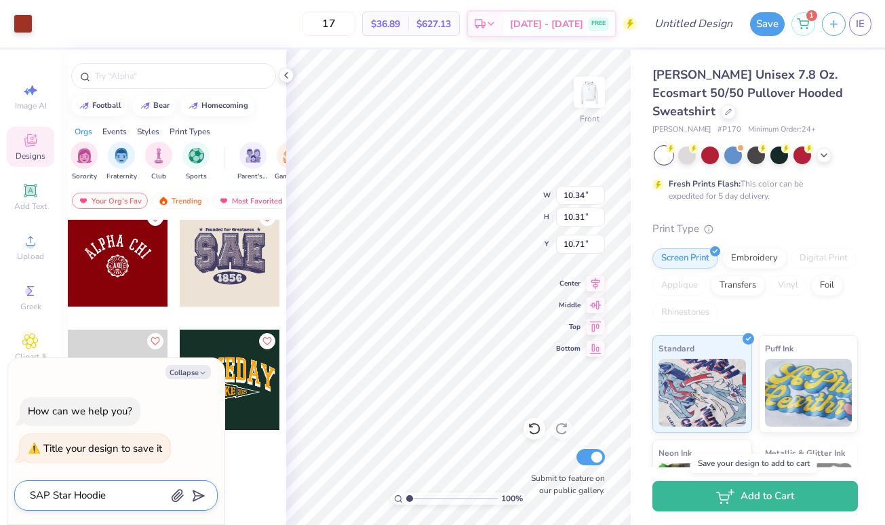
click at [197, 495] on icon "submit" at bounding box center [196, 495] width 19 height 19
type input "SAP Star Hoodie"
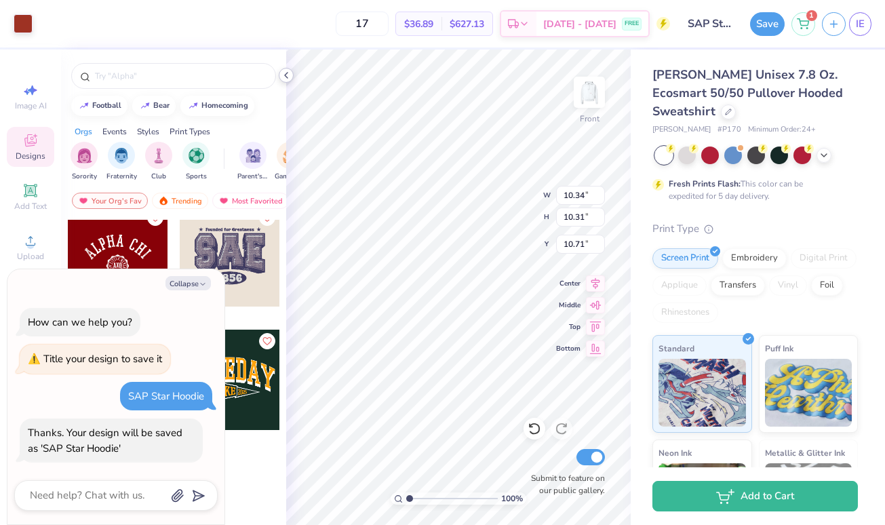
click at [285, 75] on polyline at bounding box center [286, 75] width 3 height 5
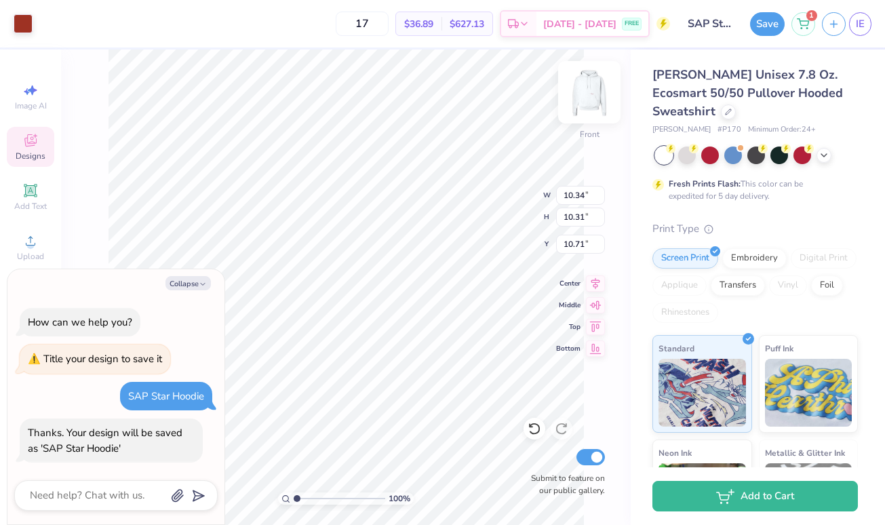
click at [590, 98] on img at bounding box center [589, 92] width 54 height 54
click at [585, 96] on img at bounding box center [589, 92] width 54 height 54
click at [189, 279] on button "Collapse" at bounding box center [187, 283] width 45 height 14
type textarea "x"
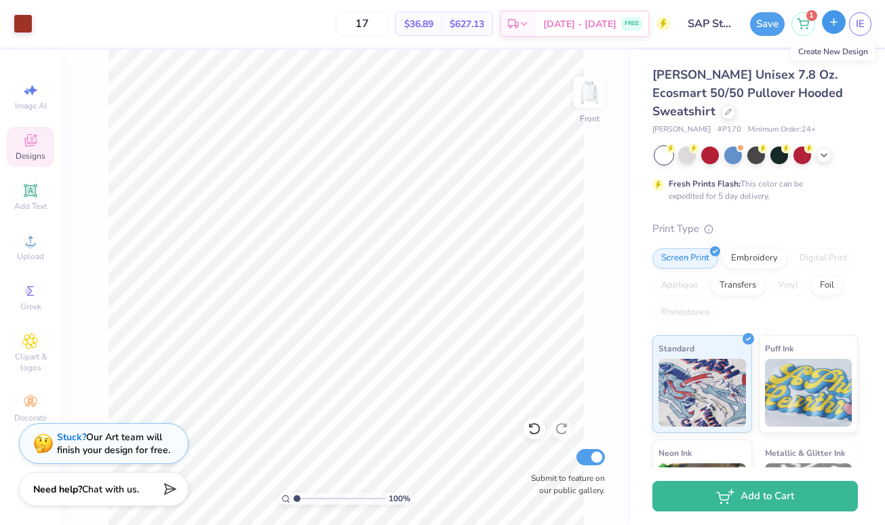
click at [834, 22] on line "button" at bounding box center [834, 21] width 0 height 7
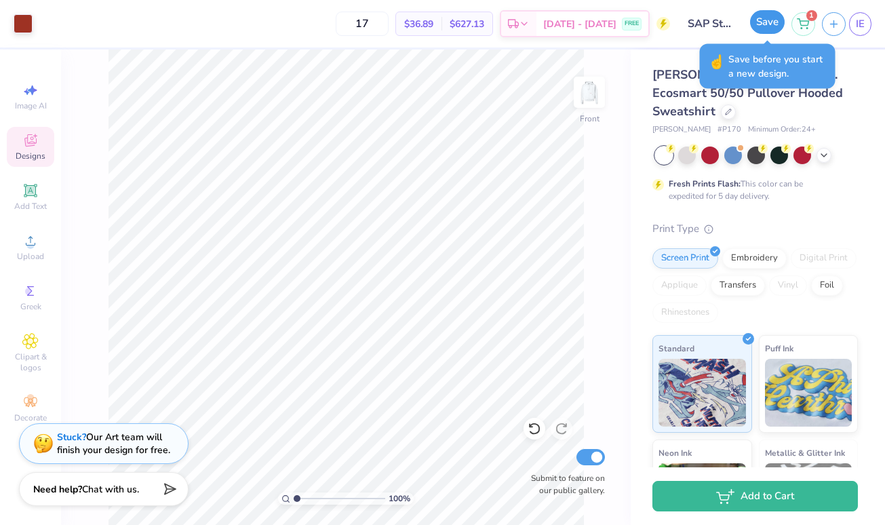
click at [771, 15] on button "Save" at bounding box center [767, 22] width 35 height 24
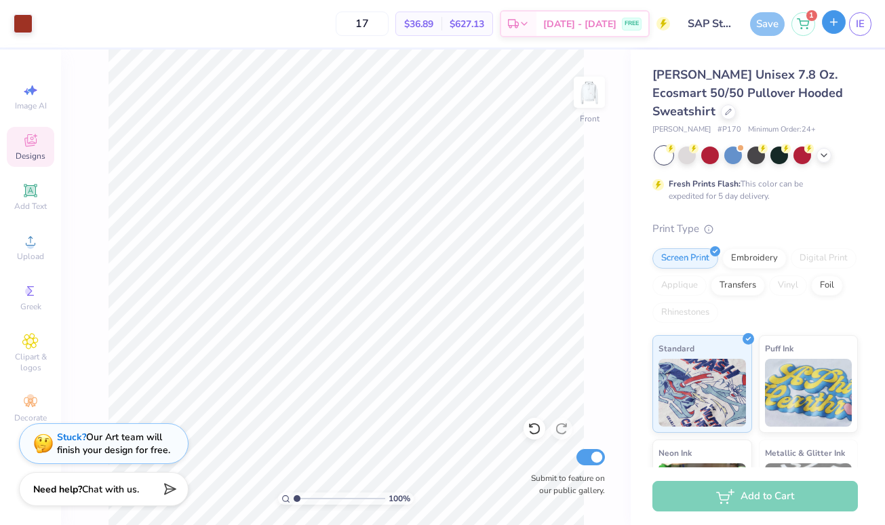
click at [836, 22] on line "button" at bounding box center [834, 22] width 7 height 0
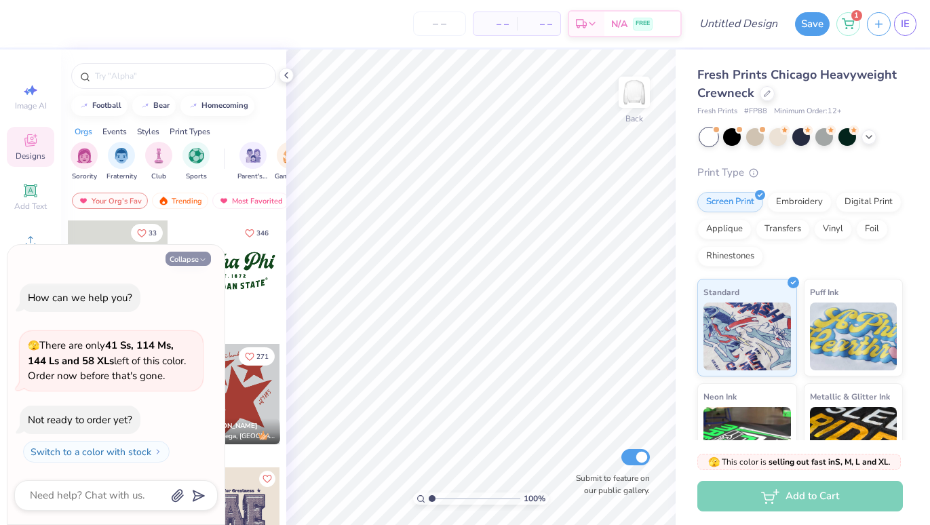
click at [204, 256] on icon "button" at bounding box center [203, 260] width 8 height 8
type textarea "x"
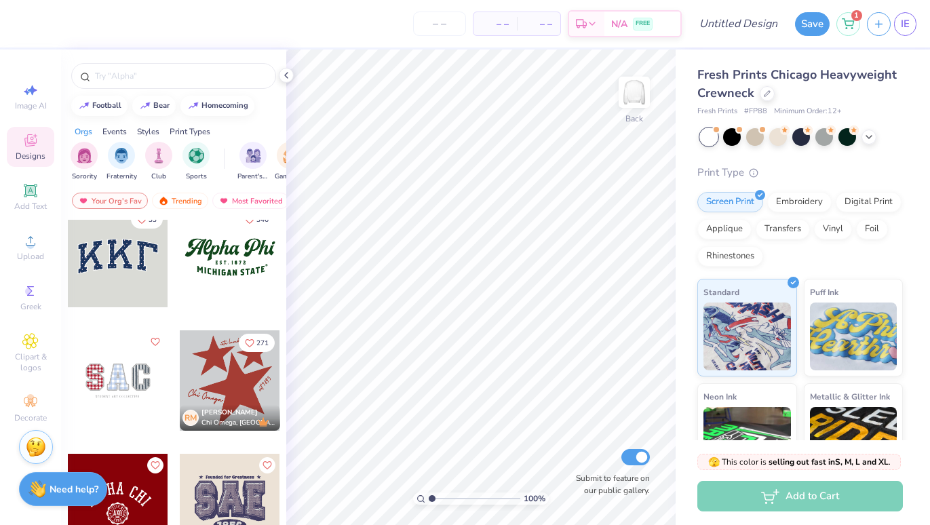
scroll to position [8, 0]
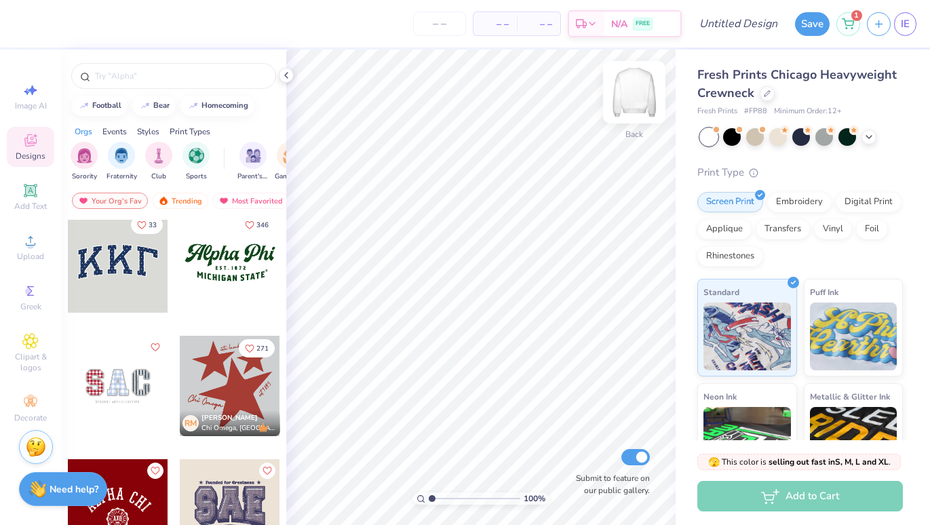
click at [635, 87] on img at bounding box center [634, 92] width 54 height 54
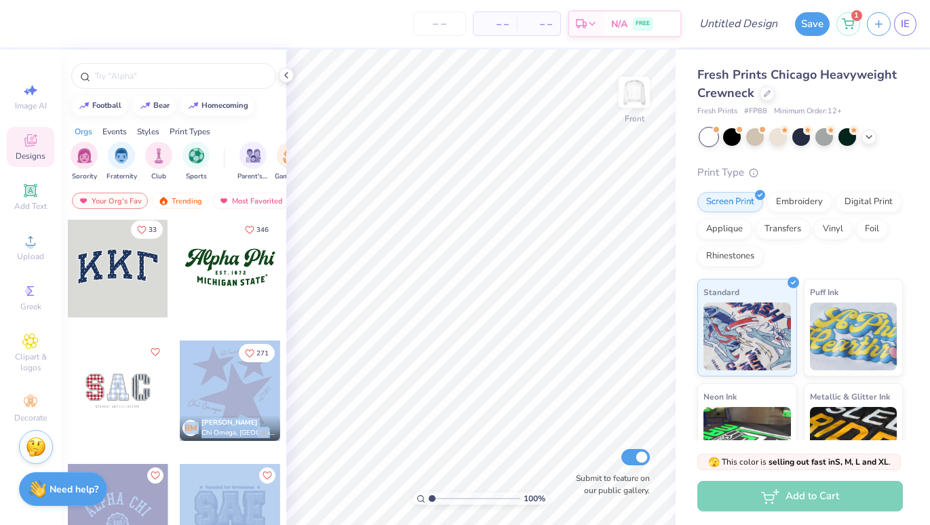
scroll to position [0, 0]
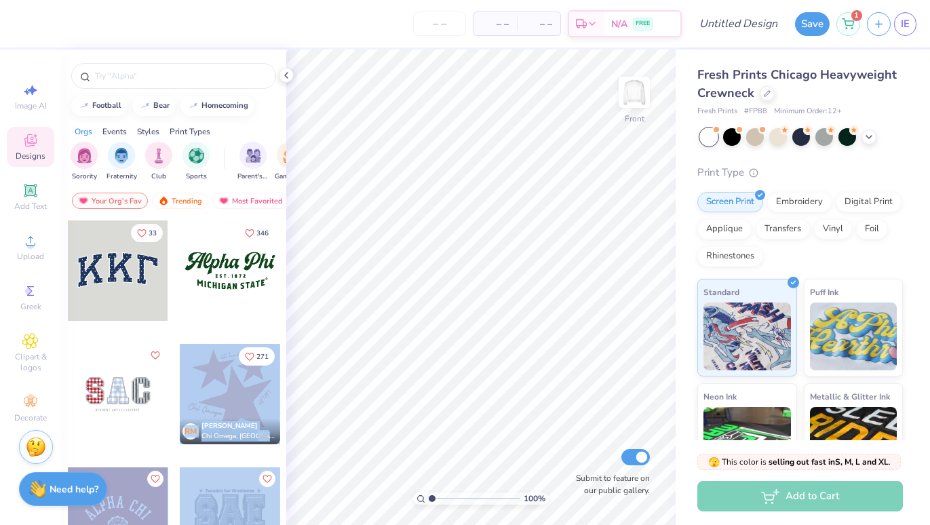
click at [452, 226] on div "– – Per Item – – Total Est. Delivery N/A FREE Design Title Save 1 IE Image AI D…" at bounding box center [465, 262] width 930 height 525
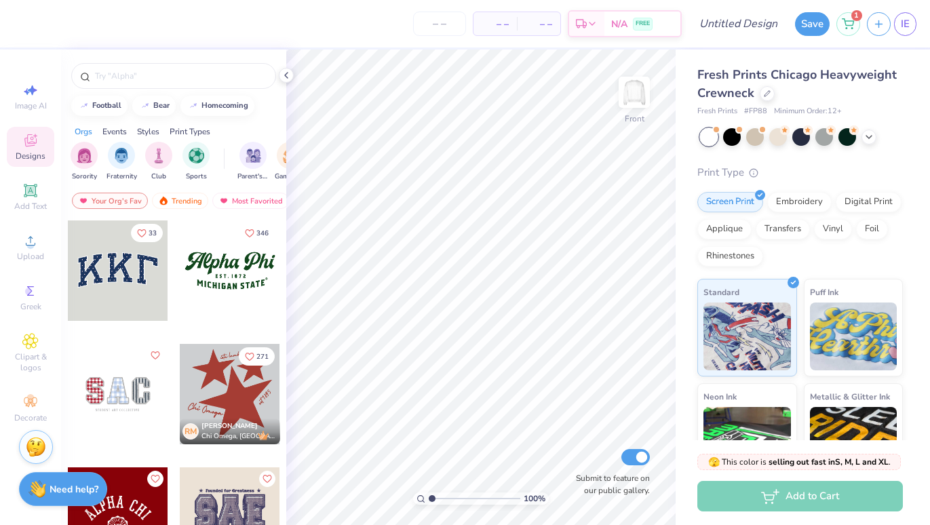
click at [233, 373] on div at bounding box center [230, 394] width 100 height 100
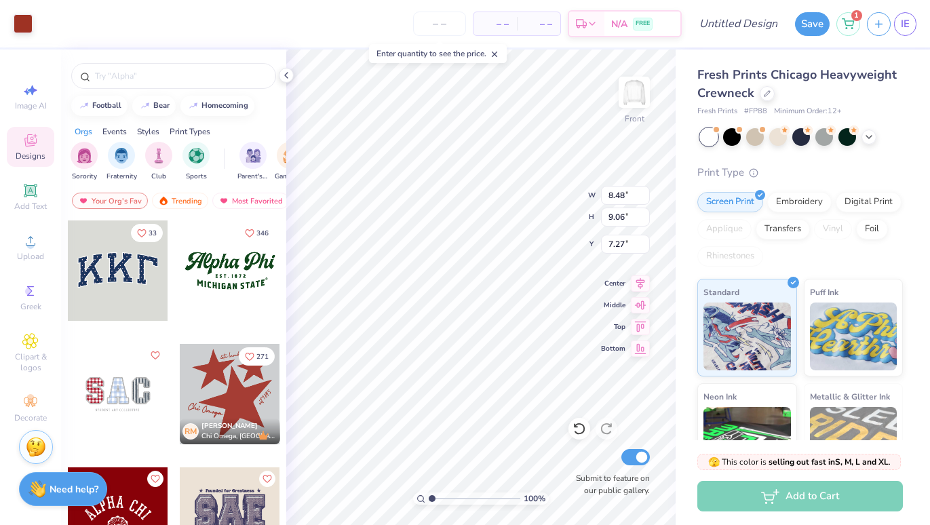
type input "7.27"
type input "10.64"
type input "11.37"
type input "6.04"
type input "11.86"
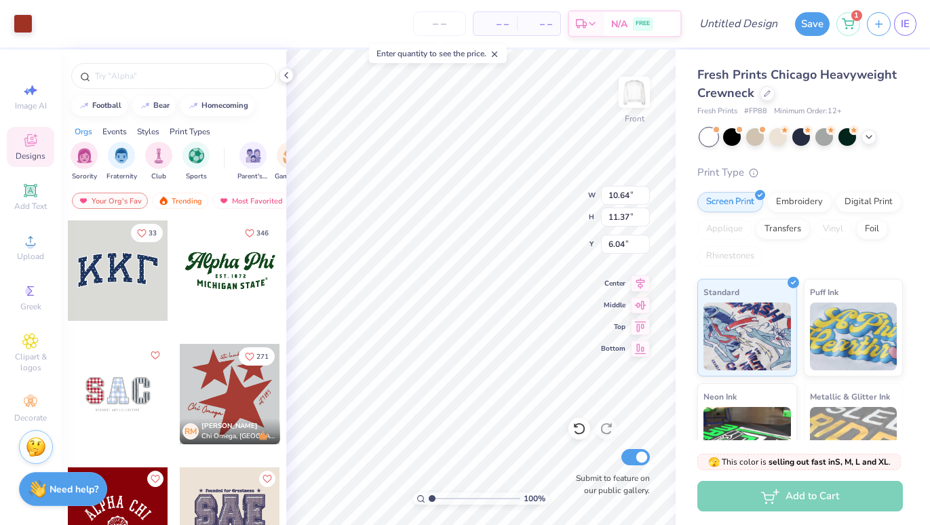
type input "12.67"
type input "5.51"
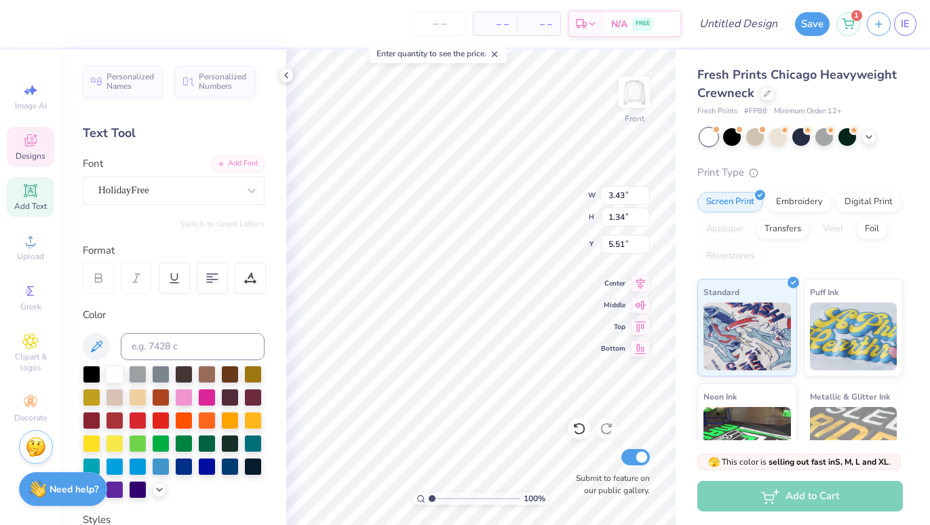
type textarea "i"
type textarea "[GEOGRAPHIC_DATA]"
type input "4.99"
type input "2.15"
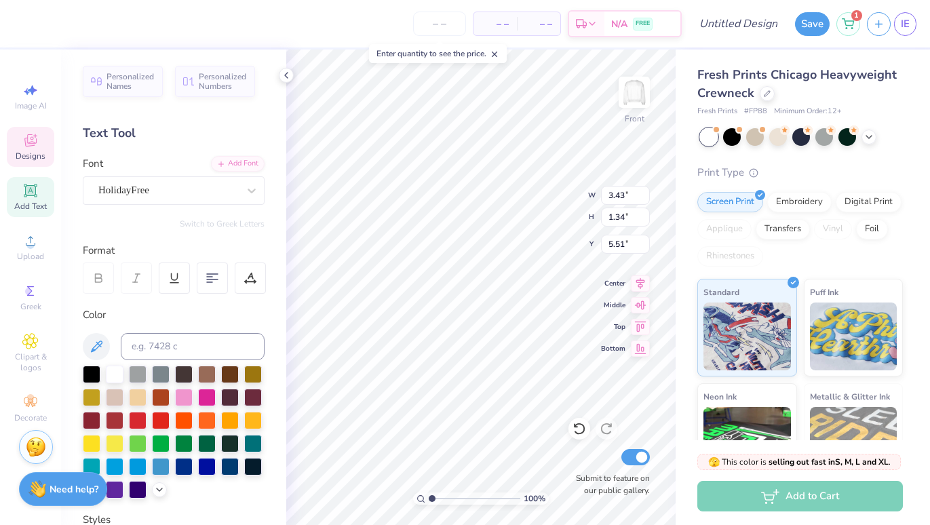
type input "13.06"
type textarea "C"
type textarea "SAP"
type input "13.63"
type input "1.62"
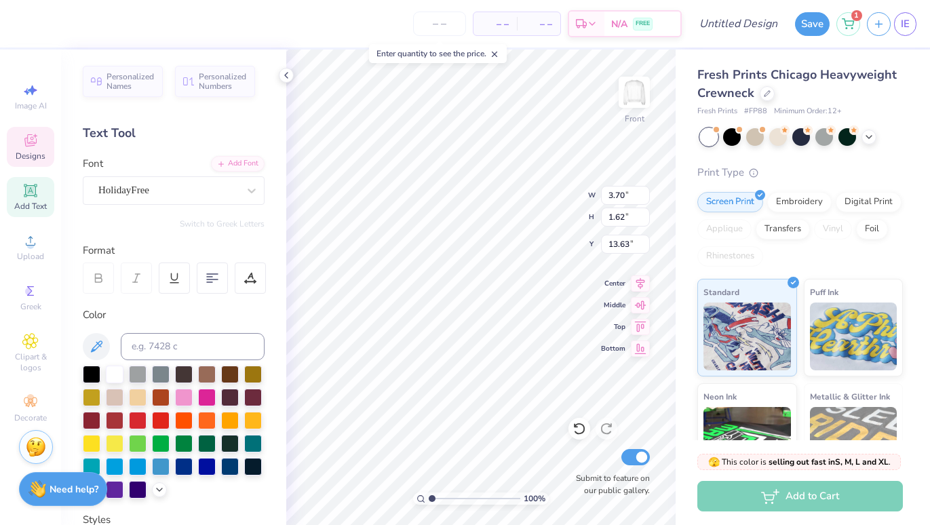
type input "2.18"
type input "11.17"
type textarea "est 1995"
click at [627, 96] on img at bounding box center [634, 92] width 54 height 54
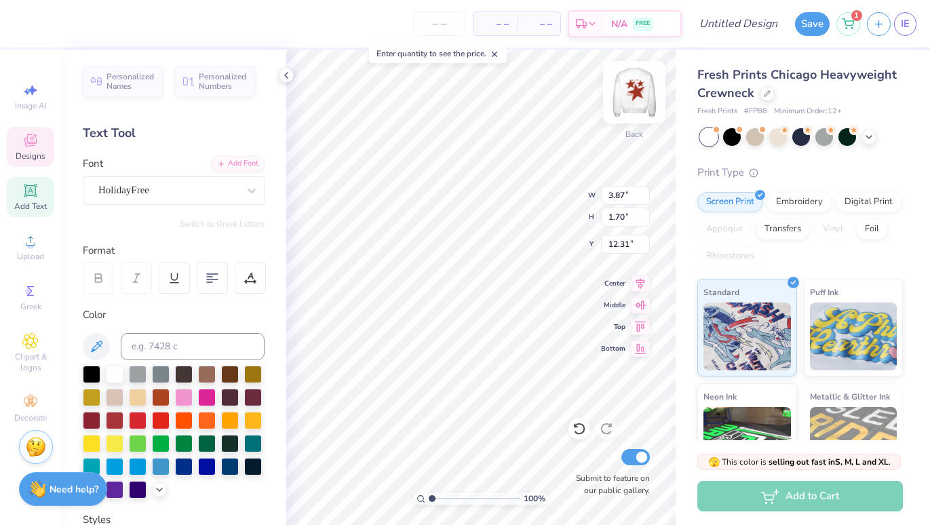
type textarea "P"
click at [633, 97] on img at bounding box center [634, 92] width 54 height 54
click at [633, 94] on img at bounding box center [634, 92] width 54 height 54
type textarea "B"
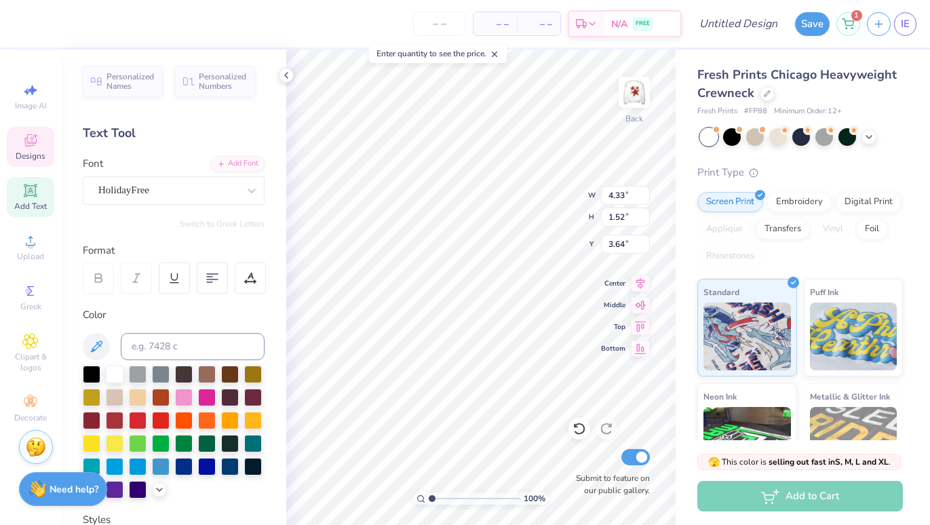
type textarea "SAP Council"
type input "5.41"
type input "1.00"
type input "3.94"
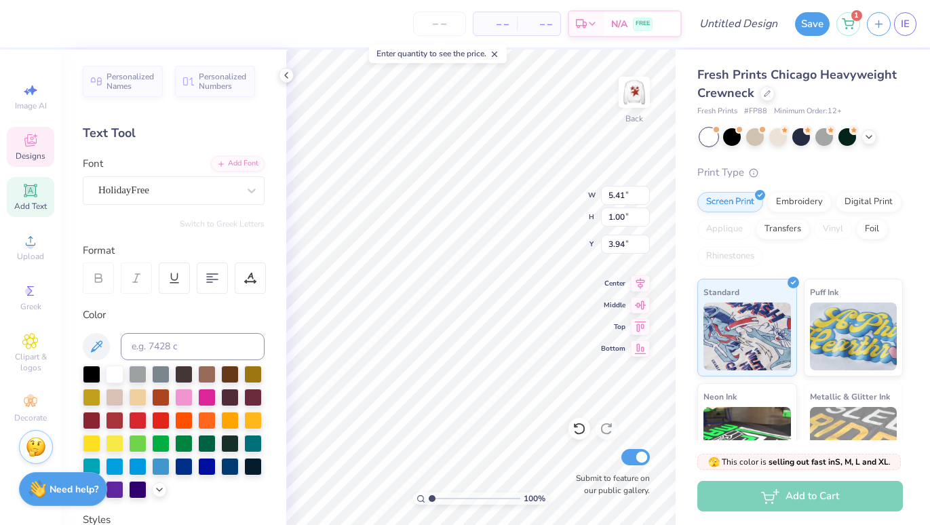
type input "1.02"
type input "3.95"
type input "4.50"
type input "0.85"
type input "3.00"
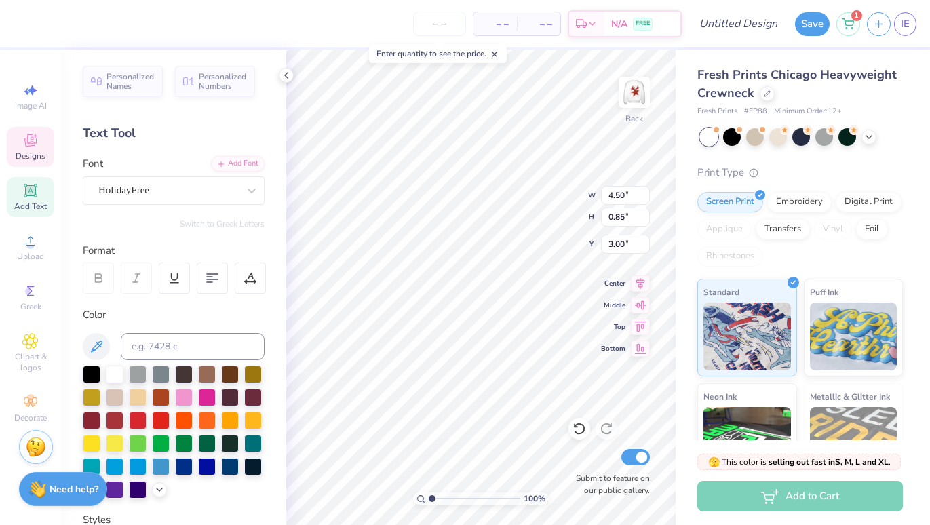
scroll to position [0, 0]
type textarea "SAP Council"
click at [543, 219] on div "100 % Back W 4.50 4.50 " H 0.85 0.85 " Y 3.00 3.00 " Center Middle Top Bottom S…" at bounding box center [480, 287] width 389 height 475
type input "2.32"
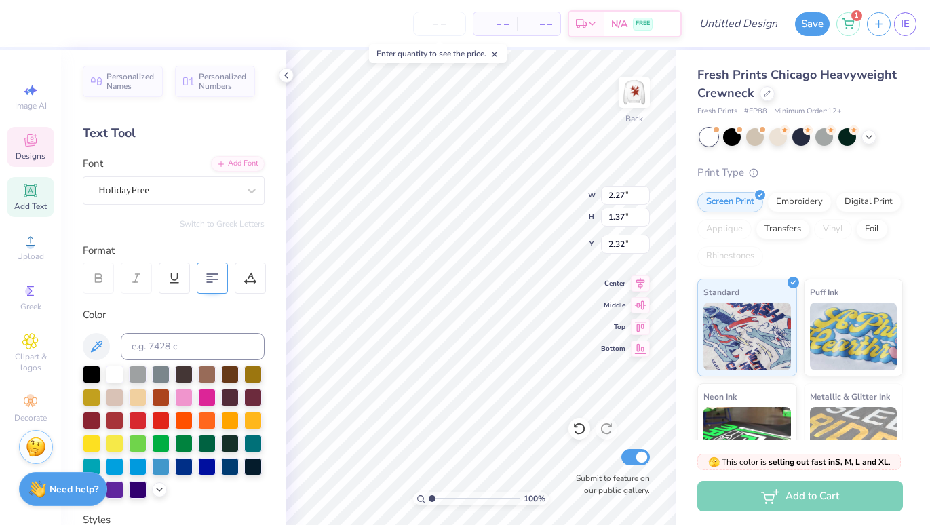
click at [221, 275] on div at bounding box center [212, 277] width 31 height 31
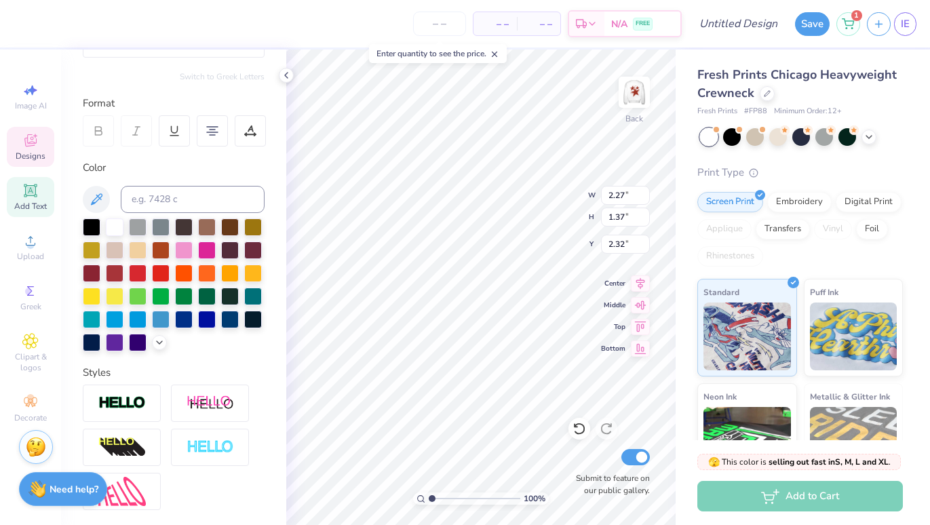
scroll to position [0, 0]
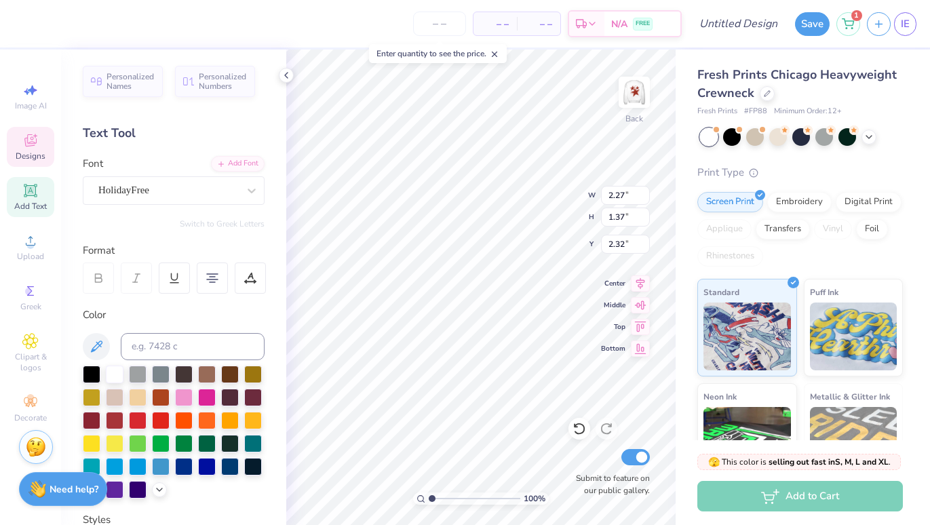
type input "3.00"
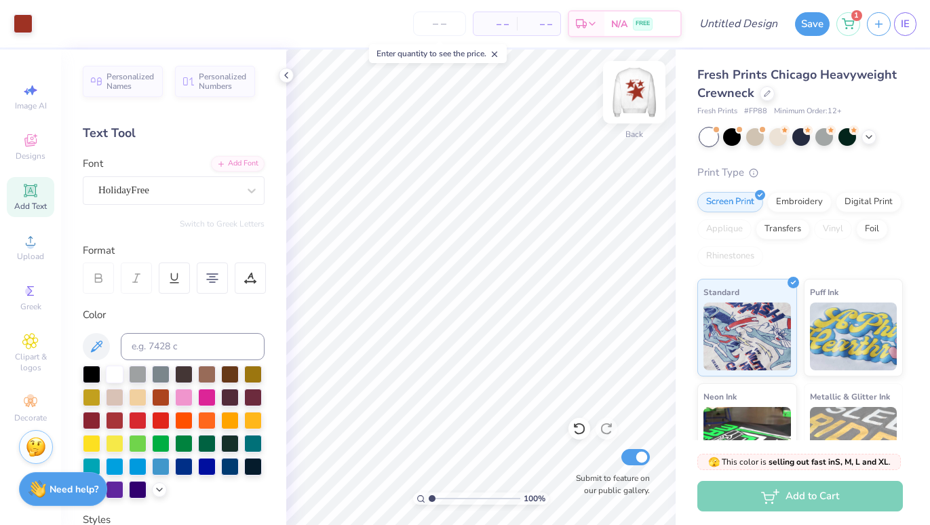
click at [633, 96] on img at bounding box center [634, 92] width 54 height 54
click at [819, 29] on button "Save" at bounding box center [812, 22] width 35 height 24
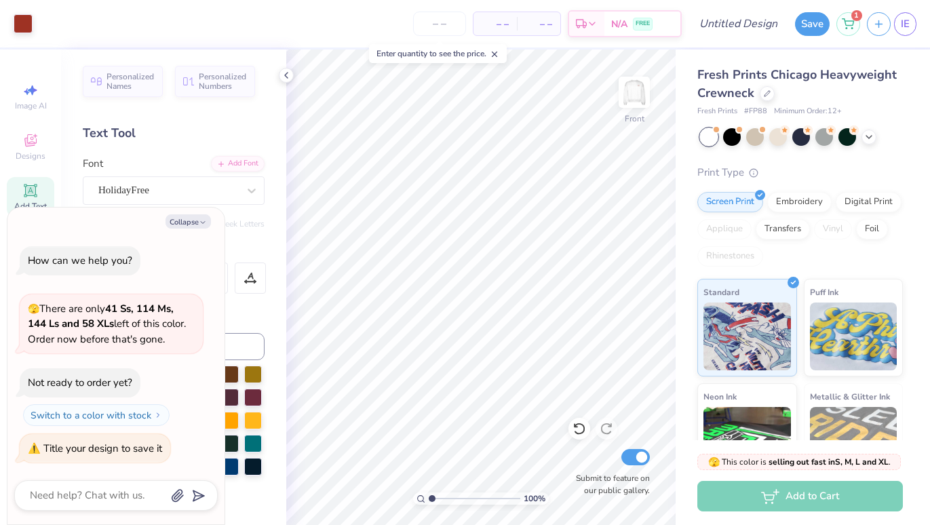
type textarea "x"
type textarea "S"
type textarea "x"
type textarea "SA"
type textarea "x"
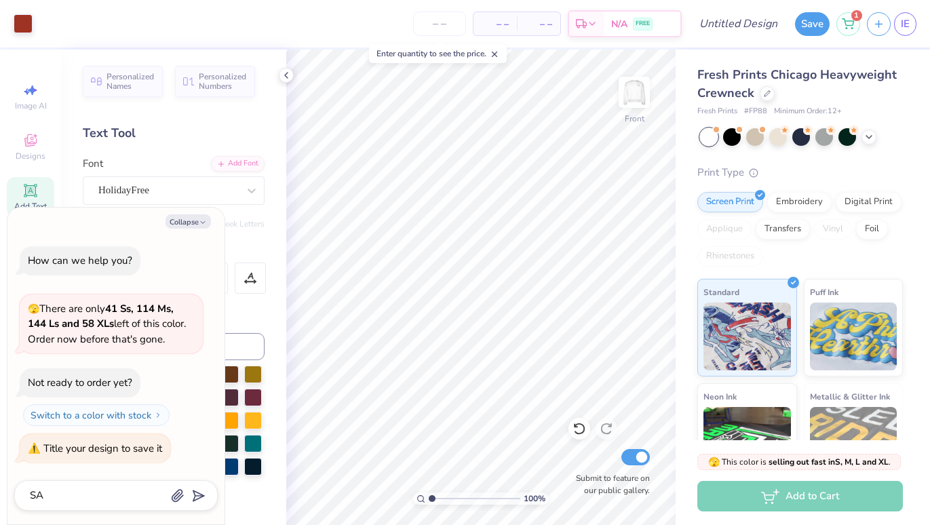
type textarea "SAP"
type textarea "x"
type textarea "SAP"
type textarea "x"
type textarea "SAP C"
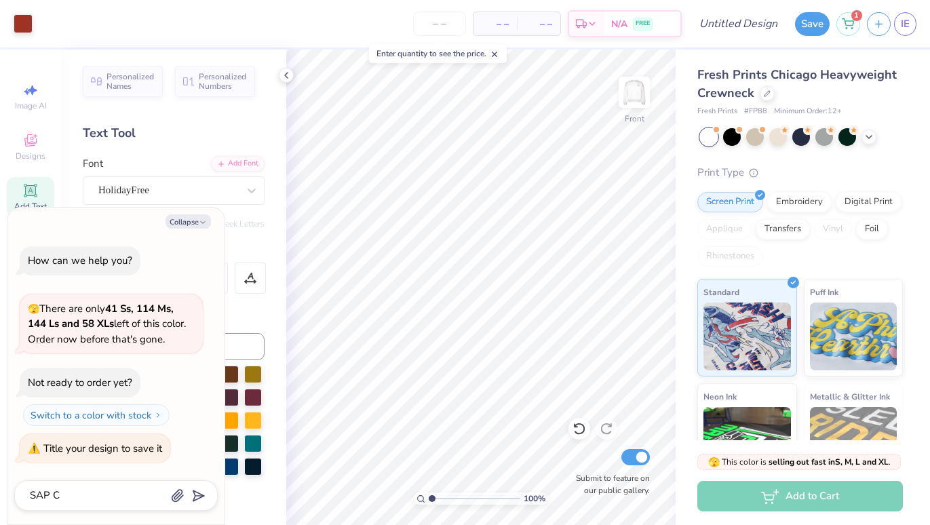
type textarea "x"
type textarea "SAP Cr"
type textarea "x"
type textarea "SAP Cre"
type textarea "x"
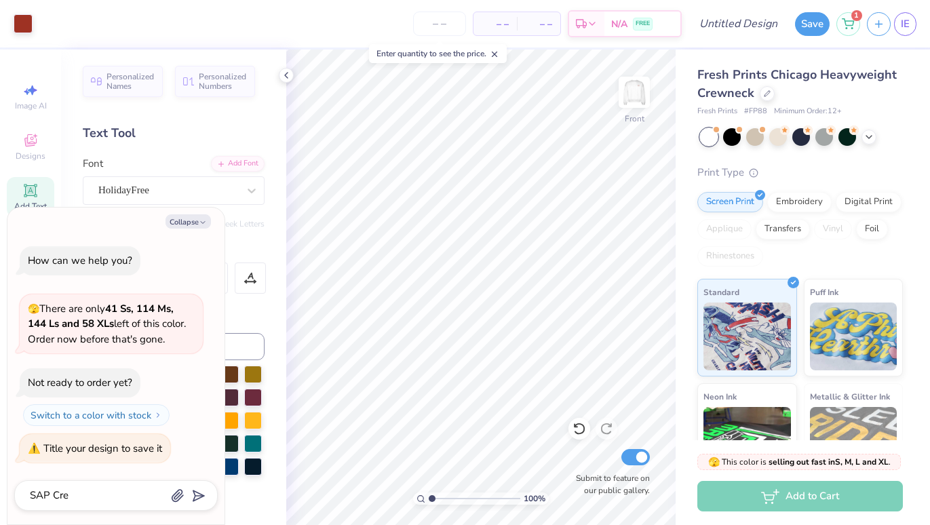
type textarea "SAP Crew"
type textarea "x"
type textarea "SAP Crewn"
type textarea "x"
type textarea "SAP Crewne"
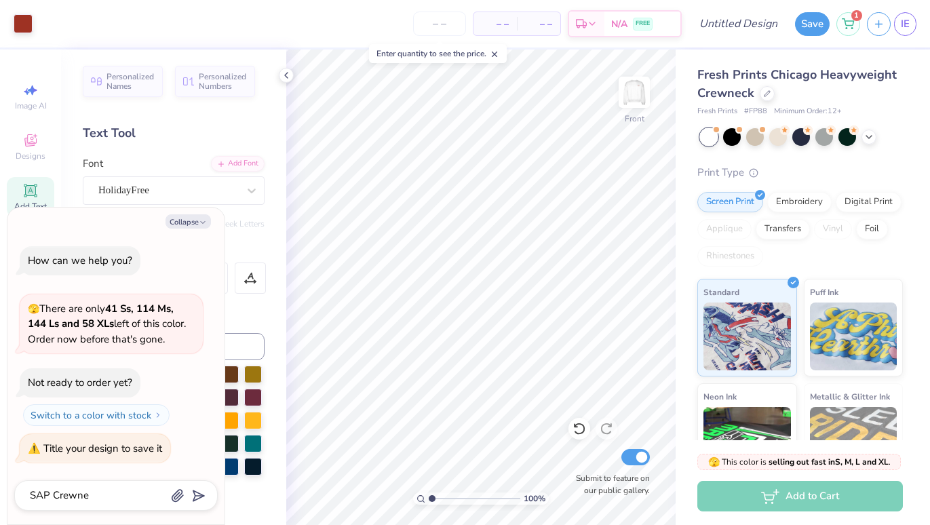
type textarea "x"
type textarea "SAP Crewnec"
type textarea "x"
type textarea "SAP Crewneck"
type input "SAP Crewneck"
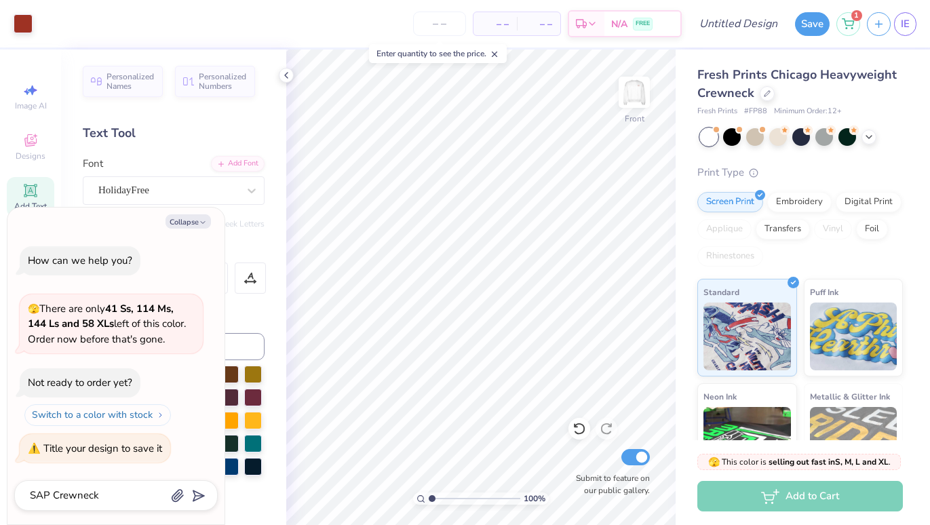
type textarea "x"
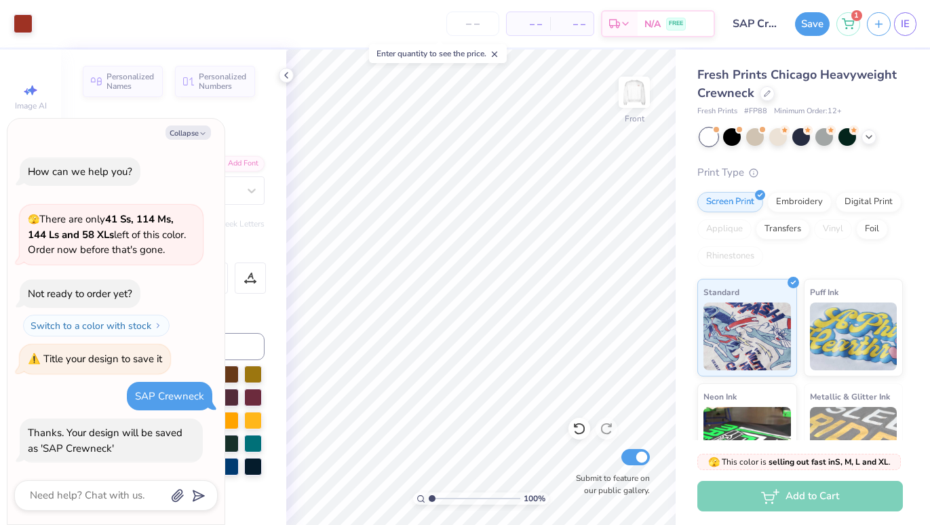
click at [532, 20] on span "– –" at bounding box center [528, 24] width 27 height 14
click at [479, 23] on input "number" at bounding box center [472, 24] width 53 height 24
type input "17"
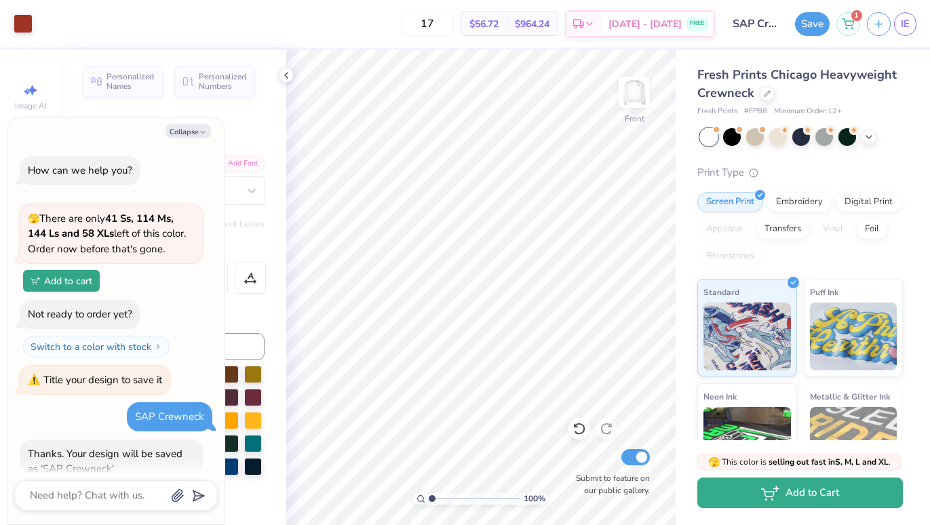
click at [827, 494] on button "Add to Cart" at bounding box center [800, 492] width 206 height 31
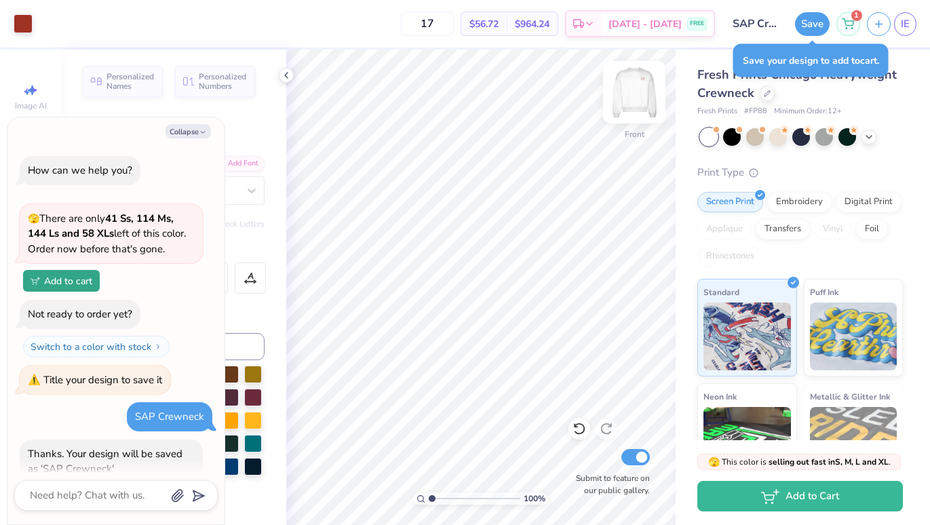
click at [636, 100] on img at bounding box center [634, 92] width 54 height 54
click at [636, 100] on img at bounding box center [634, 92] width 27 height 27
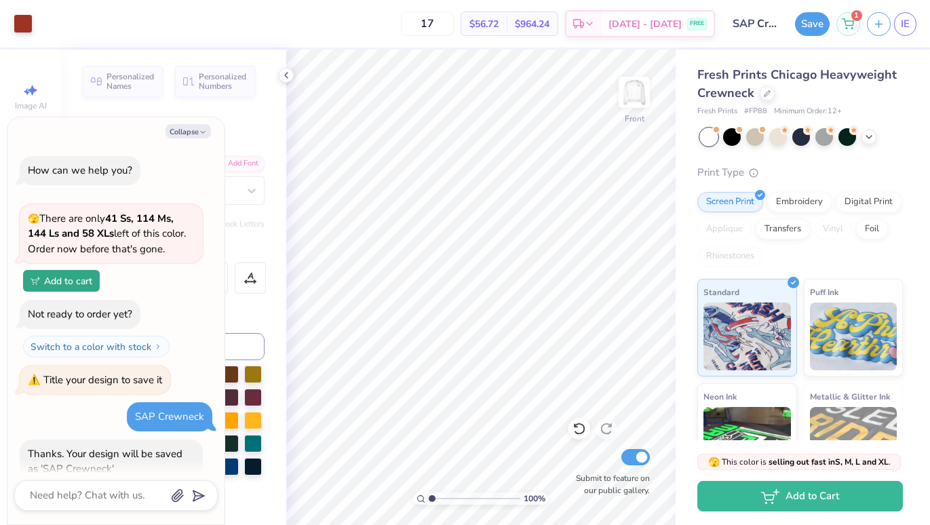
click at [636, 100] on img at bounding box center [634, 92] width 27 height 27
click at [907, 35] on div "Save 1 IE" at bounding box center [862, 23] width 135 height 47
click at [907, 31] on span "IE" at bounding box center [905, 24] width 9 height 16
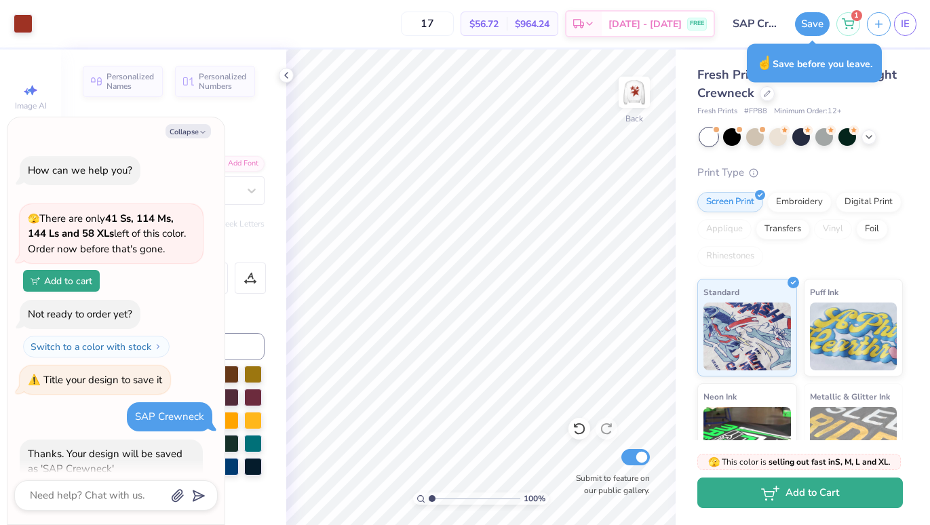
click at [832, 493] on button "Add to Cart" at bounding box center [800, 492] width 206 height 31
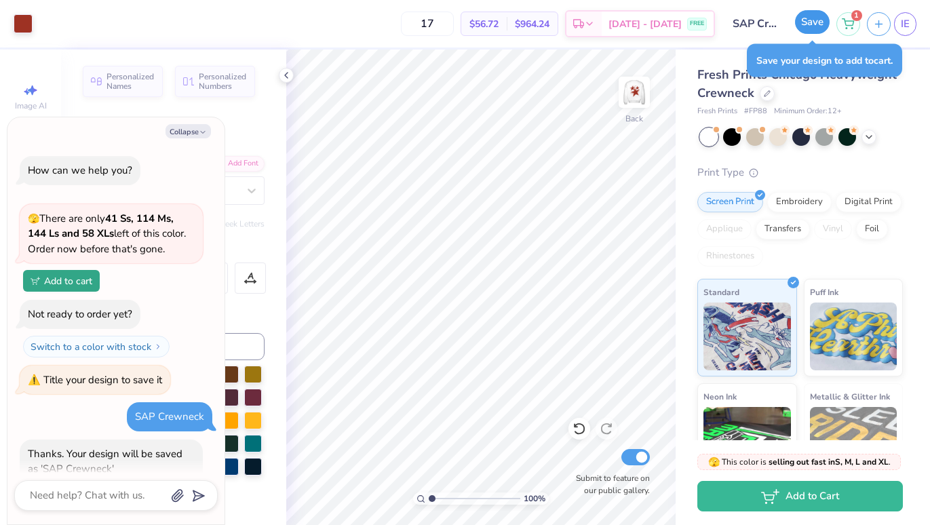
click at [817, 23] on button "Save" at bounding box center [812, 22] width 35 height 24
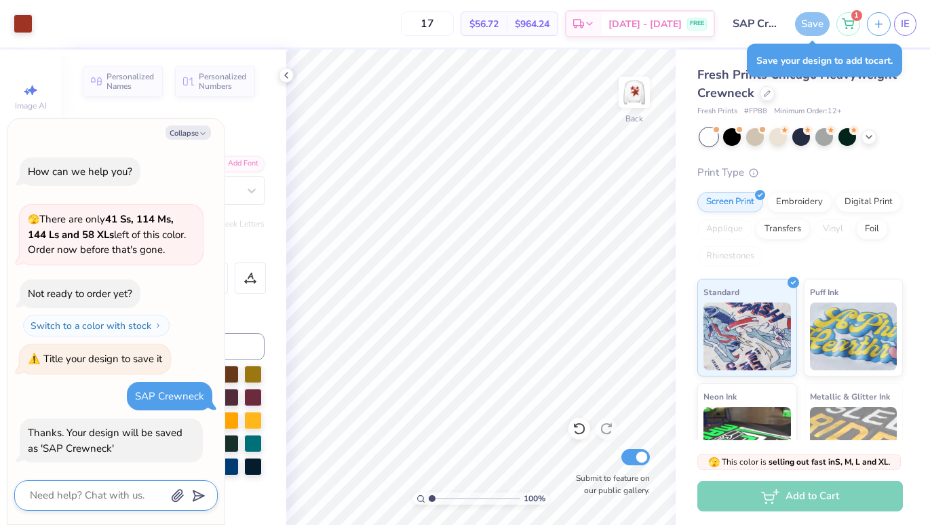
click at [102, 492] on textarea at bounding box center [97, 495] width 138 height 18
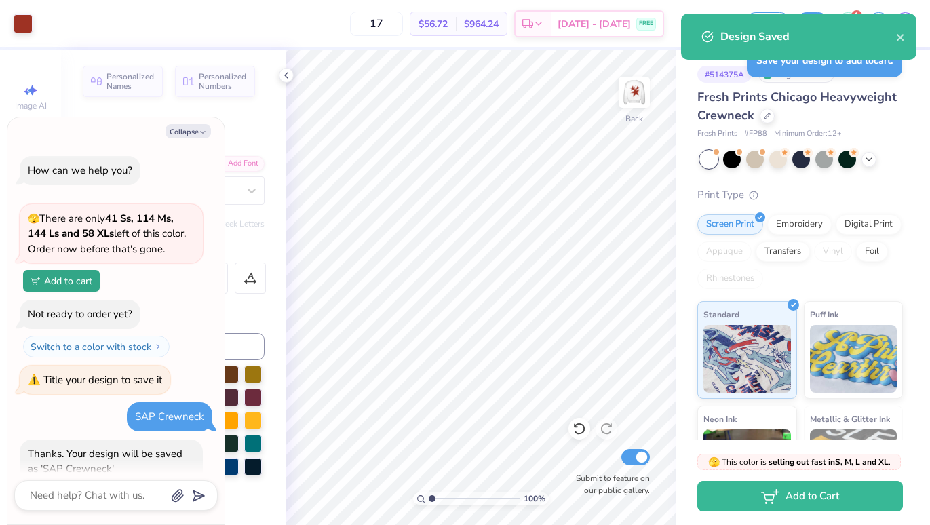
click at [912, 12] on div "Design Saved" at bounding box center [798, 42] width 241 height 62
click at [905, 32] on icon "close" at bounding box center [900, 37] width 9 height 11
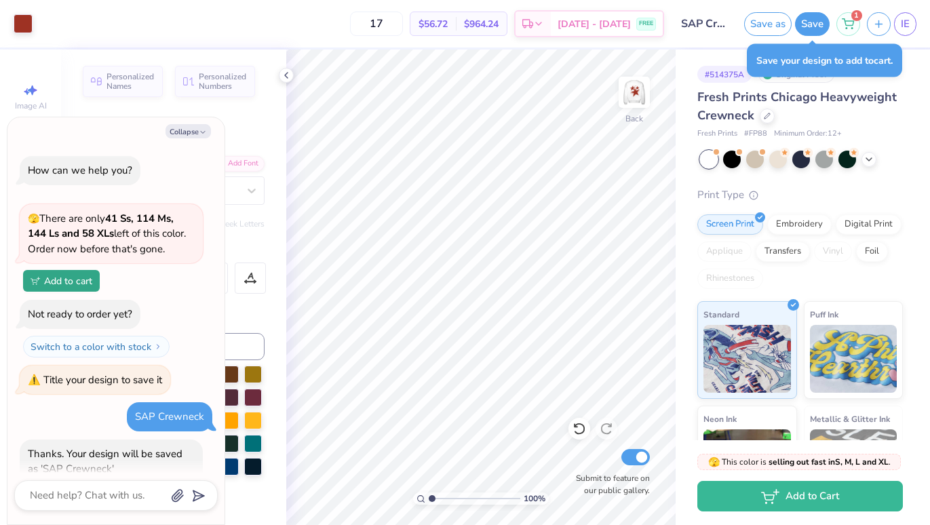
click at [908, 22] on div "Design Saved" at bounding box center [798, 42] width 241 height 62
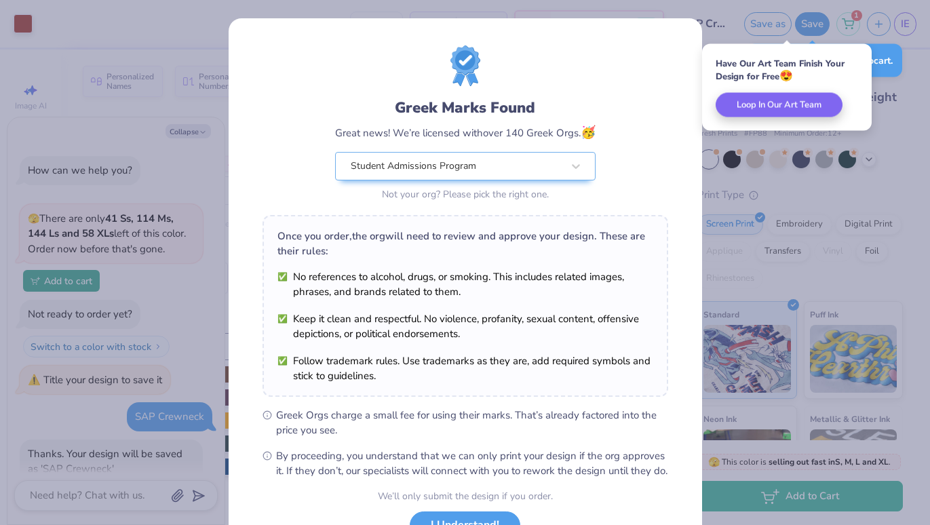
click at [905, 22] on div "Greek Marks Found Great news! We’re licensed with over 140 Greek Orgs. 🥳 Studen…" at bounding box center [465, 262] width 930 height 525
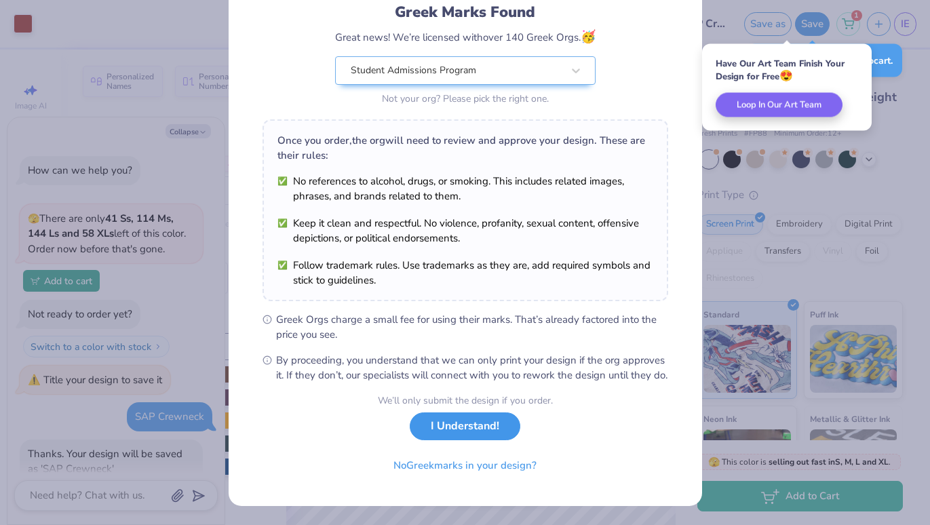
click at [471, 427] on button "I Understand!" at bounding box center [465, 426] width 111 height 28
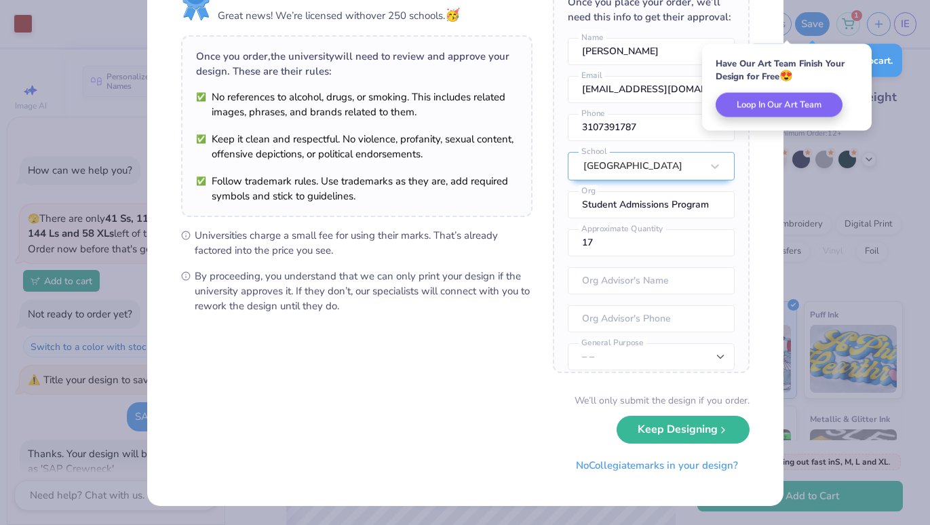
scroll to position [0, 0]
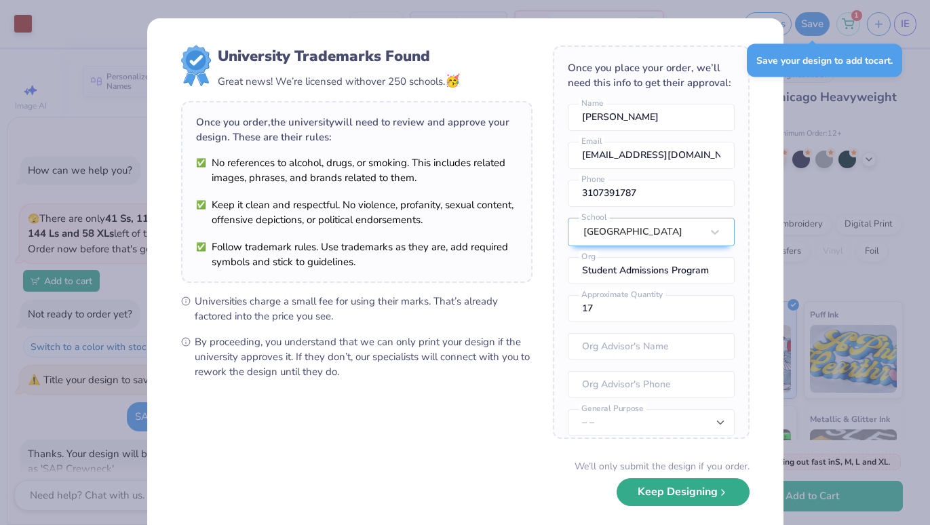
click at [658, 495] on button "Keep Designing" at bounding box center [683, 492] width 133 height 28
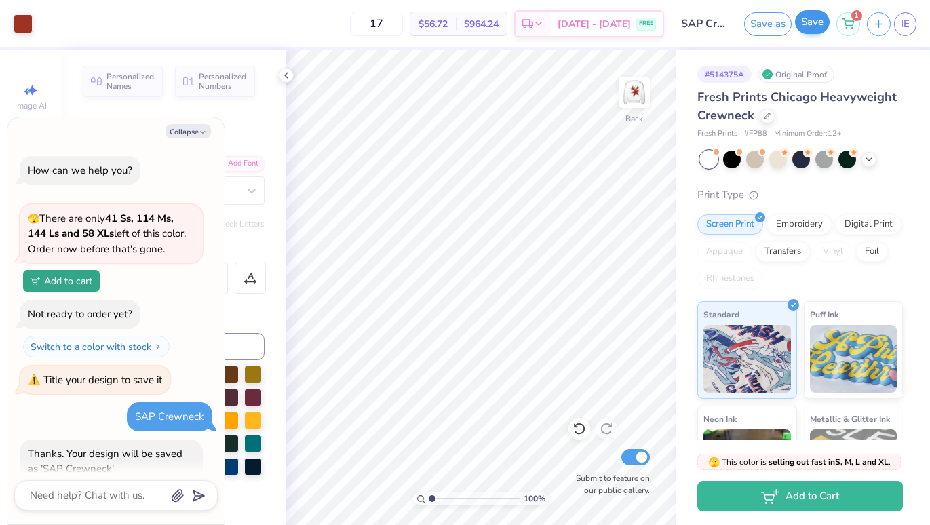
type textarea "x"
click at [905, 29] on span "IE" at bounding box center [905, 24] width 9 height 16
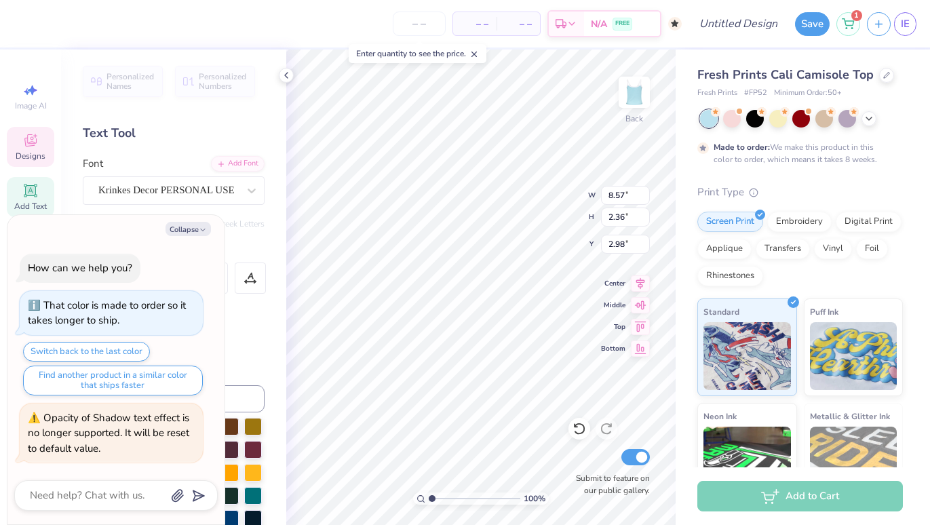
type textarea "x"
type textarea "S Phi0"
type textarea "x"
type textarea "SA Phi0"
type textarea "x"
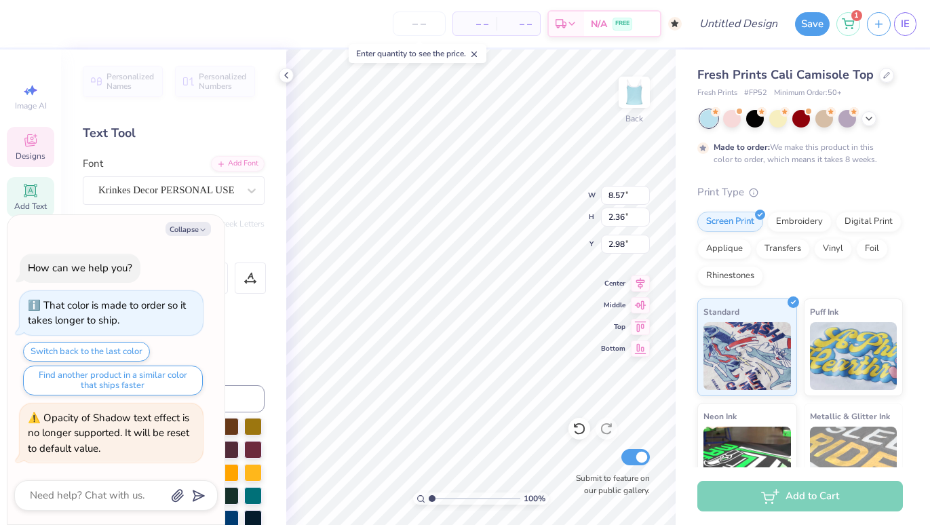
type textarea "SAP Phi0"
type textarea "x"
type textarea "SAP Phi0"
type textarea "x"
type textarea "SAP C Phi0"
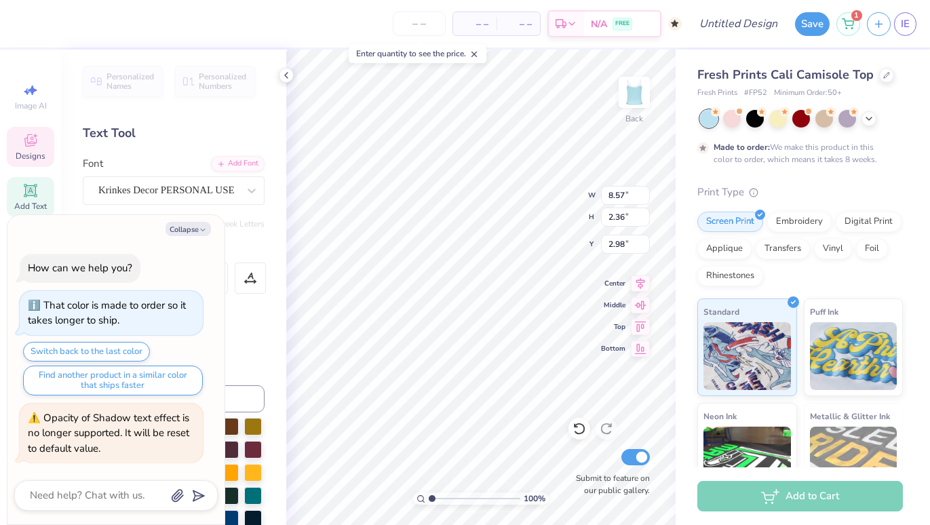
type textarea "x"
type textarea "SAP Co Phi0"
type textarea "x"
type textarea "SAP Cou Phi0"
type textarea "x"
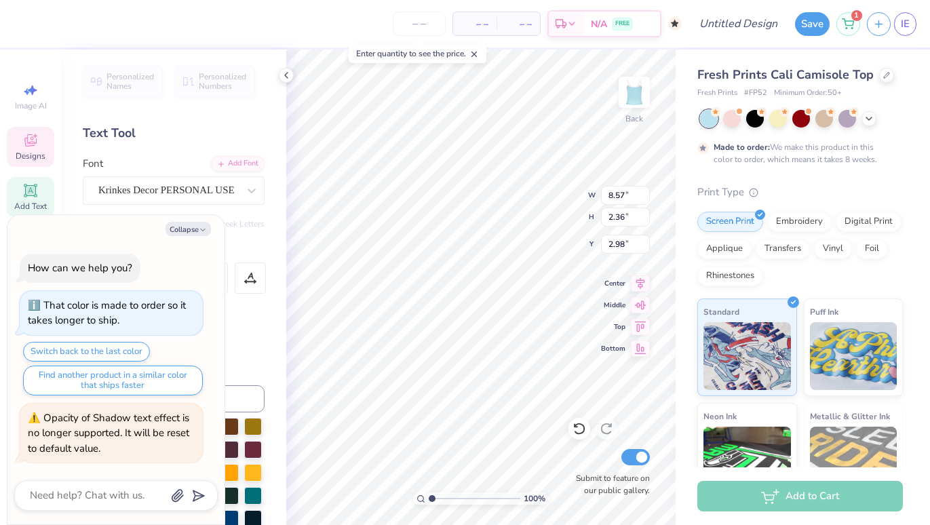
type textarea "SAP Coun Phi0"
type textarea "x"
type textarea "SAP Counc Phi0"
type textarea "x"
type textarea "SAP Counci Phi0"
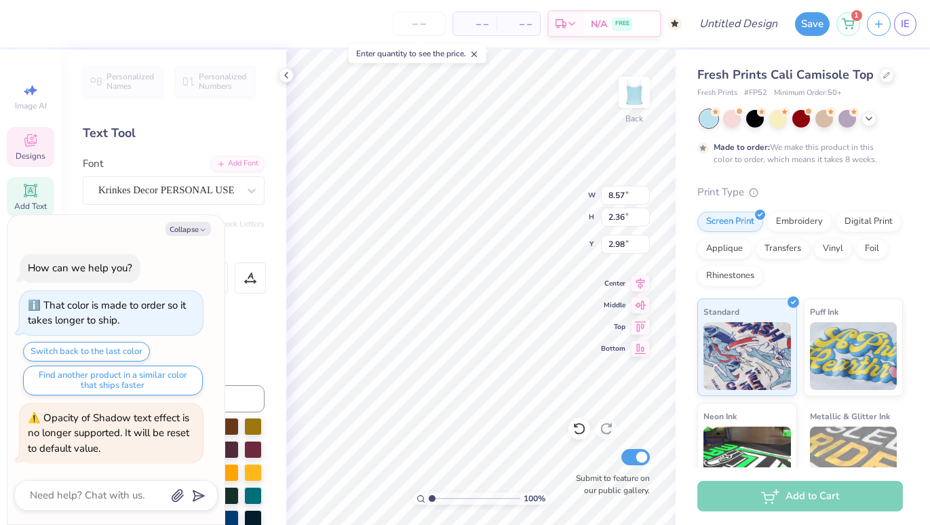
scroll to position [0, 3]
type textarea "x"
type textarea "SAP Council Phi0"
type textarea "x"
type textarea "SAP Council"
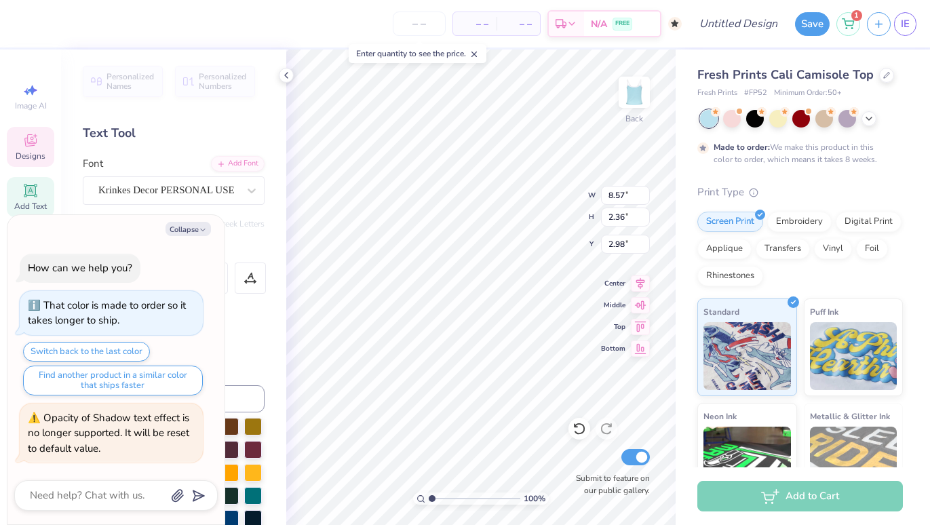
type textarea "x"
type textarea "SAP Council"
type textarea "x"
type textarea "SAP Counci"
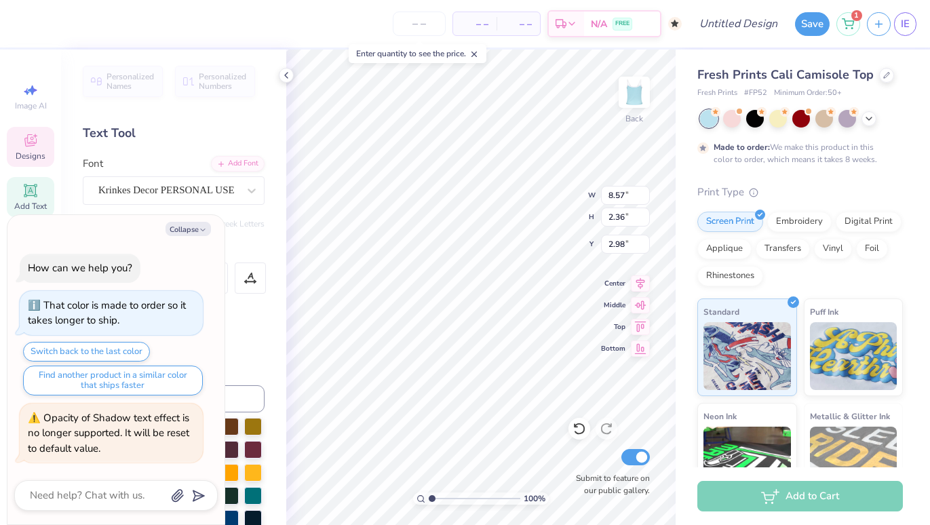
type textarea "x"
type textarea "SAP Council"
type textarea "x"
type textarea "SAP Council"
type textarea "x"
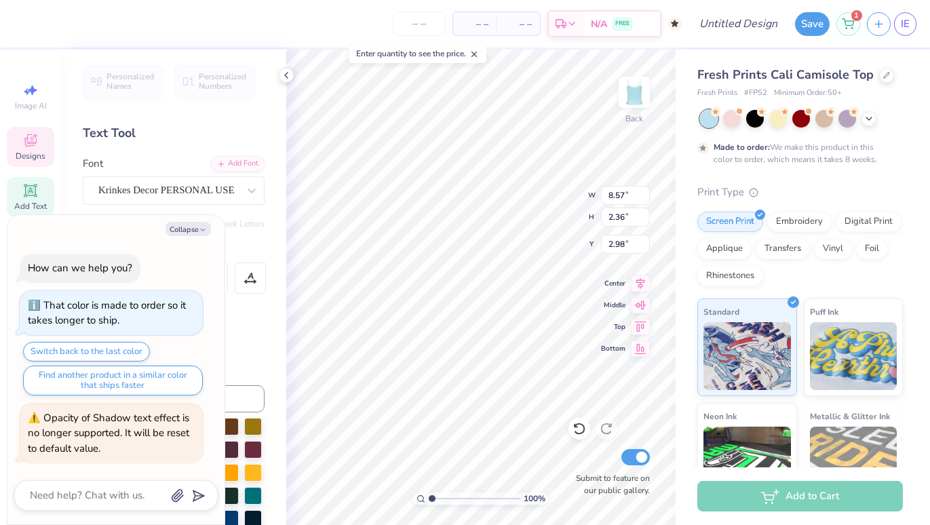
type textarea "SAP Council Phi0"
type textarea "x"
type textarea "SAP Council Ph0"
type textarea "x"
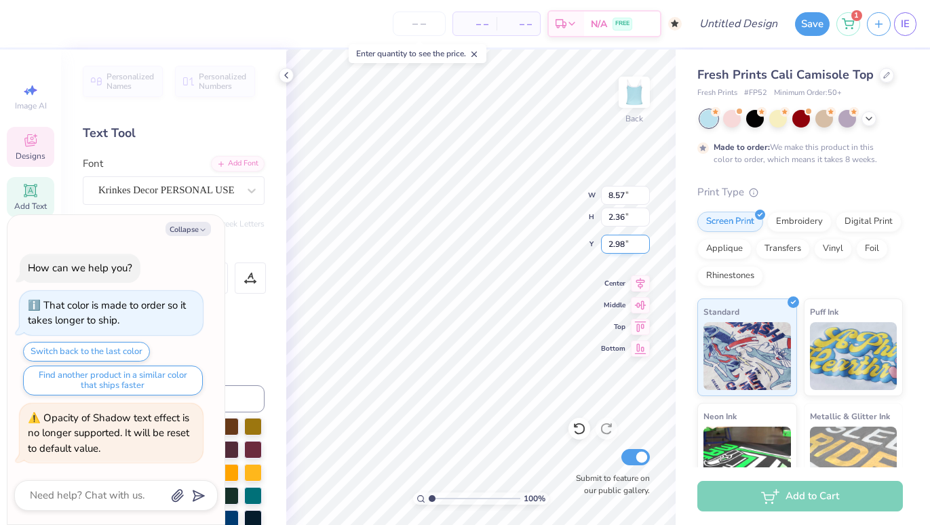
type textarea "SAP Council Phl0"
type textarea "x"
type textarea "SAP Council Ph0"
type textarea "x"
type textarea "SAP Council P0"
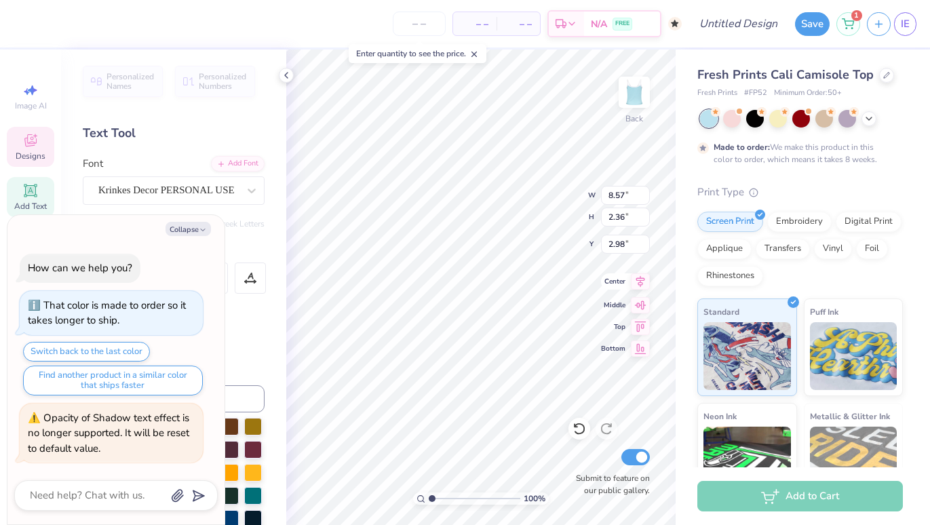
type textarea "x"
type textarea "SAP Council 0"
type textarea "x"
type textarea "SAP Council l0"
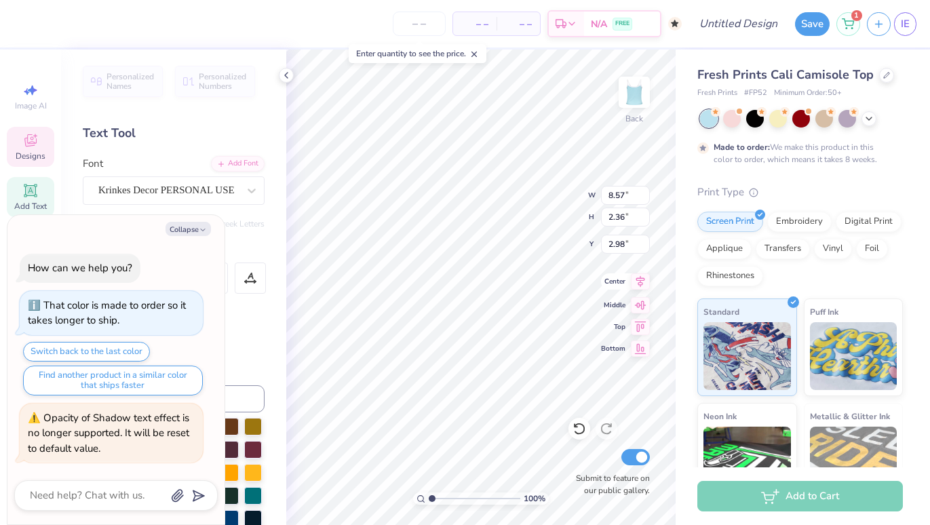
type textarea "x"
type textarea "SAP Councill0"
type textarea "x"
type textarea "SAP Council0"
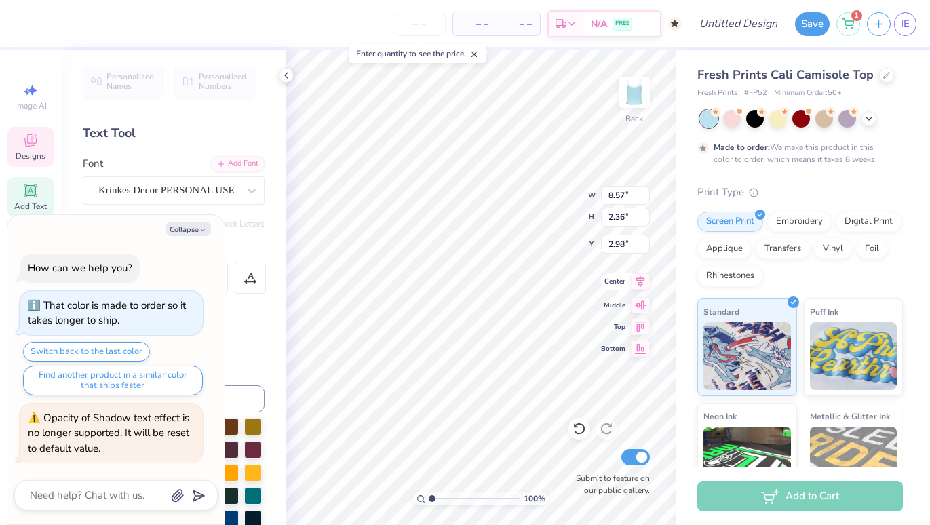
type textarea "x"
type textarea "SA Council0"
type textarea "x"
type textarea "S Council0"
type textarea "x"
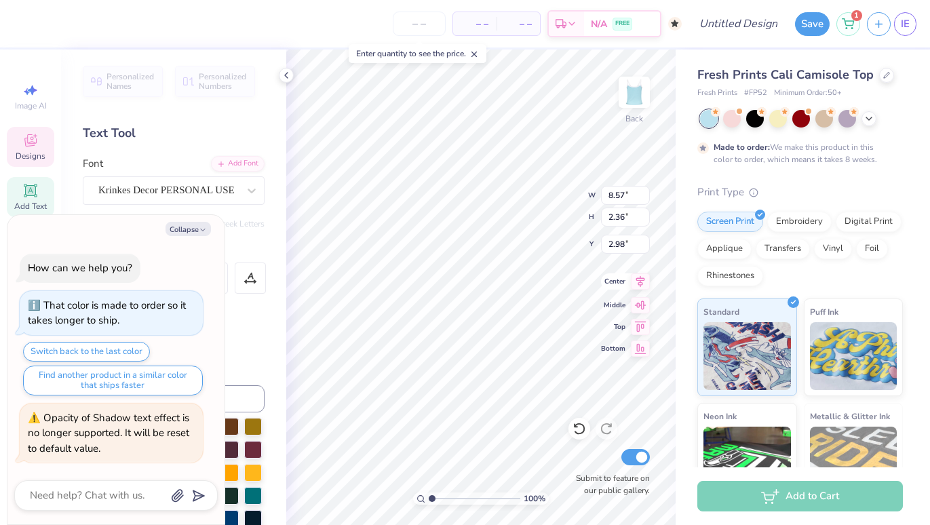
type textarea "Council0"
type textarea "x"
type textarea "s Council0"
type textarea "x"
type textarea "sa Council0"
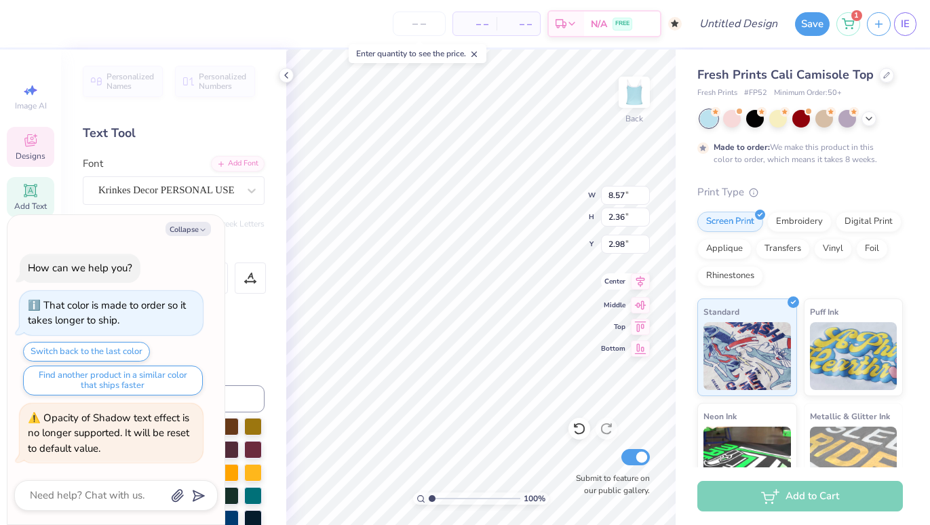
type textarea "x"
type textarea "sap Council0"
type textarea "x"
type textarea "sa Council0"
type textarea "x"
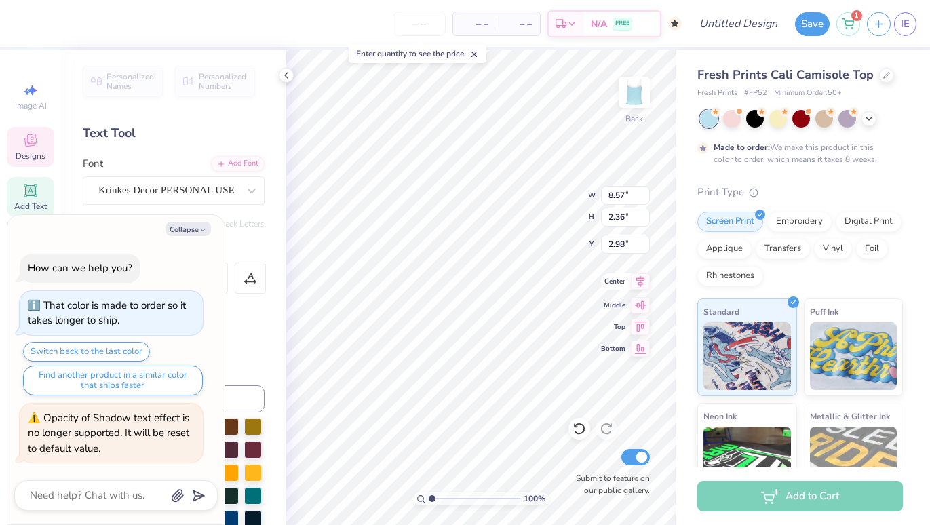
type textarea "s Council0"
type textarea "x"
type textarea "Council0"
type textarea "x"
type textarea "A Council0"
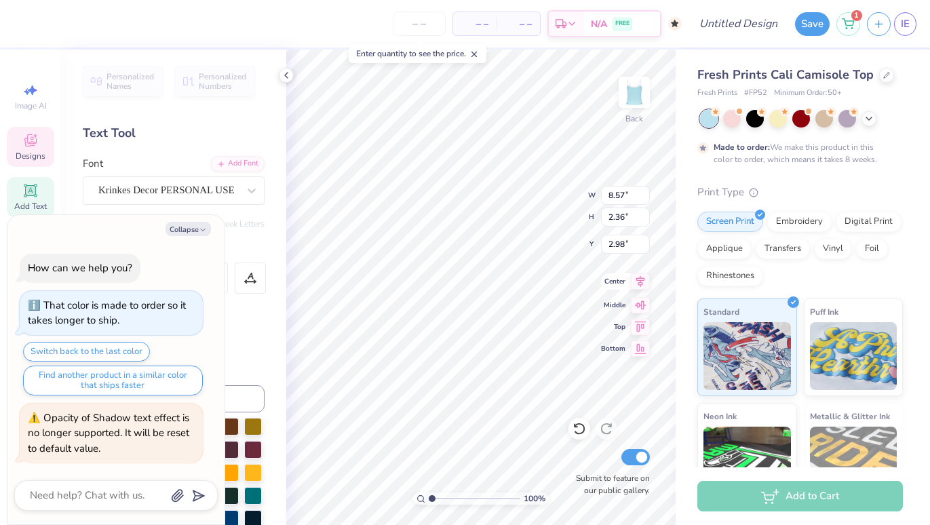
type textarea "x"
type textarea "Council0"
type textarea "x"
type textarea "S Council0"
type textarea "x"
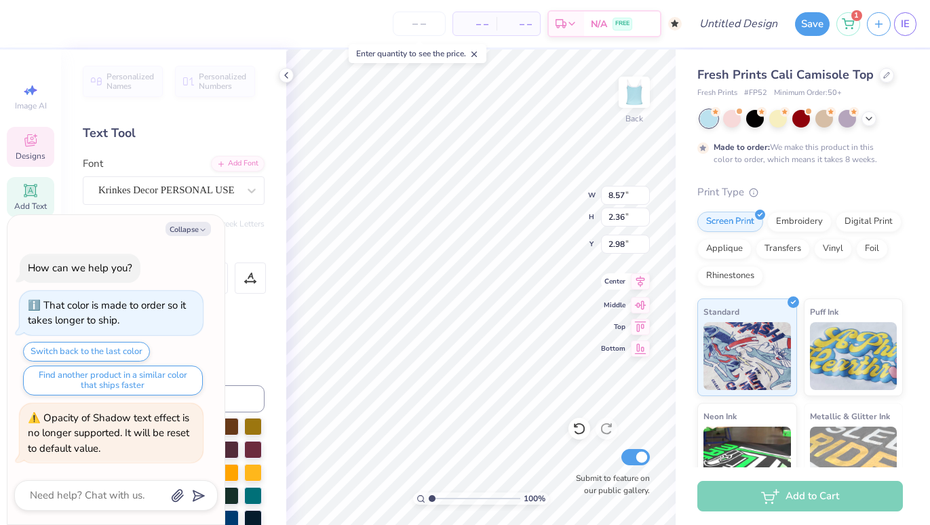
type textarea "SA Council0"
type textarea "x"
type textarea "SAP Council0"
type textarea "x"
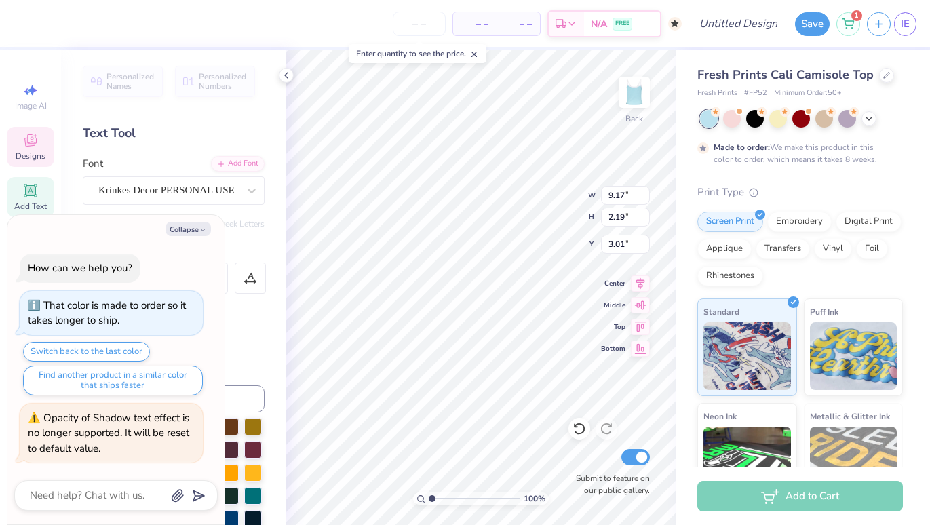
type textarea "SA Council0"
type textarea "x"
type textarea "S Council0"
type textarea "x"
type textarea "Council0"
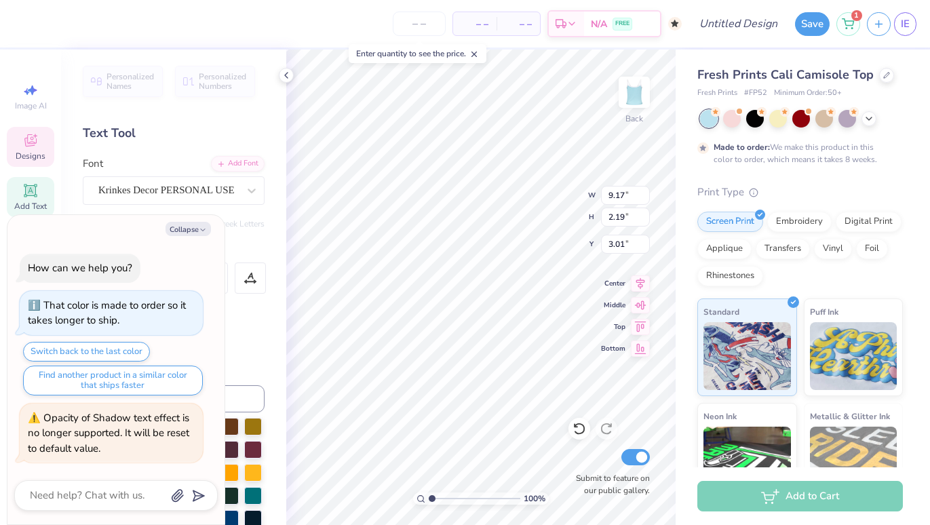
scroll to position [0, 1]
type textarea "x"
type input "3.40"
type textarea "x"
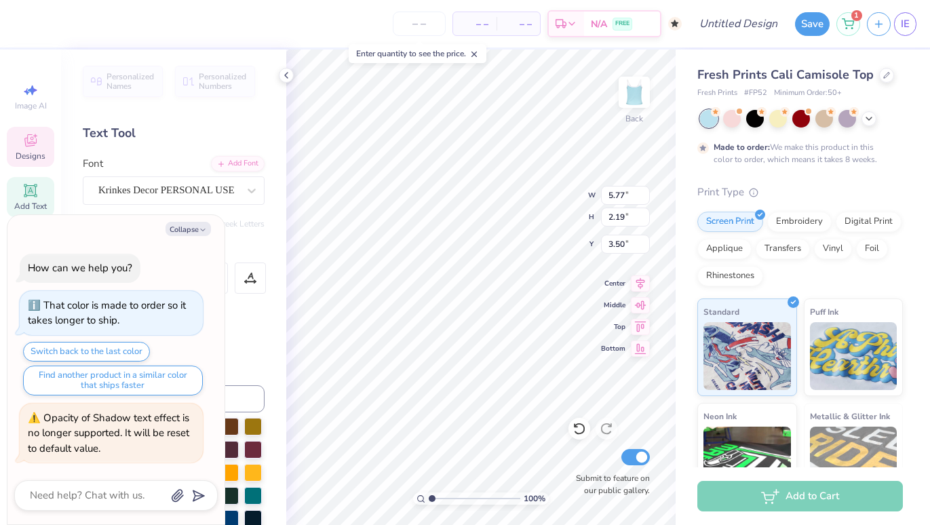
type textarea "S"
type textarea "x"
type textarea "SAP"
type textarea "x"
type input "3.18"
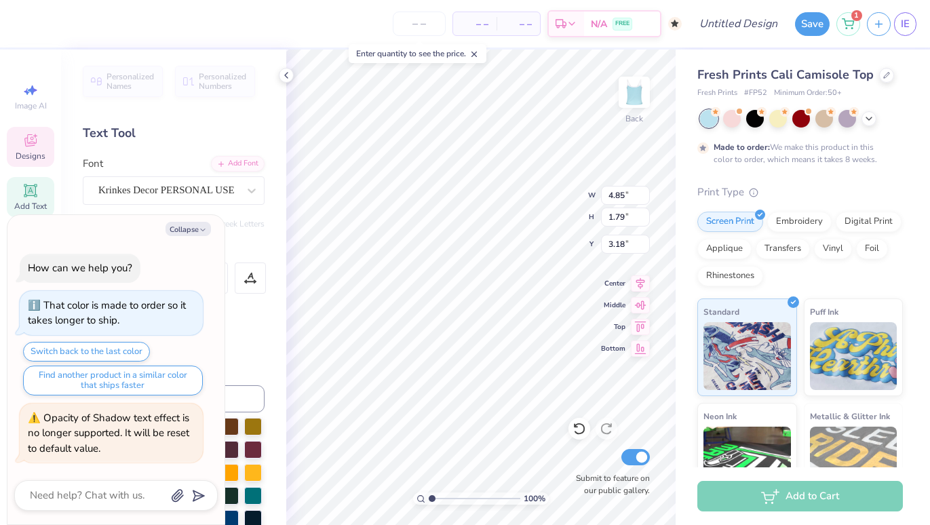
type textarea "x"
type input "3.78"
type input "1.40"
type input "3.51"
type textarea "x"
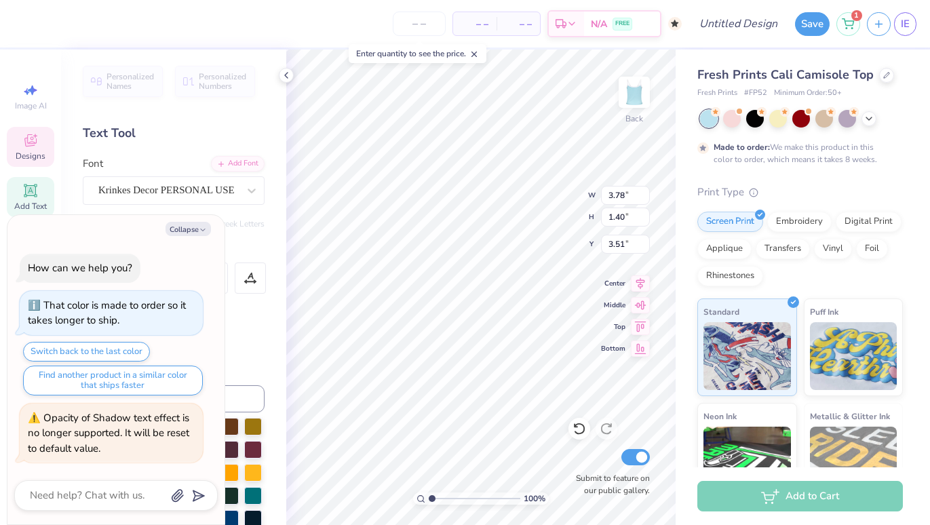
type input "3.58"
type textarea "x"
type input "2.89"
type input "1.07"
type input "3.92"
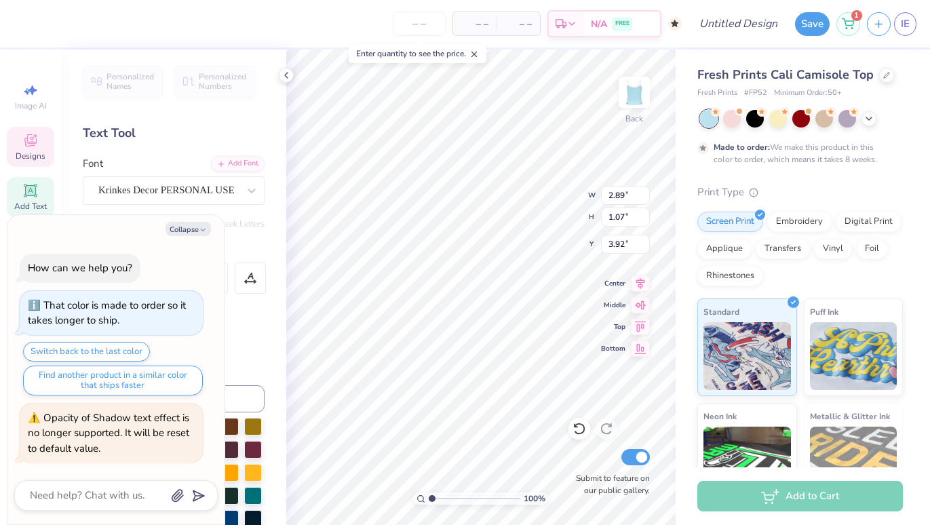
type textarea "x"
type input "5.77"
type input "2.19"
type input "3.40"
type textarea "x"
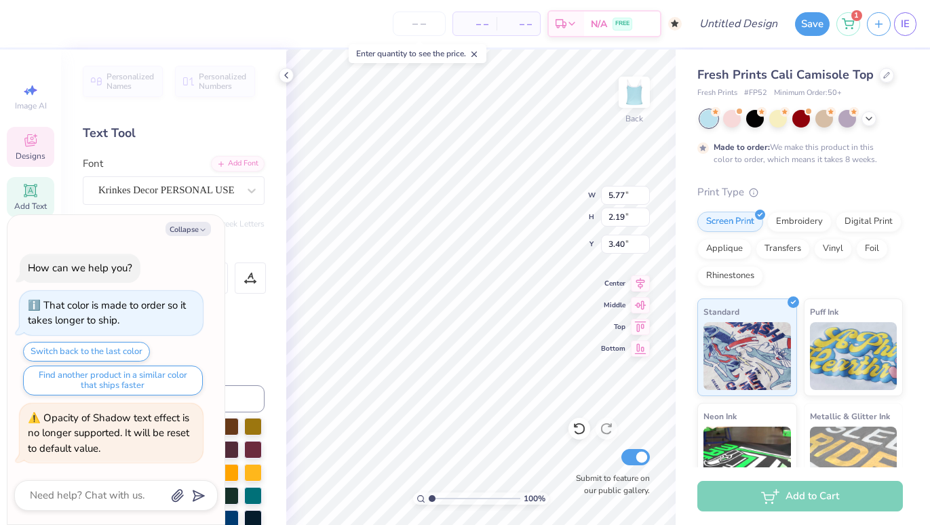
type input "2.89"
type input "1.07"
type input "3.92"
type textarea "x"
type input "3.30"
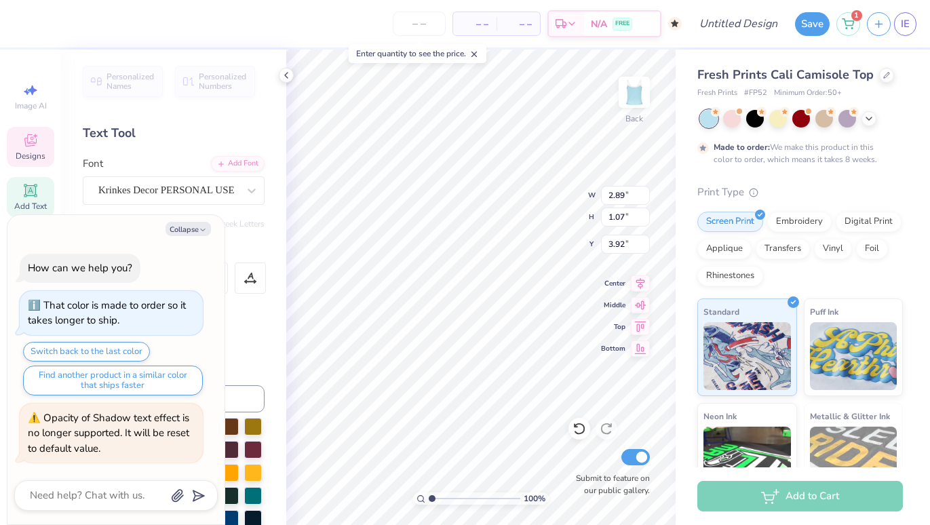
type input "1.22"
type input "3.76"
type textarea "x"
type input "3.75"
click at [188, 228] on button "Collapse" at bounding box center [187, 229] width 45 height 14
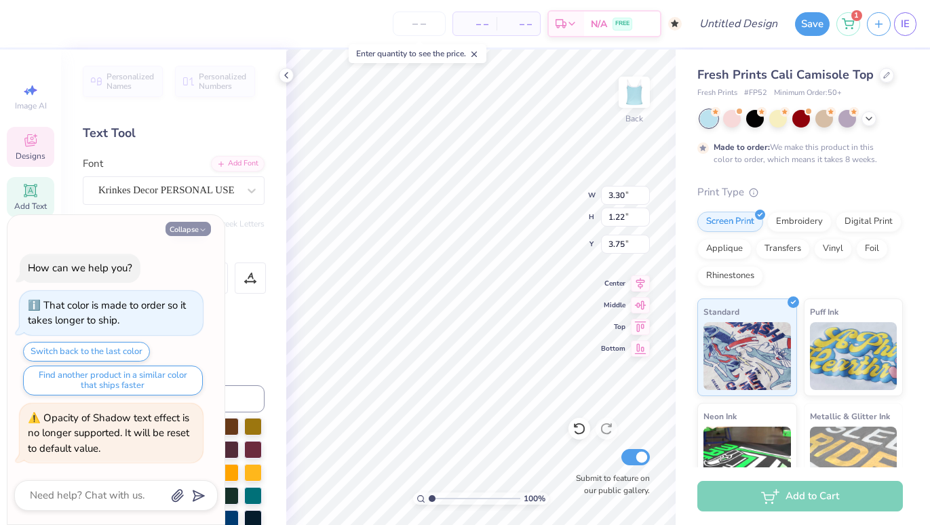
type textarea "x"
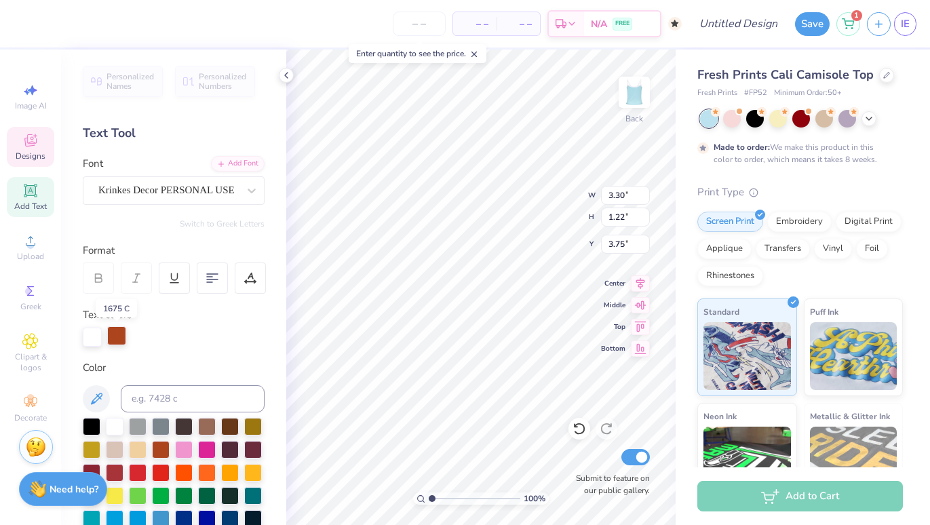
click at [119, 338] on div at bounding box center [116, 335] width 19 height 19
click at [209, 347] on div "Personalized Names Personalized Numbers Text Tool Add Font Font Krinkes Decor P…" at bounding box center [173, 287] width 225 height 475
type input "8.20"
type input "3.97"
type input "2.38"
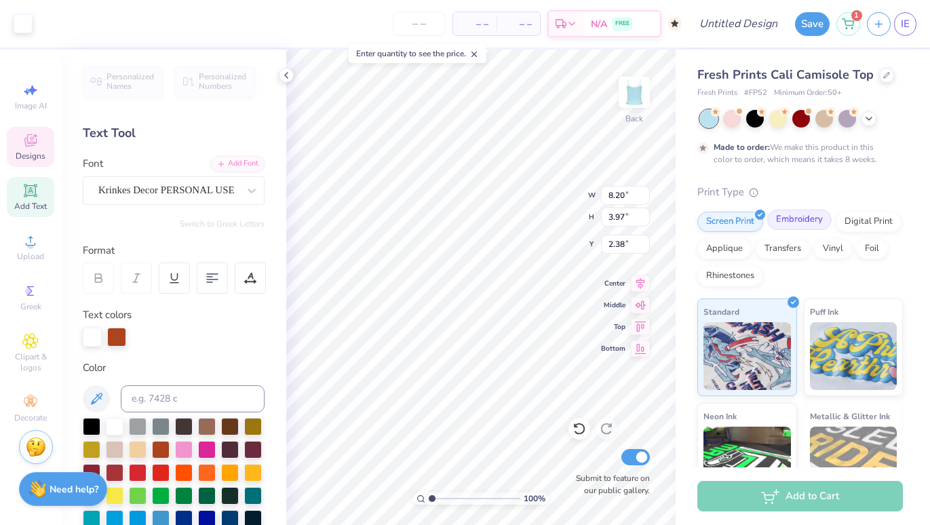
click at [784, 220] on div "Embroidery" at bounding box center [799, 220] width 64 height 20
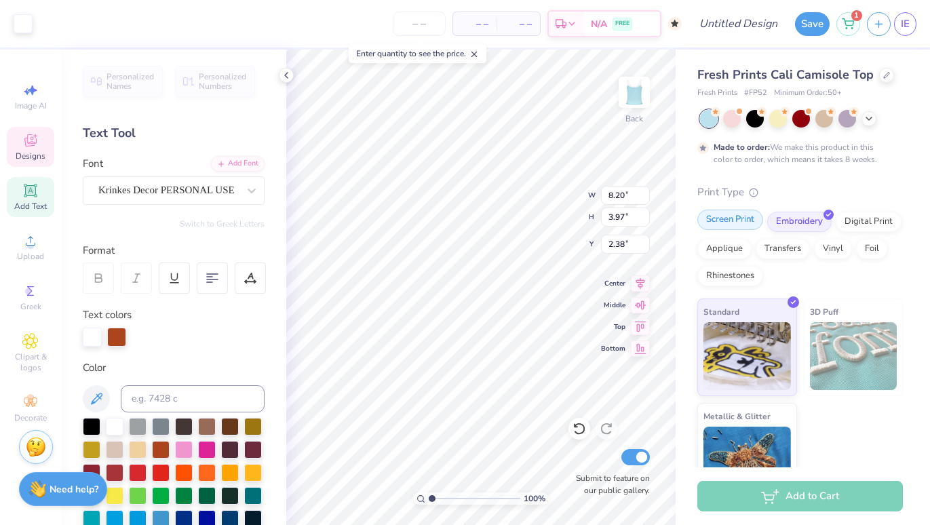
click at [735, 218] on div "Screen Print" at bounding box center [730, 220] width 66 height 20
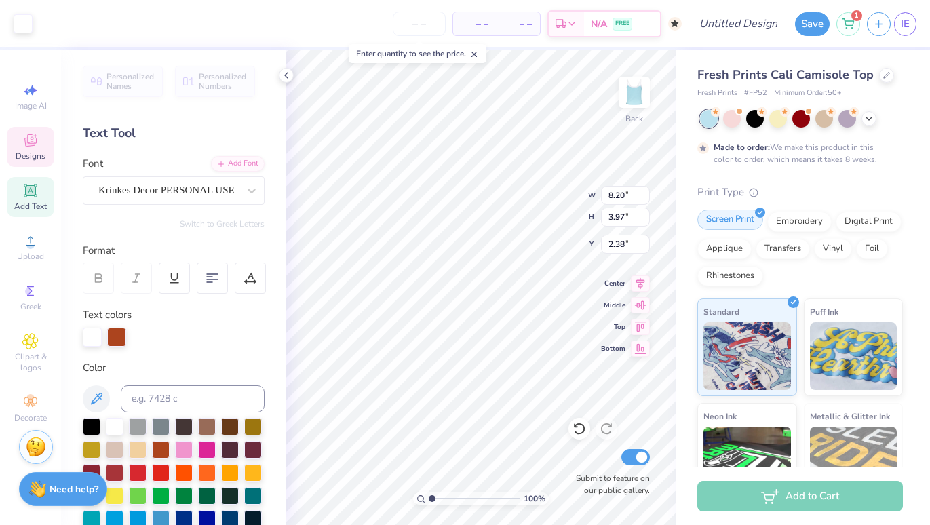
type input "3.30"
type input "1.22"
type input "3.75"
type textarea "[DATE]-[DATE]"
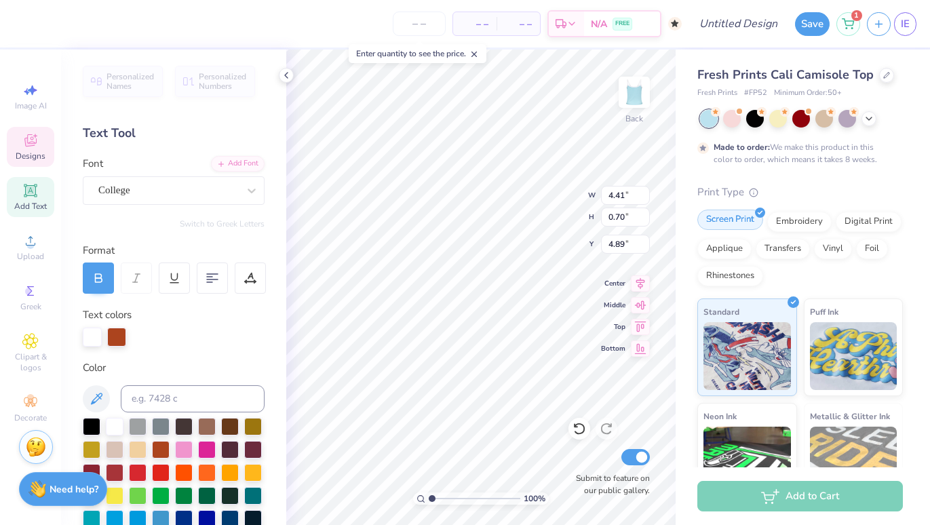
type input "3.16"
type input "0.50"
type input "5.09"
click at [884, 76] on icon at bounding box center [886, 73] width 5 height 5
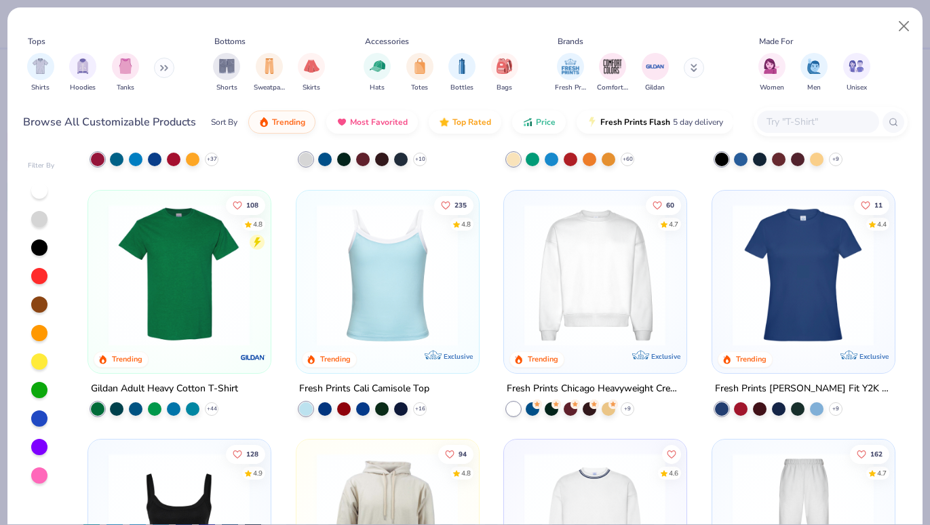
scroll to position [218, 0]
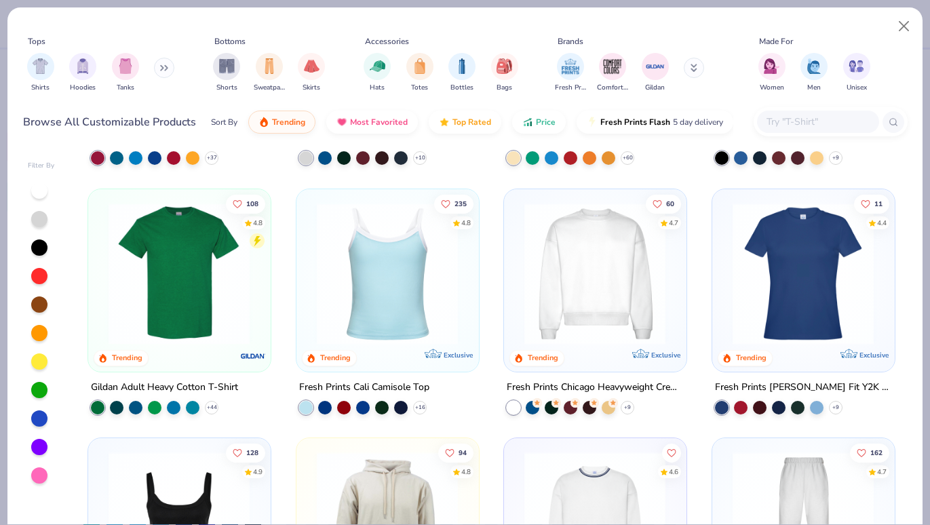
click at [619, 258] on img at bounding box center [594, 273] width 155 height 142
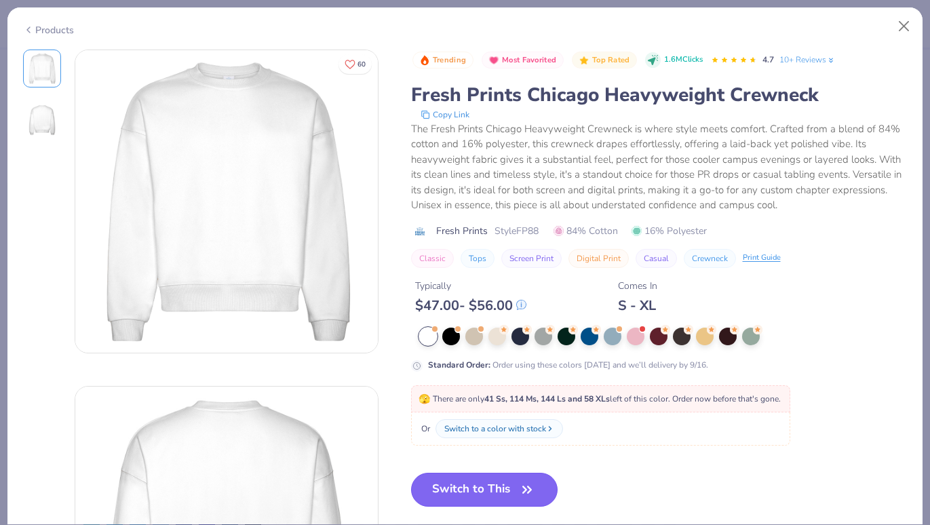
click at [456, 492] on button "Switch to This" at bounding box center [484, 490] width 147 height 34
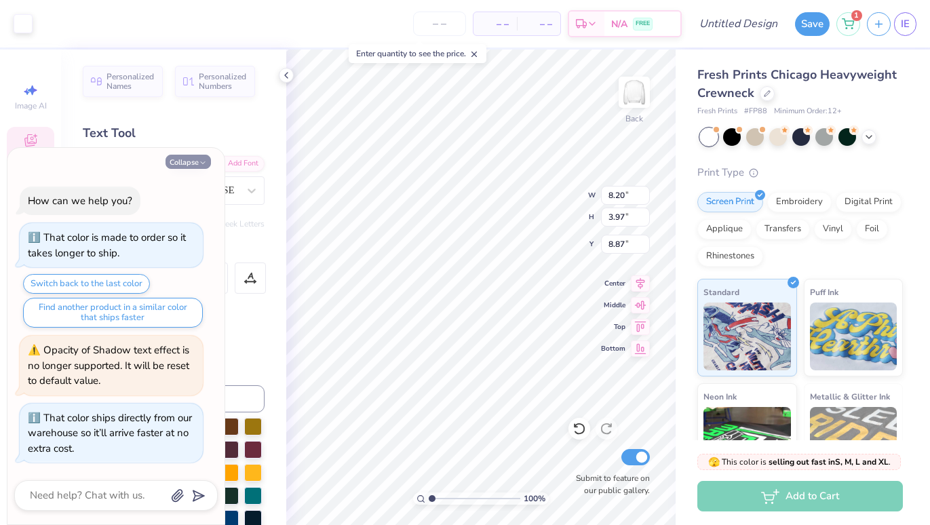
click at [192, 161] on button "Collapse" at bounding box center [187, 162] width 45 height 14
type textarea "x"
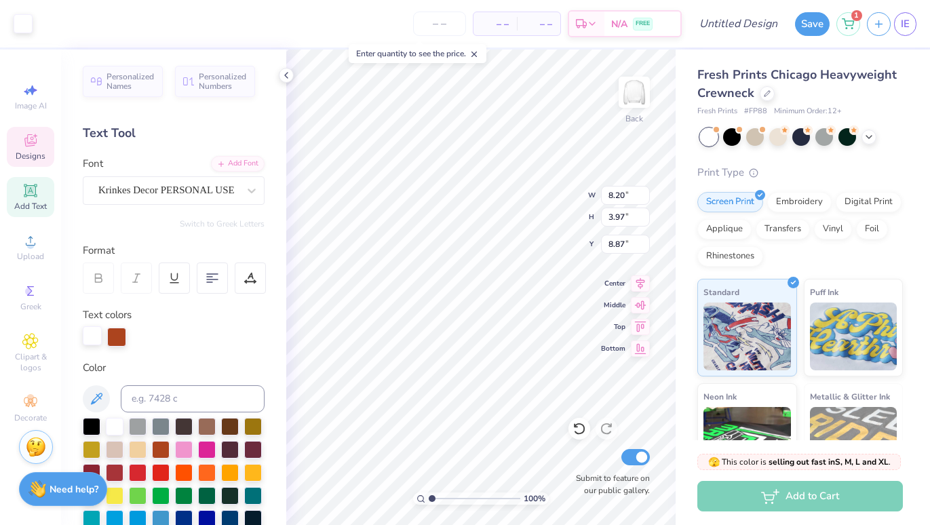
click at [92, 342] on div at bounding box center [92, 335] width 19 height 19
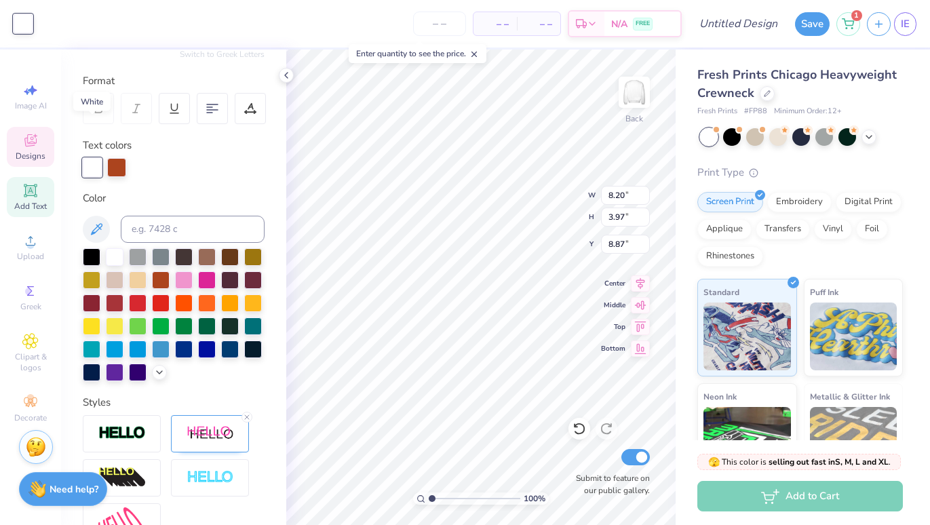
scroll to position [247, 0]
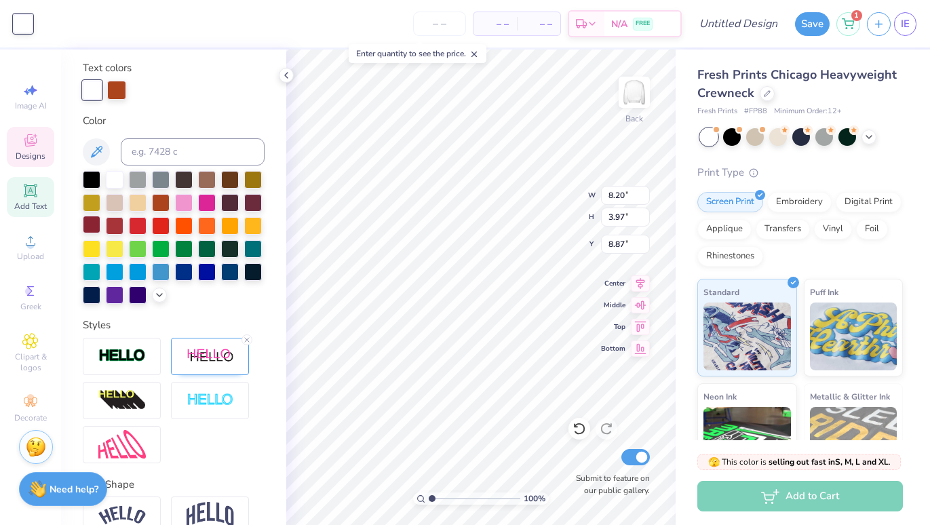
click at [87, 227] on div at bounding box center [92, 225] width 18 height 18
type input "5.77"
type input "2.19"
type input "9.88"
click at [90, 227] on div at bounding box center [92, 225] width 18 height 18
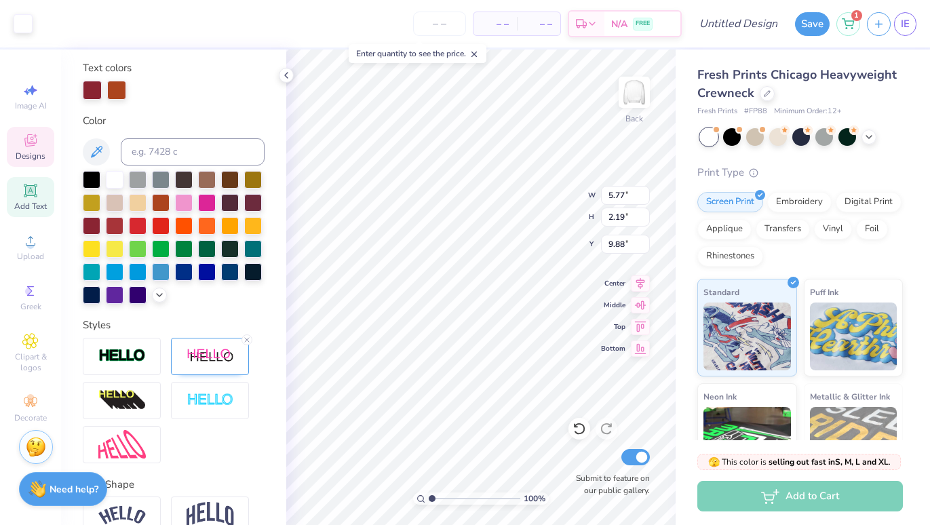
type input "7.53"
type input "3.42"
type input "9.27"
click at [94, 225] on div at bounding box center [92, 225] width 18 height 18
type input "4.50"
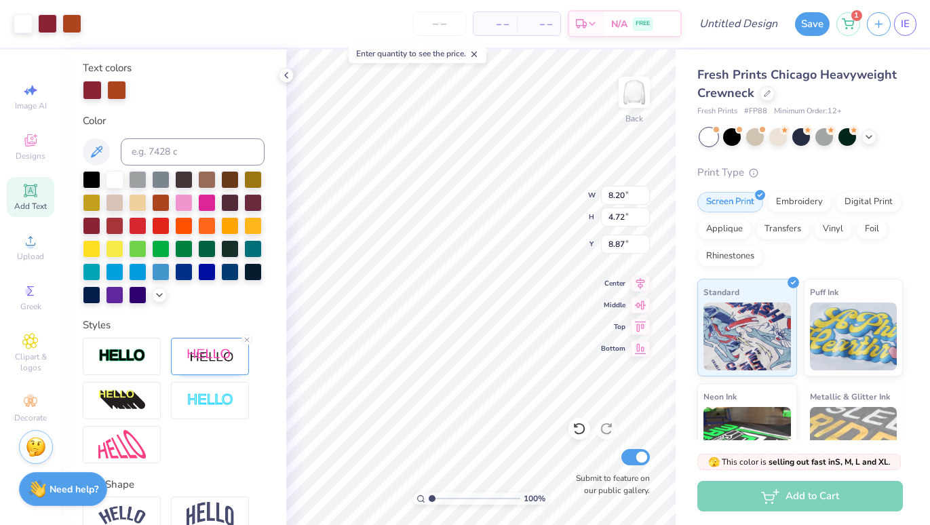
type input "2.59"
type input "3.00"
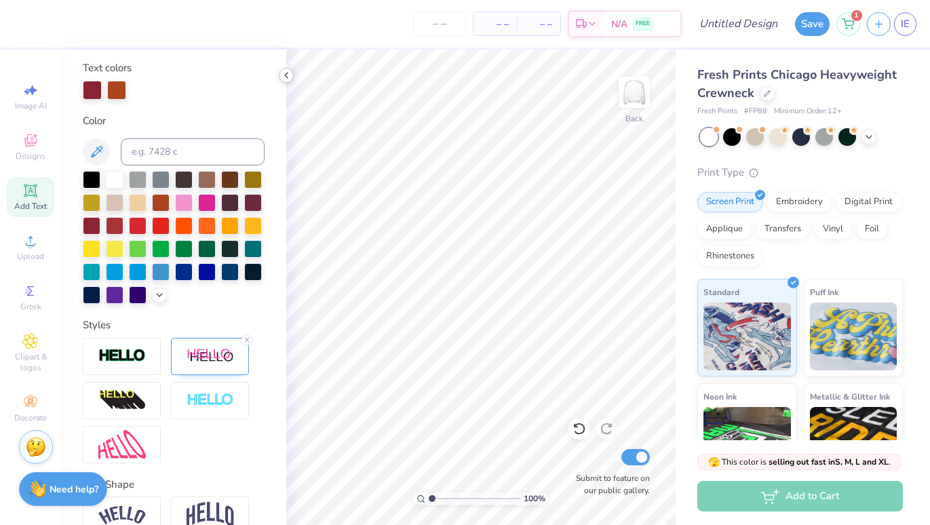
click at [283, 73] on icon at bounding box center [286, 75] width 11 height 11
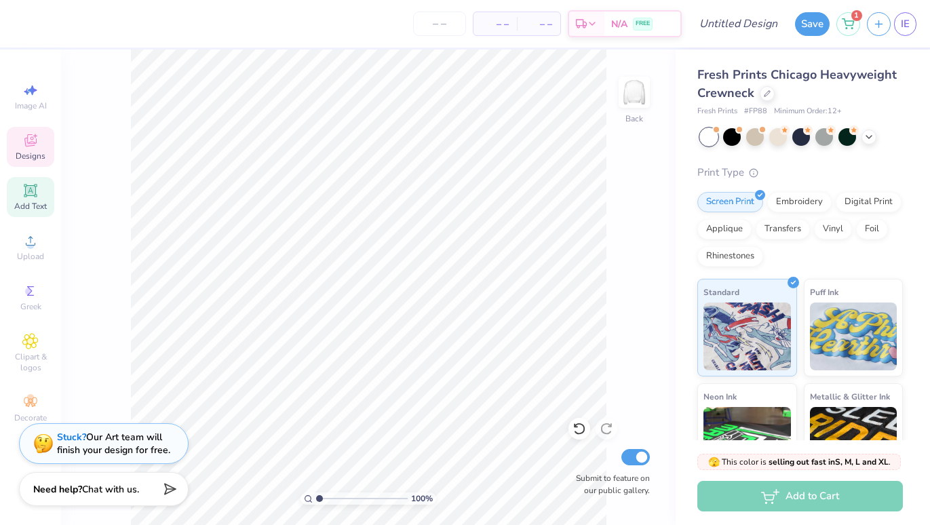
click at [28, 152] on span "Designs" at bounding box center [31, 156] width 30 height 11
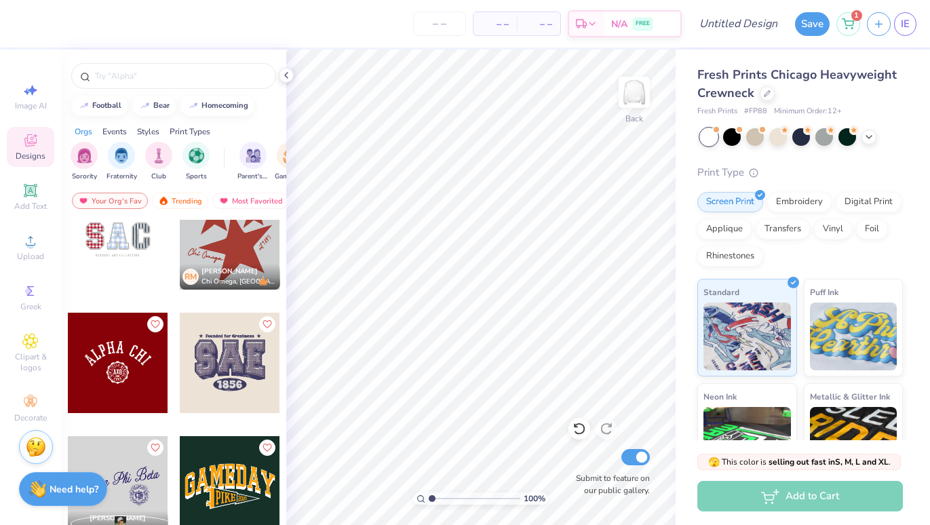
scroll to position [0, 0]
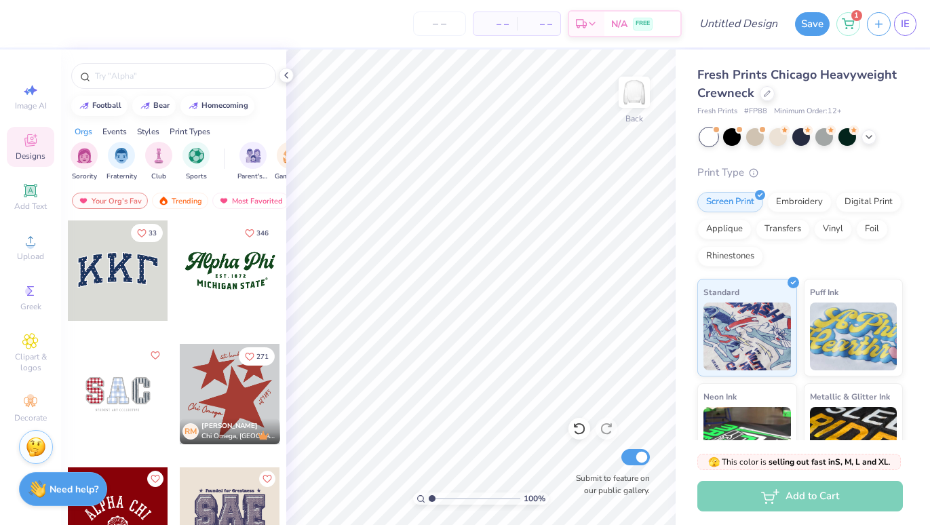
click at [248, 265] on div at bounding box center [230, 270] width 100 height 100
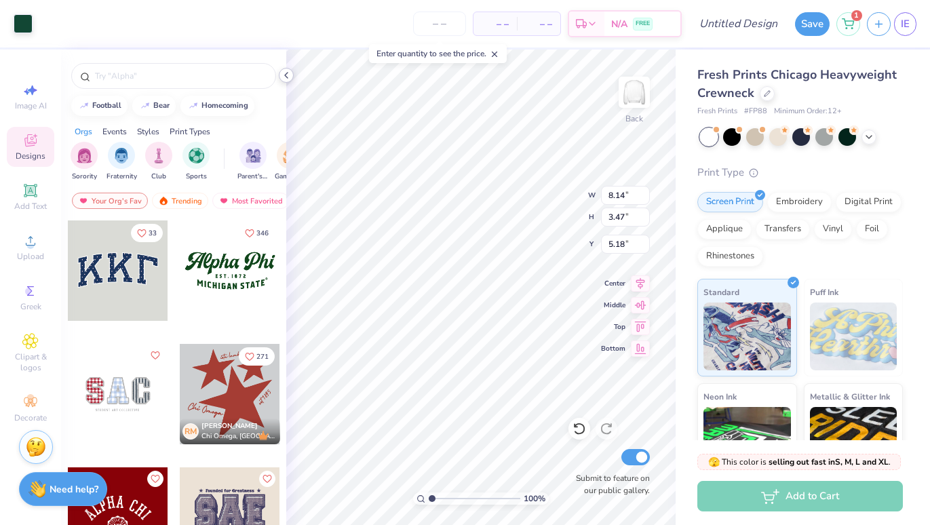
click at [286, 77] on icon at bounding box center [286, 75] width 11 height 11
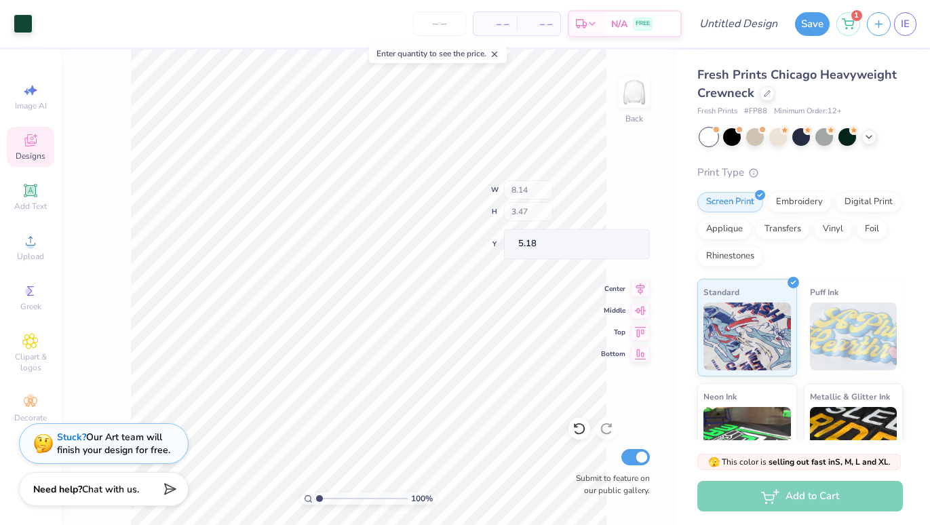
type input "5.20"
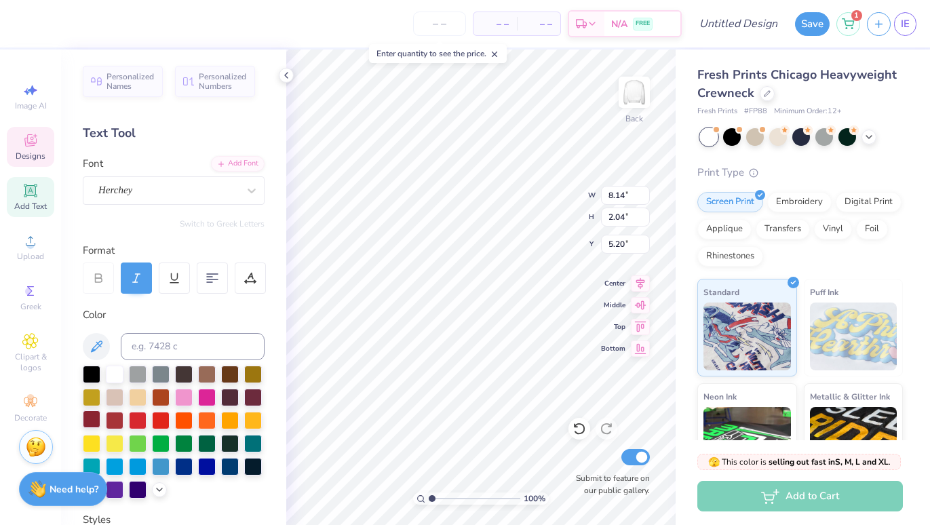
click at [87, 416] on div at bounding box center [92, 419] width 18 height 18
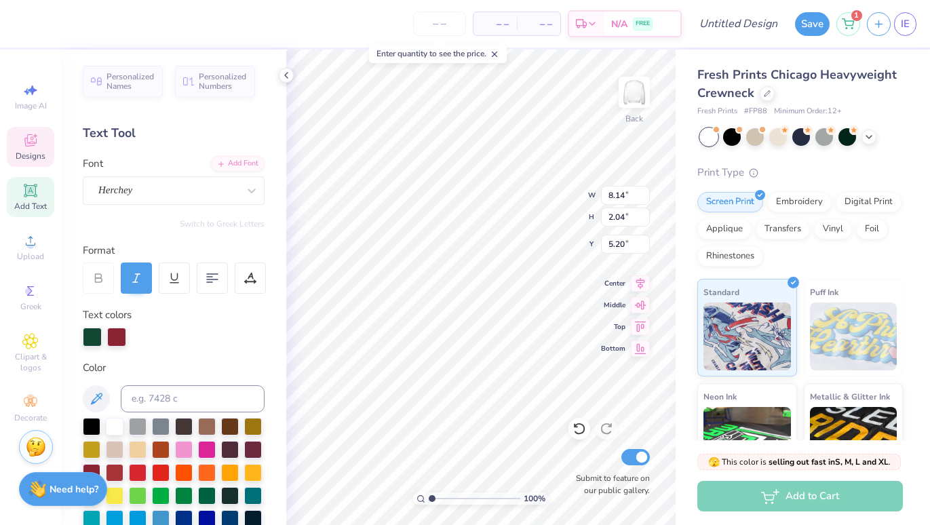
scroll to position [0, 1]
click at [90, 463] on div at bounding box center [92, 472] width 18 height 18
type textarea "A"
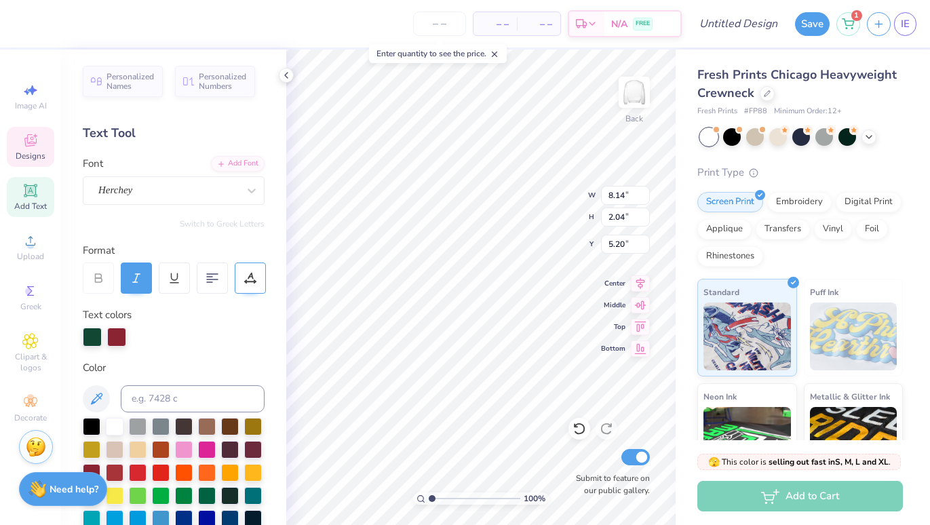
type textarea "SAP Council"
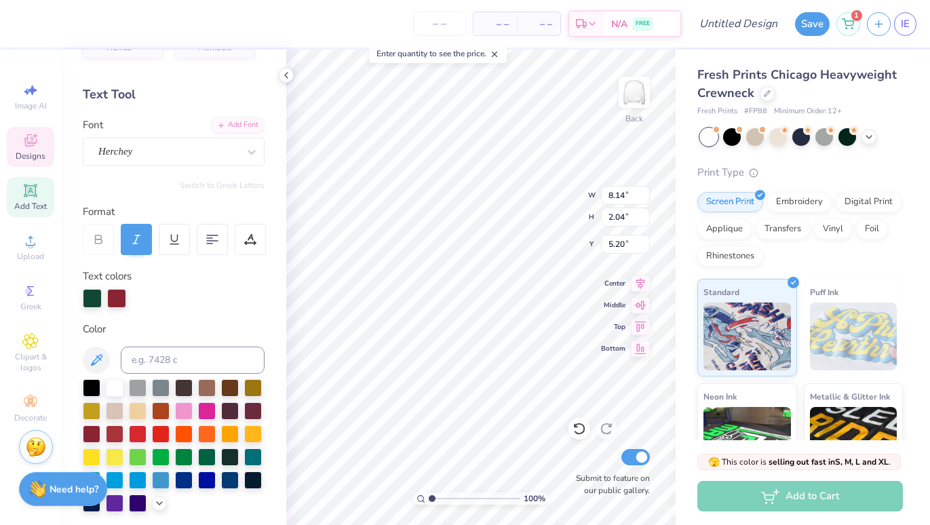
click at [118, 294] on div at bounding box center [116, 298] width 19 height 19
click at [123, 290] on div at bounding box center [116, 298] width 19 height 19
click at [122, 297] on div at bounding box center [116, 298] width 19 height 19
click at [93, 435] on div at bounding box center [92, 433] width 18 height 18
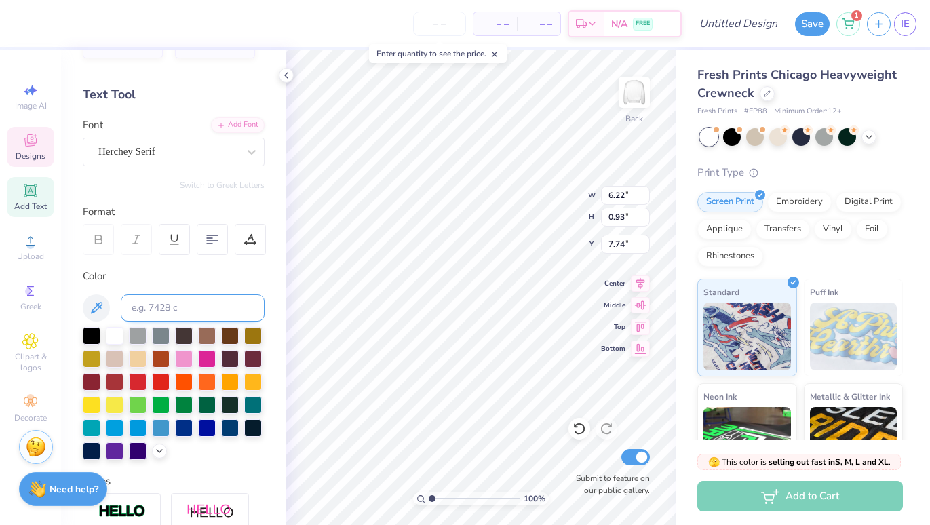
type input "6.22"
type input "0.93"
type input "7.74"
type textarea "[GEOGRAPHIC_DATA]"
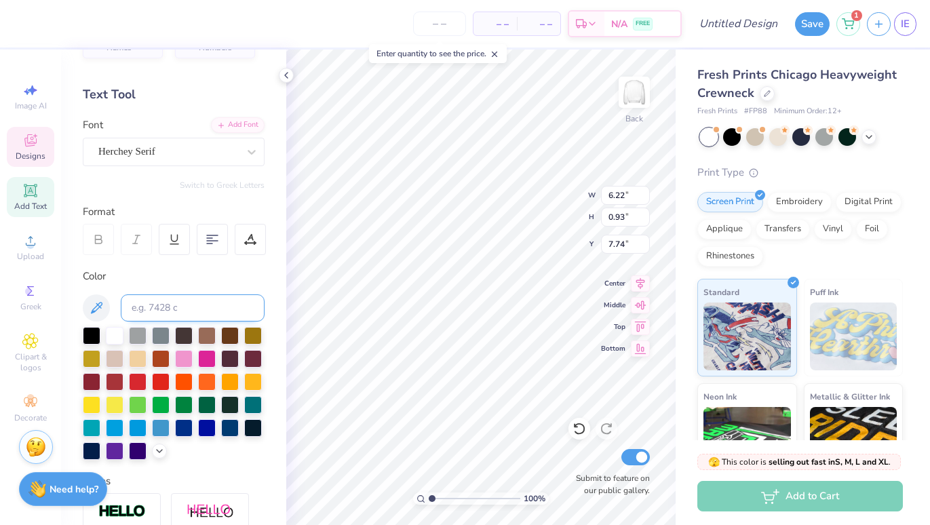
scroll to position [0, 3]
click at [87, 386] on div at bounding box center [92, 381] width 18 height 18
type input "10.33"
type input "1.79"
type input "5.17"
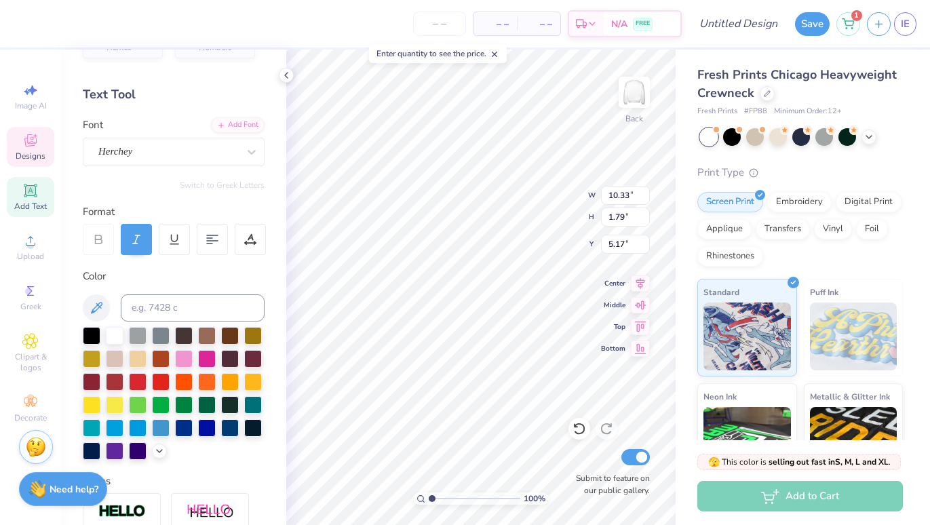
type input "2.77"
type input "0.34"
type input "7.28"
click at [94, 375] on div at bounding box center [92, 381] width 18 height 18
type input "2.76"
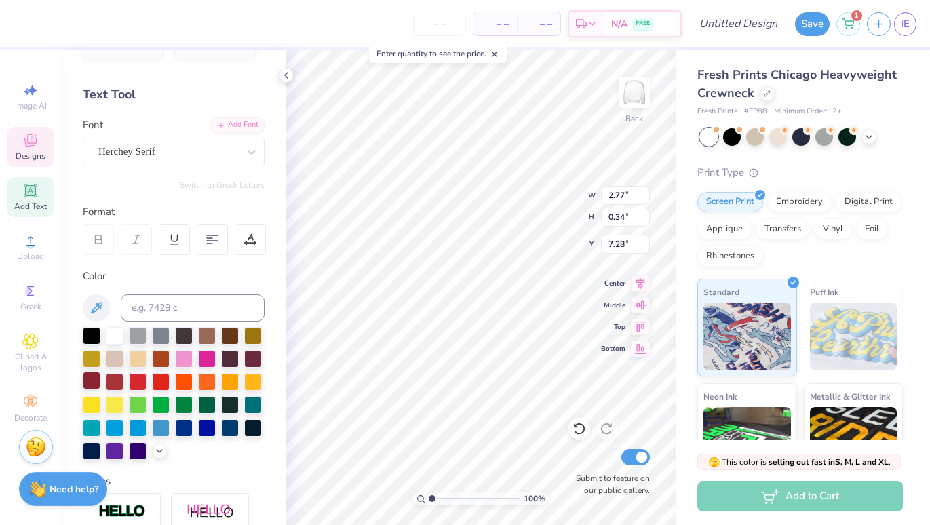
type input "0.33"
type input "7.32"
click at [89, 375] on div at bounding box center [92, 381] width 18 height 18
type input "0.21"
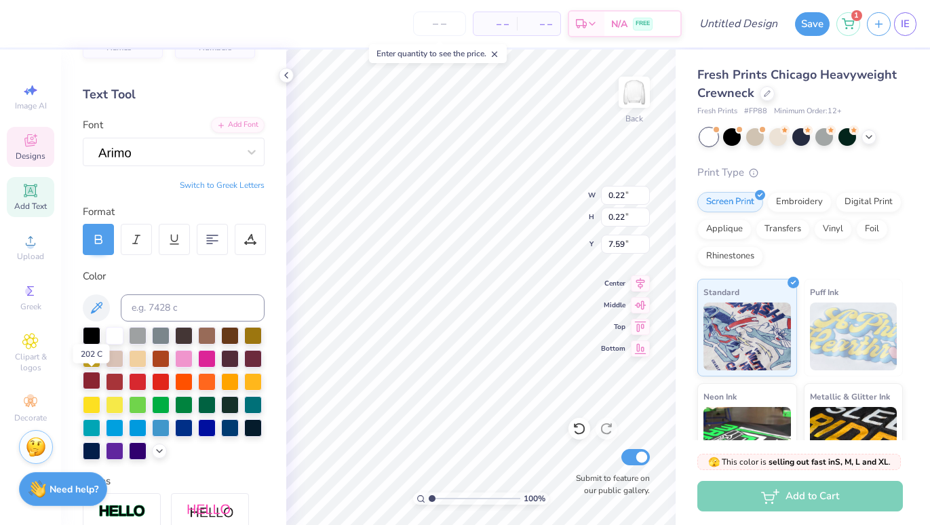
type input "7.61"
type input "6.18"
type input "2.09"
type input "4.89"
type input "10.06"
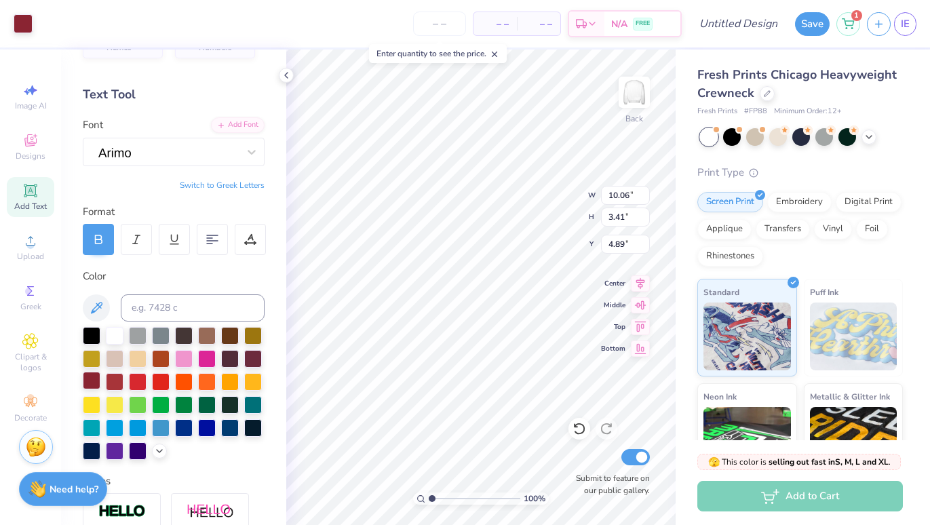
type input "3.41"
type input "4.19"
type input "11.26"
type input "3.81"
type input "4.21"
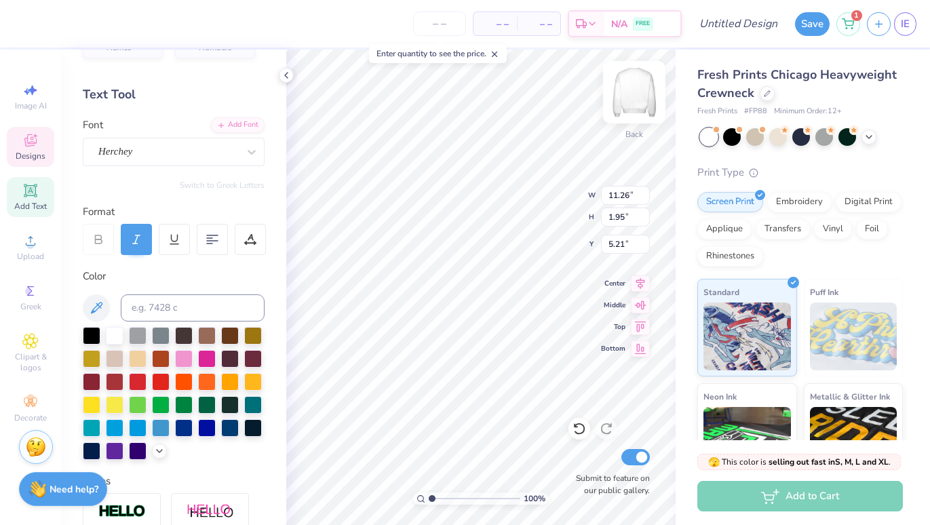
click at [634, 103] on img at bounding box center [634, 92] width 54 height 54
click at [632, 101] on img at bounding box center [634, 92] width 54 height 54
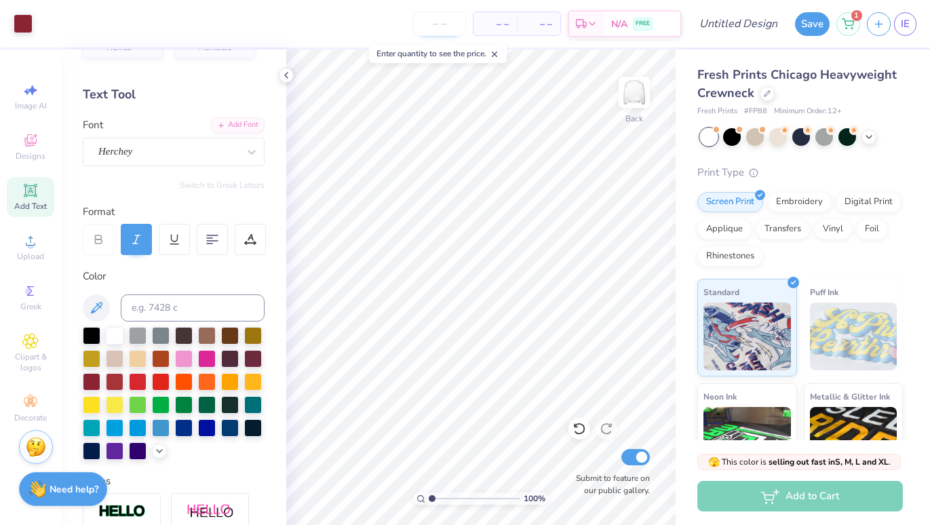
click at [443, 22] on input "number" at bounding box center [439, 24] width 53 height 24
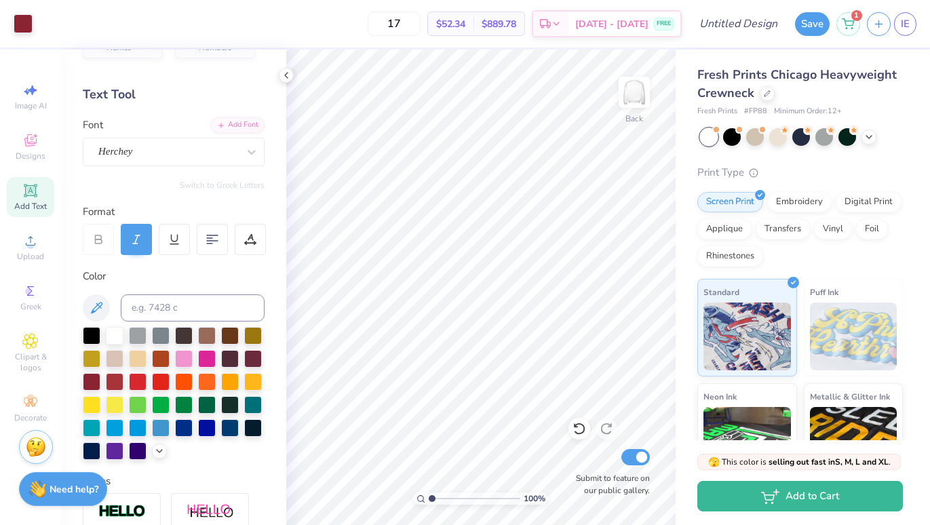
type input "17"
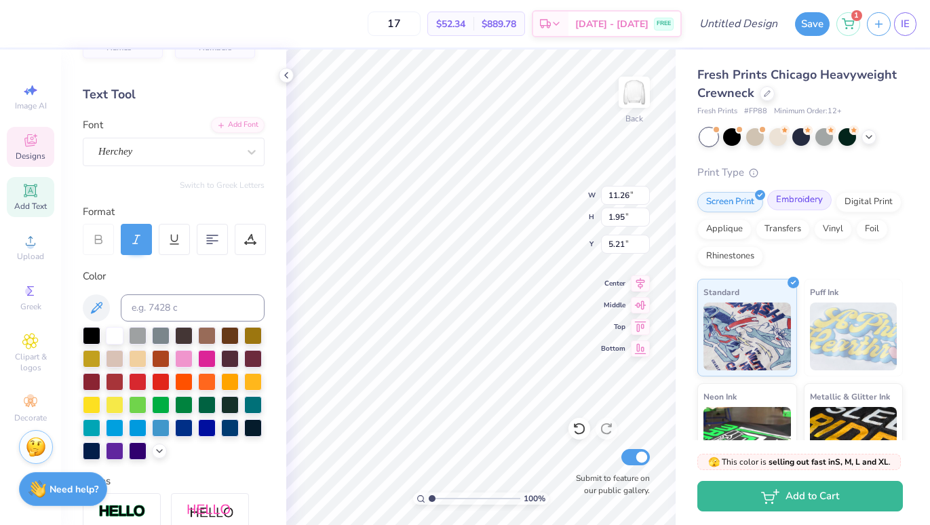
click at [795, 199] on div "Embroidery" at bounding box center [799, 200] width 64 height 20
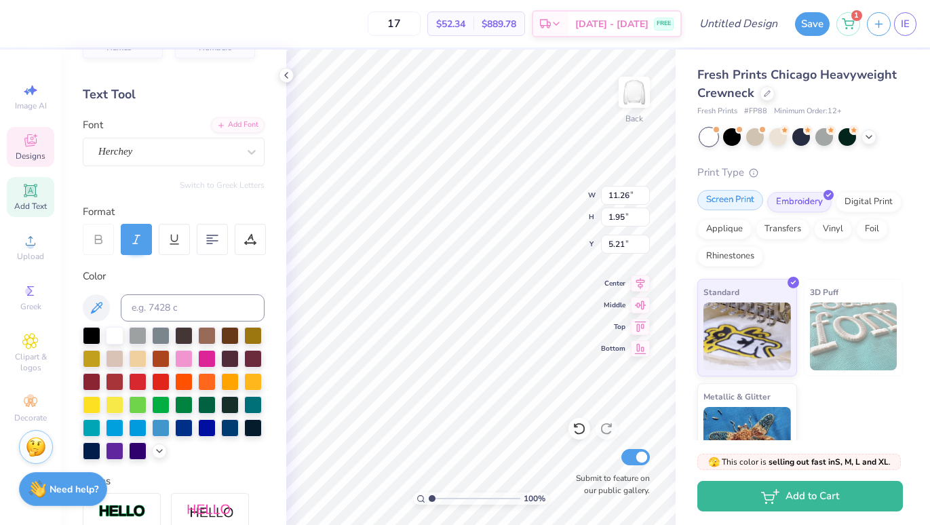
click at [741, 205] on div "Screen Print" at bounding box center [730, 200] width 66 height 20
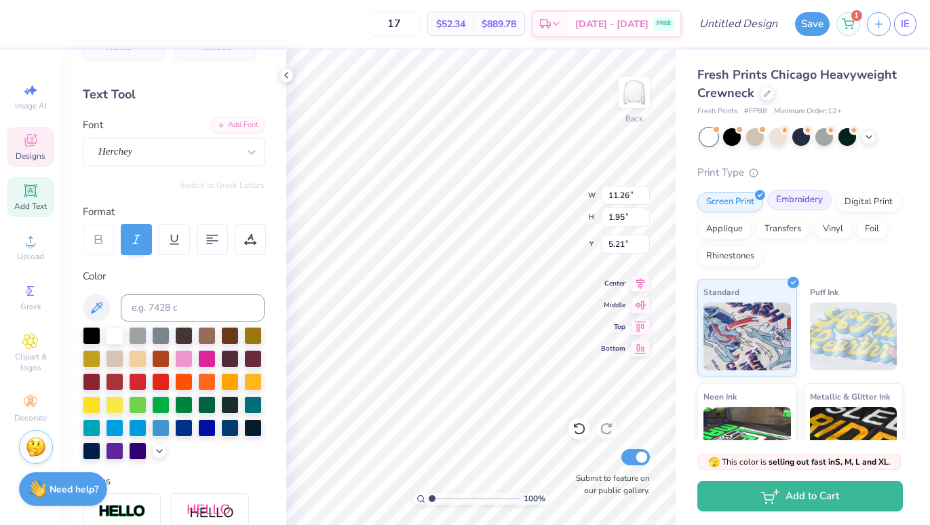
click at [788, 210] on div "Embroidery" at bounding box center [799, 200] width 64 height 20
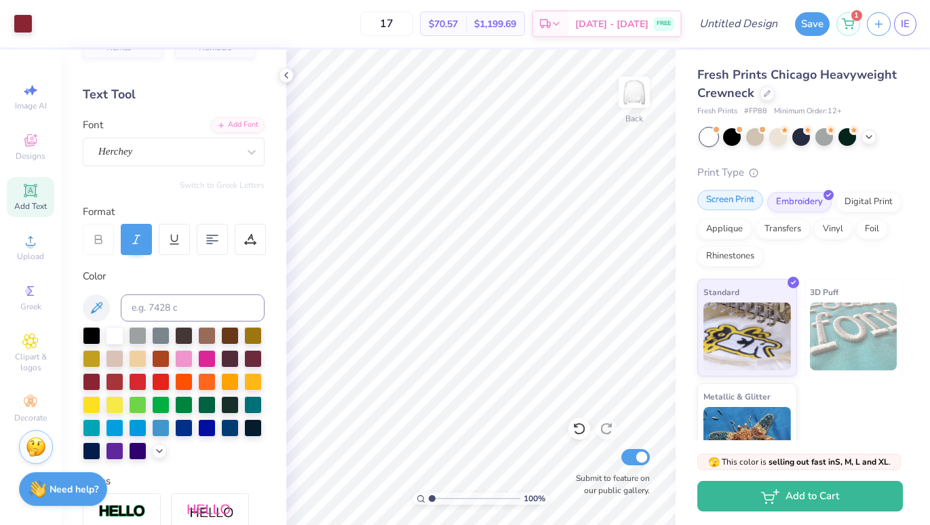
click at [742, 196] on div "Screen Print" at bounding box center [730, 200] width 66 height 20
